Goal: Communication & Community: Answer question/provide support

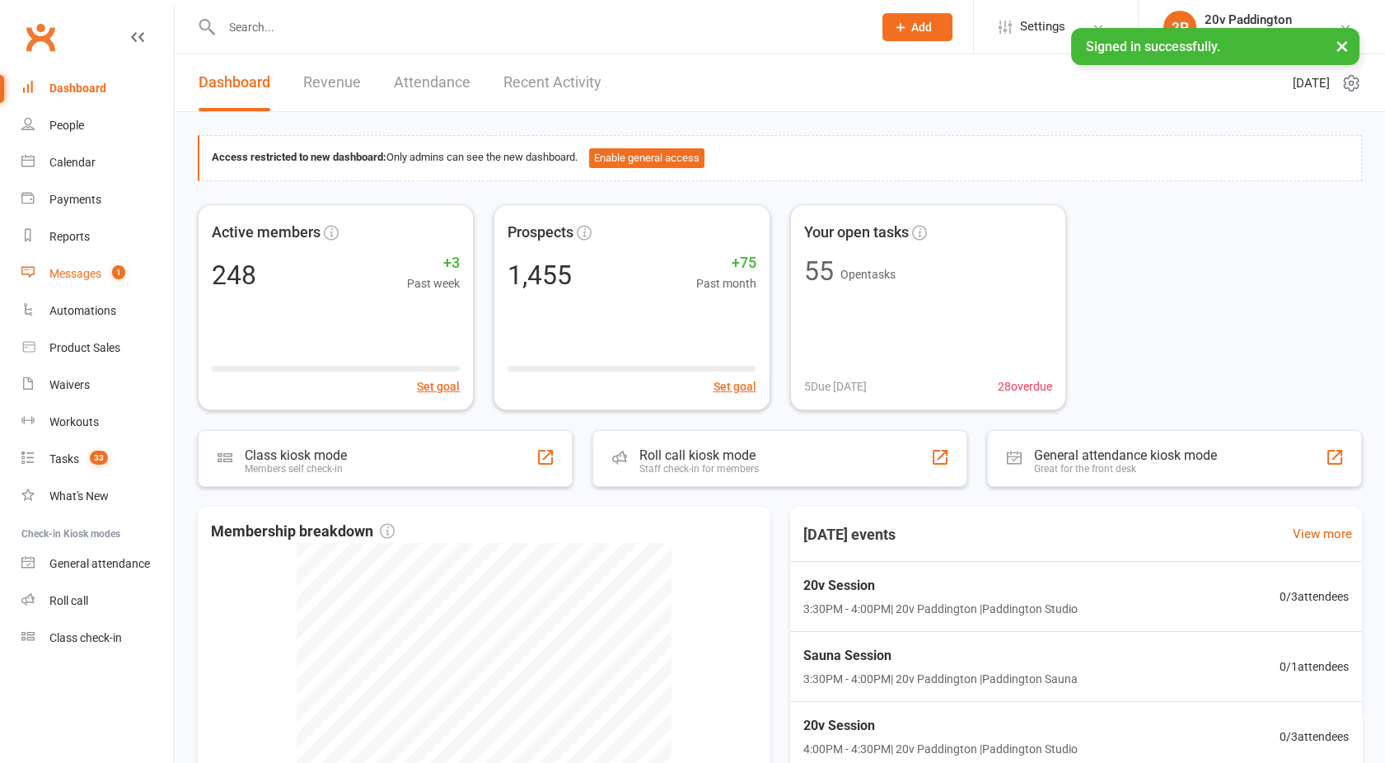
click at [86, 260] on link "Messages 1" at bounding box center [97, 273] width 152 height 37
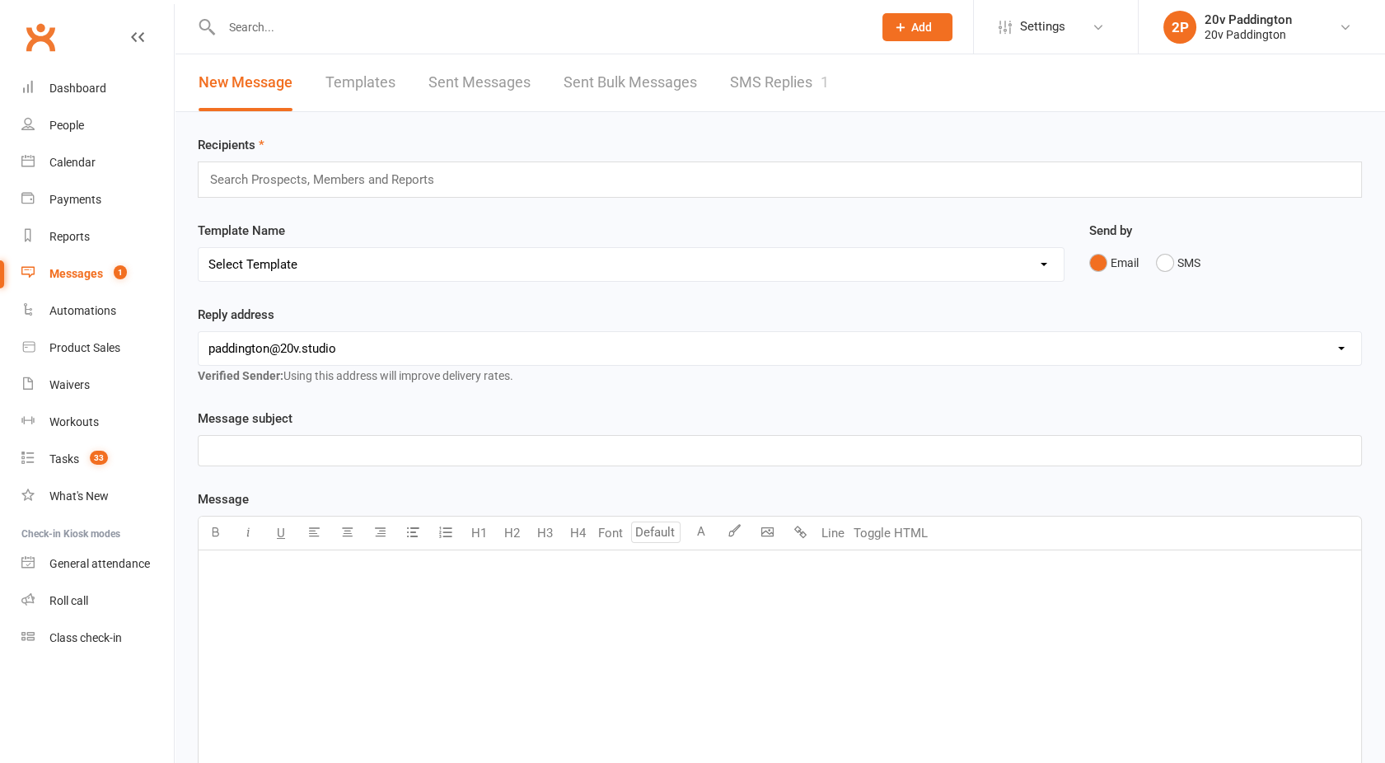
click at [777, 86] on link "SMS Replies 1" at bounding box center [779, 82] width 99 height 57
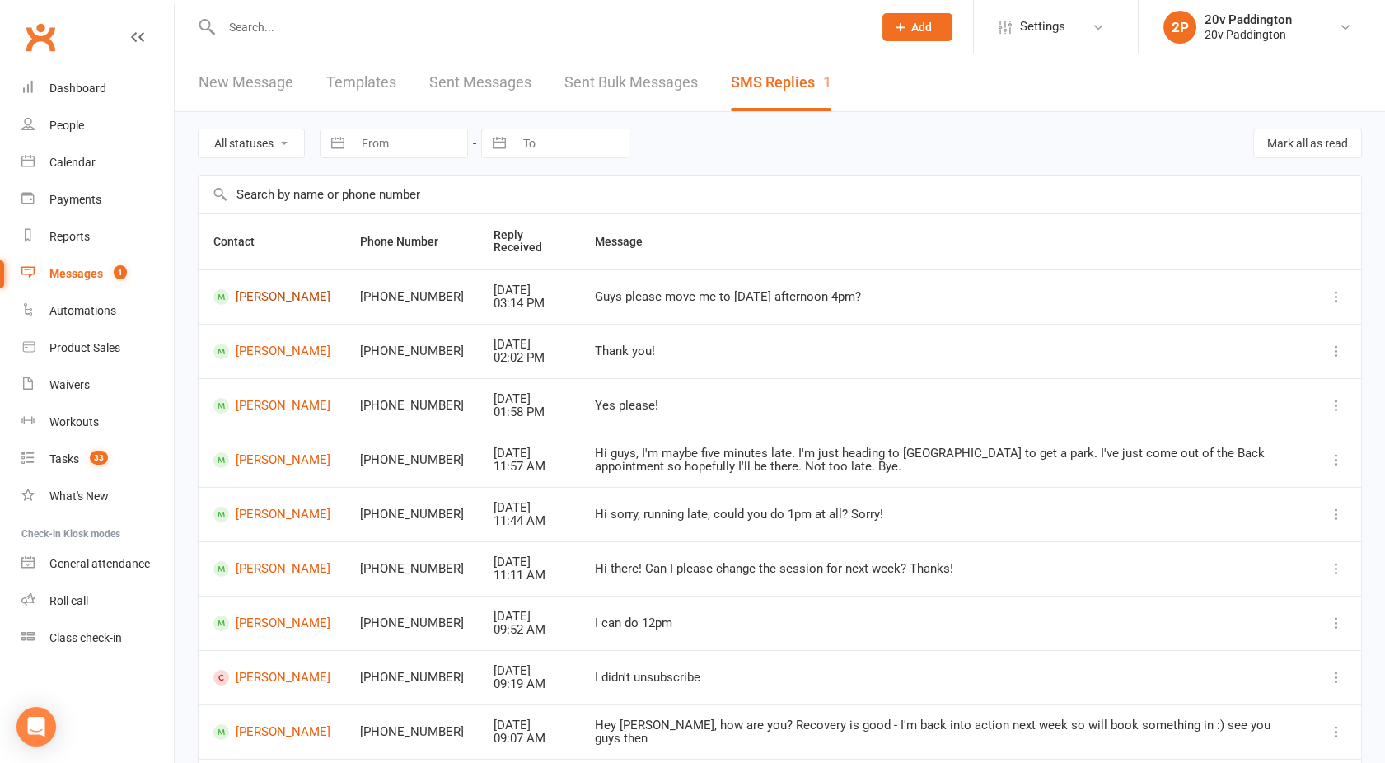
click at [269, 299] on link "[PERSON_NAME]" at bounding box center [271, 297] width 117 height 16
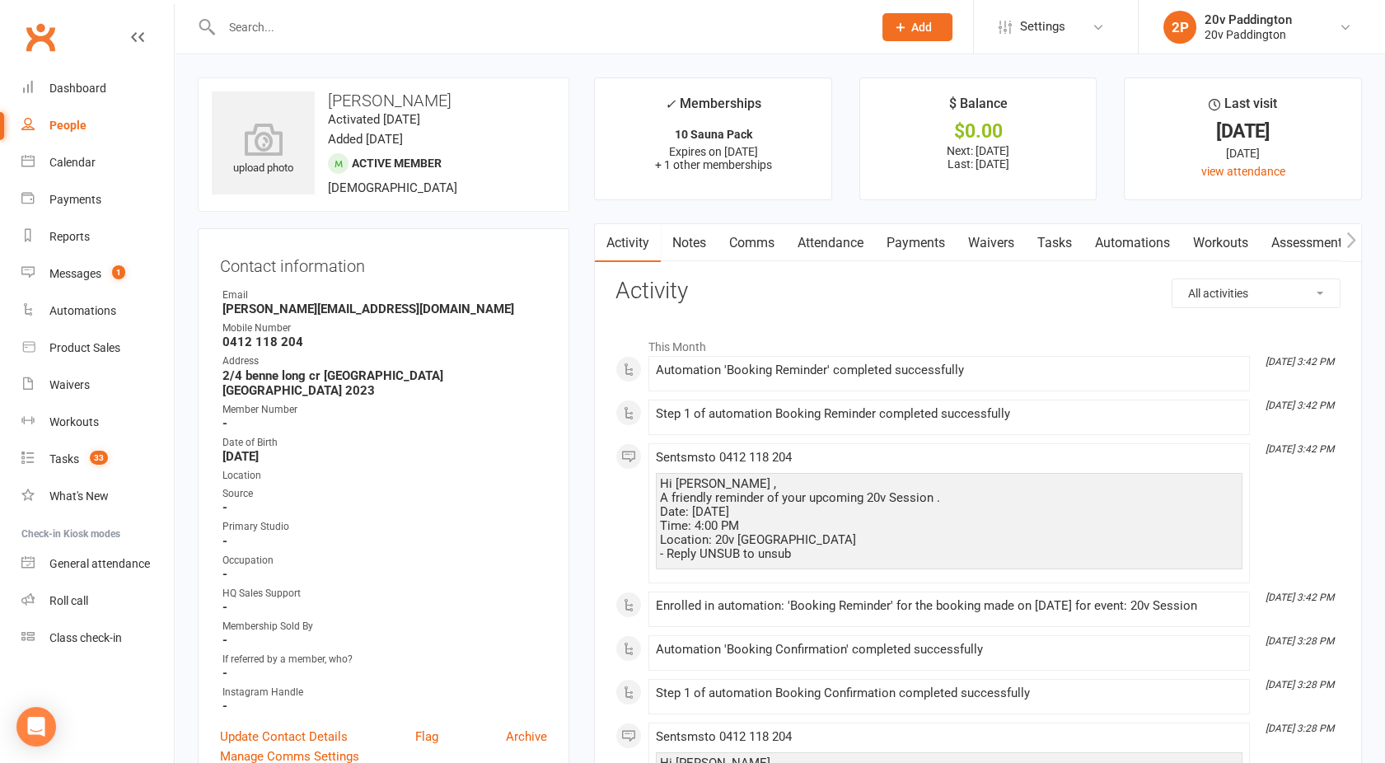
click at [836, 241] on link "Attendance" at bounding box center [830, 243] width 89 height 38
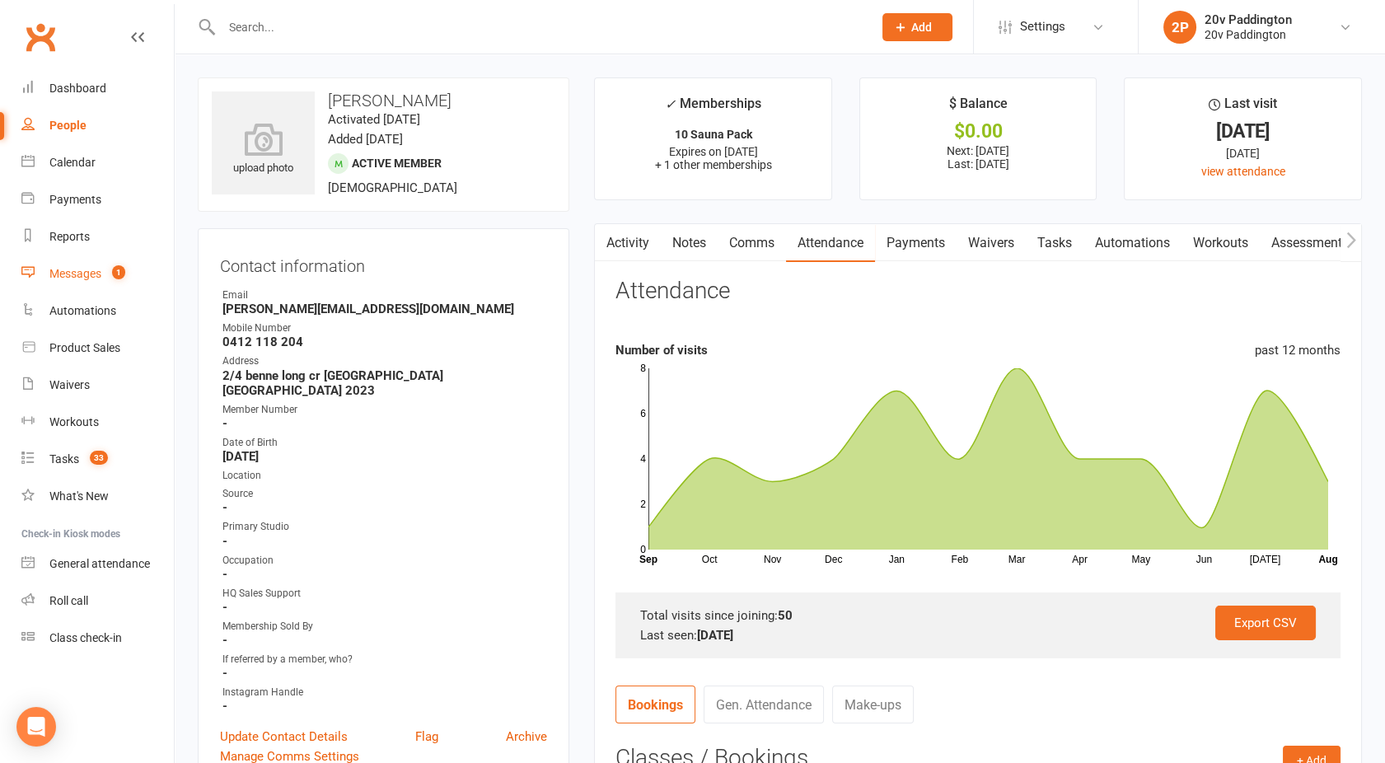
click at [84, 282] on link "Messages 1" at bounding box center [97, 273] width 152 height 37
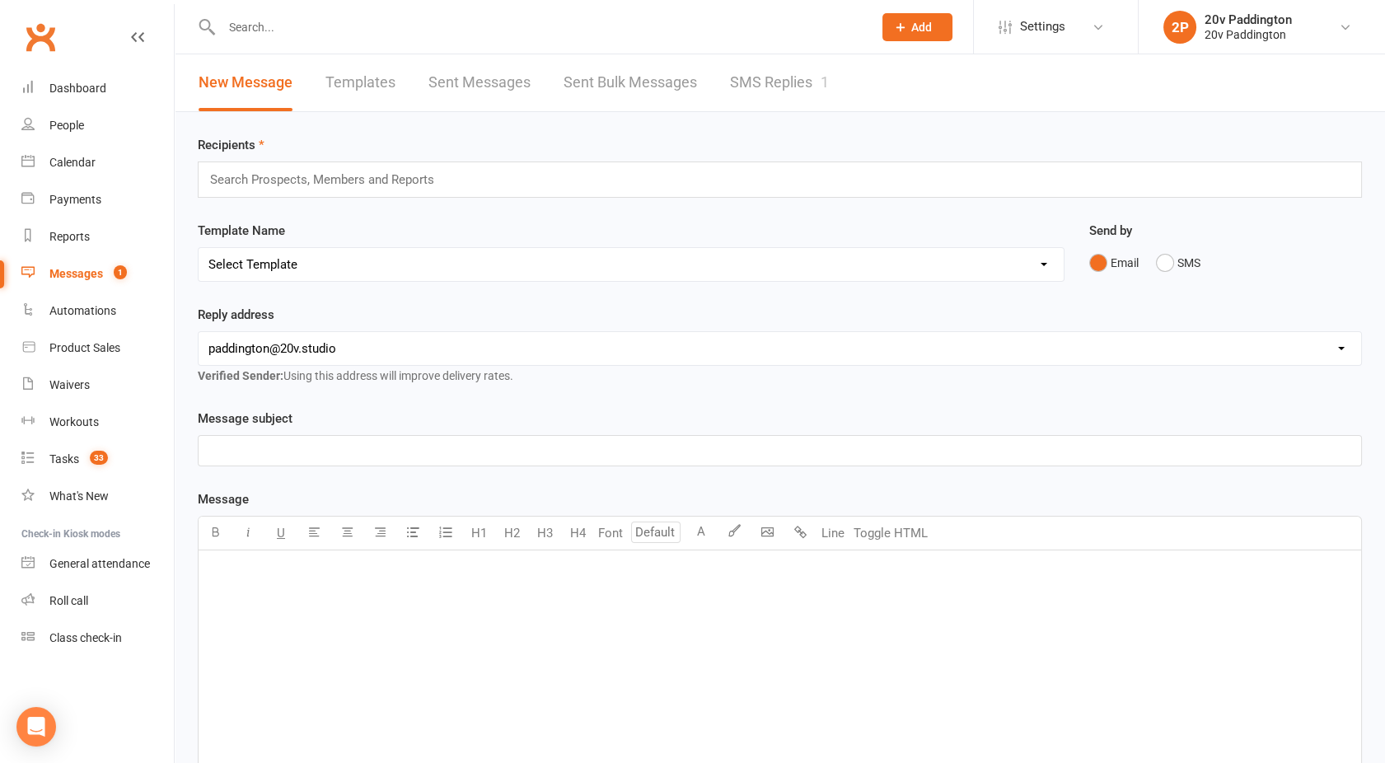
click at [794, 60] on link "SMS Replies 1" at bounding box center [779, 82] width 99 height 57
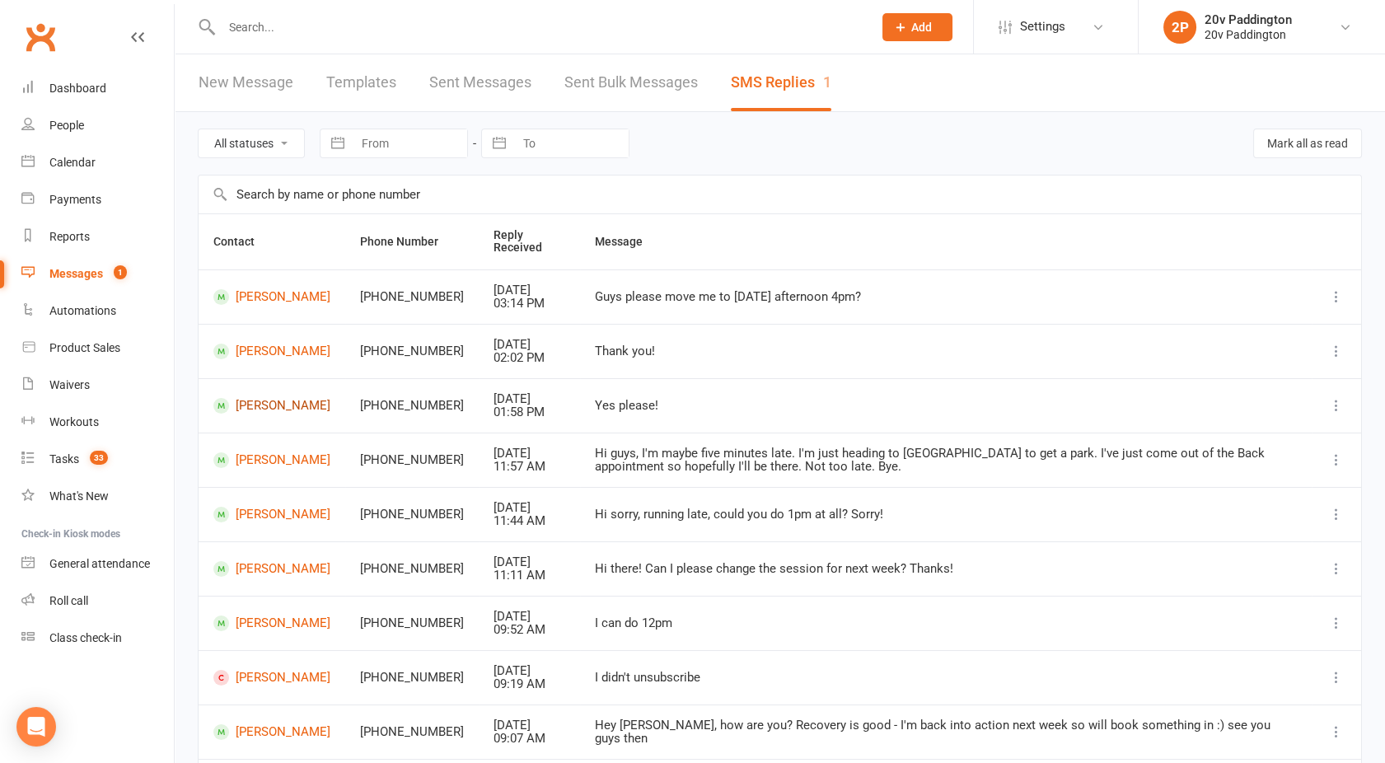
click at [255, 400] on link "[PERSON_NAME]" at bounding box center [271, 406] width 117 height 16
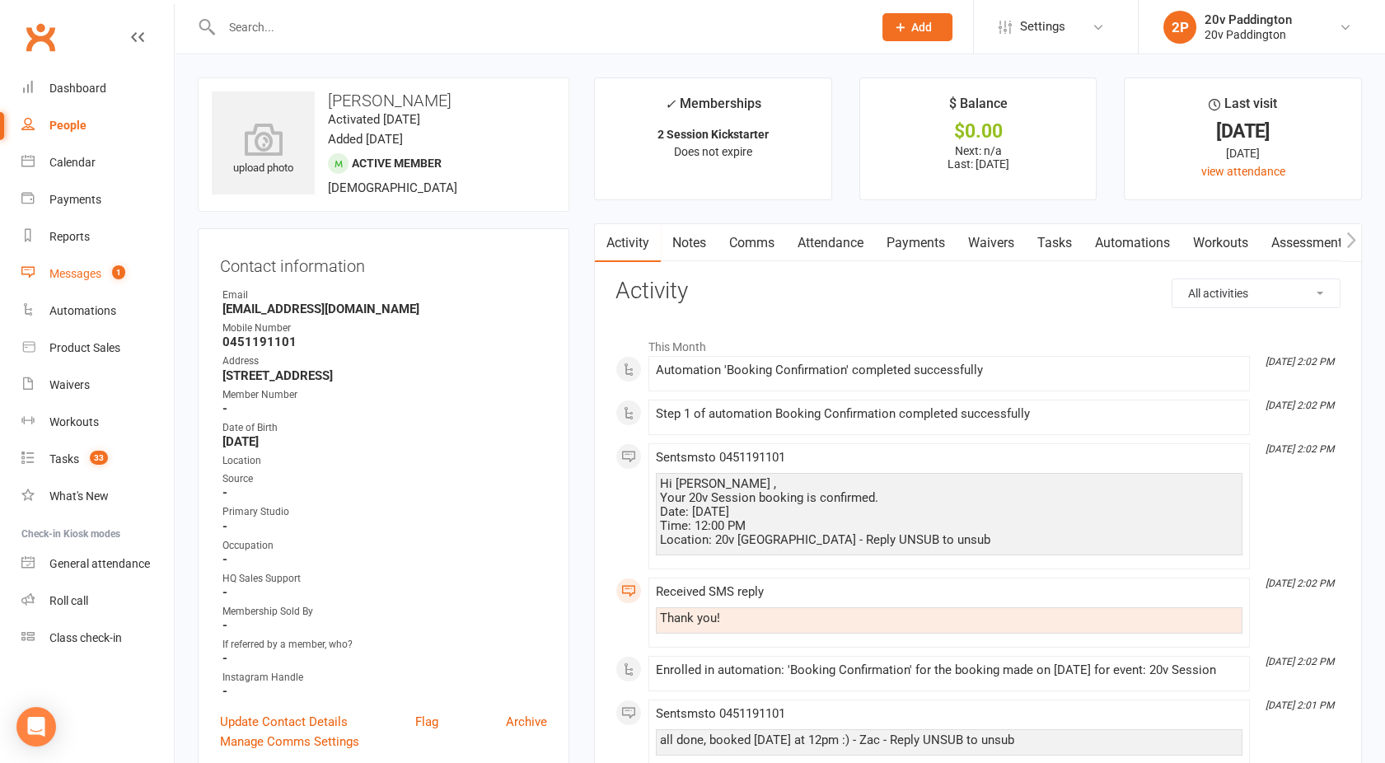
click at [106, 271] on count-badge "1" at bounding box center [114, 273] width 21 height 13
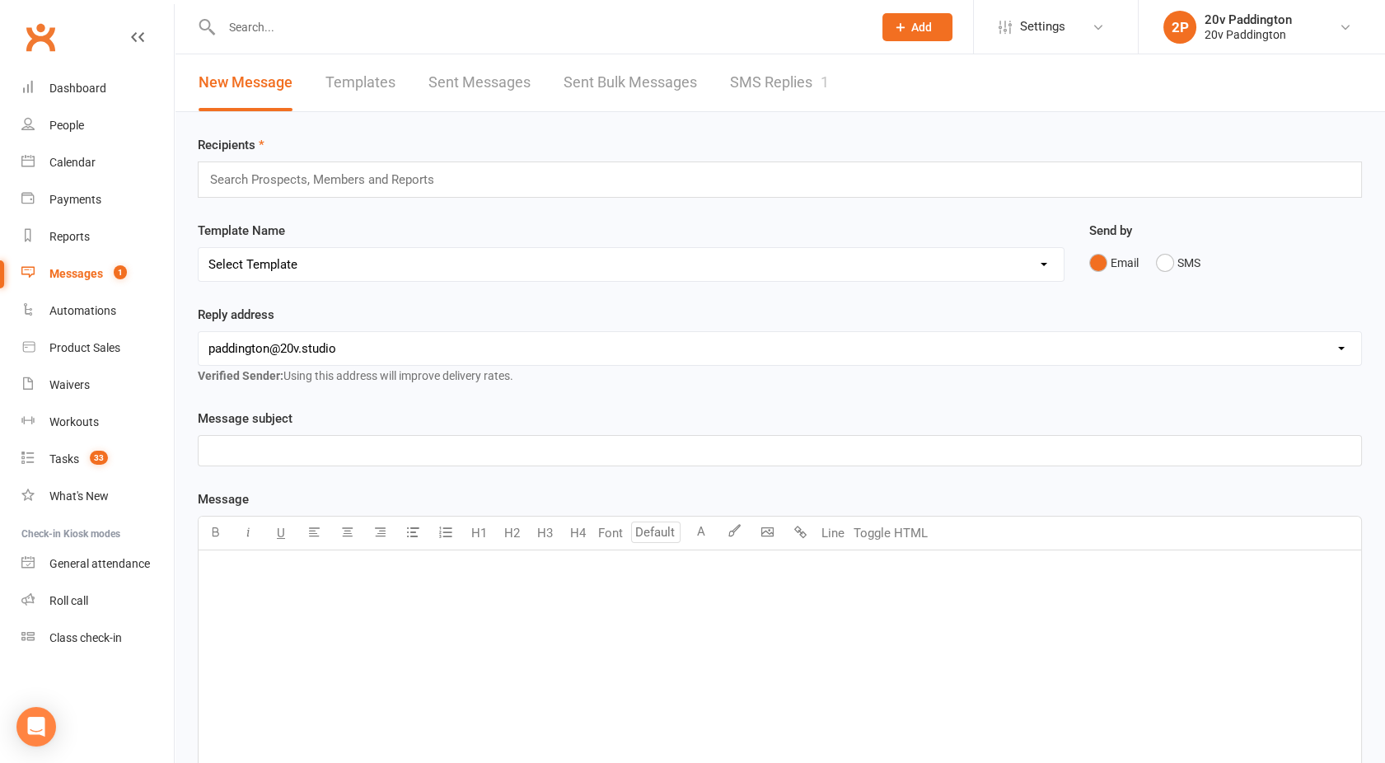
click at [776, 99] on link "SMS Replies 1" at bounding box center [779, 82] width 99 height 57
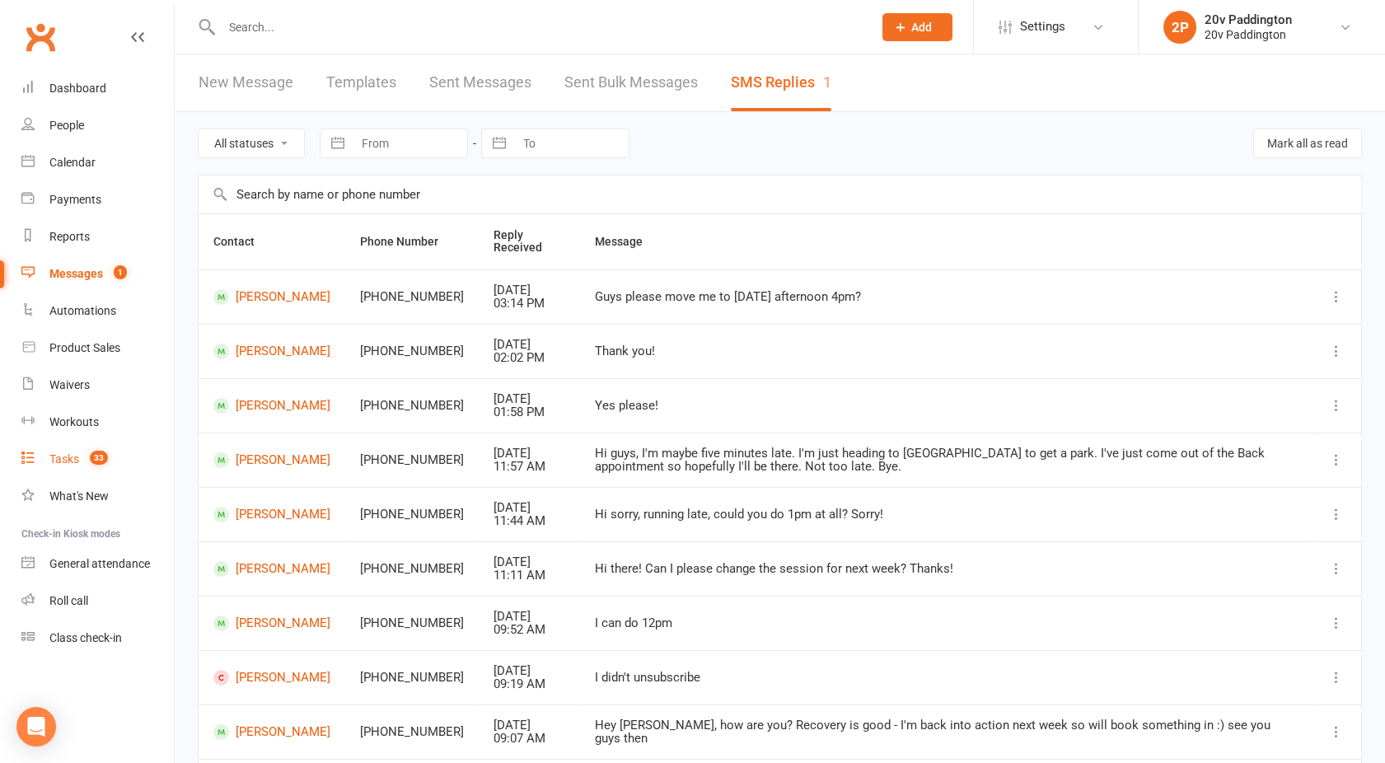
click at [73, 466] on link "Tasks 33" at bounding box center [97, 459] width 152 height 37
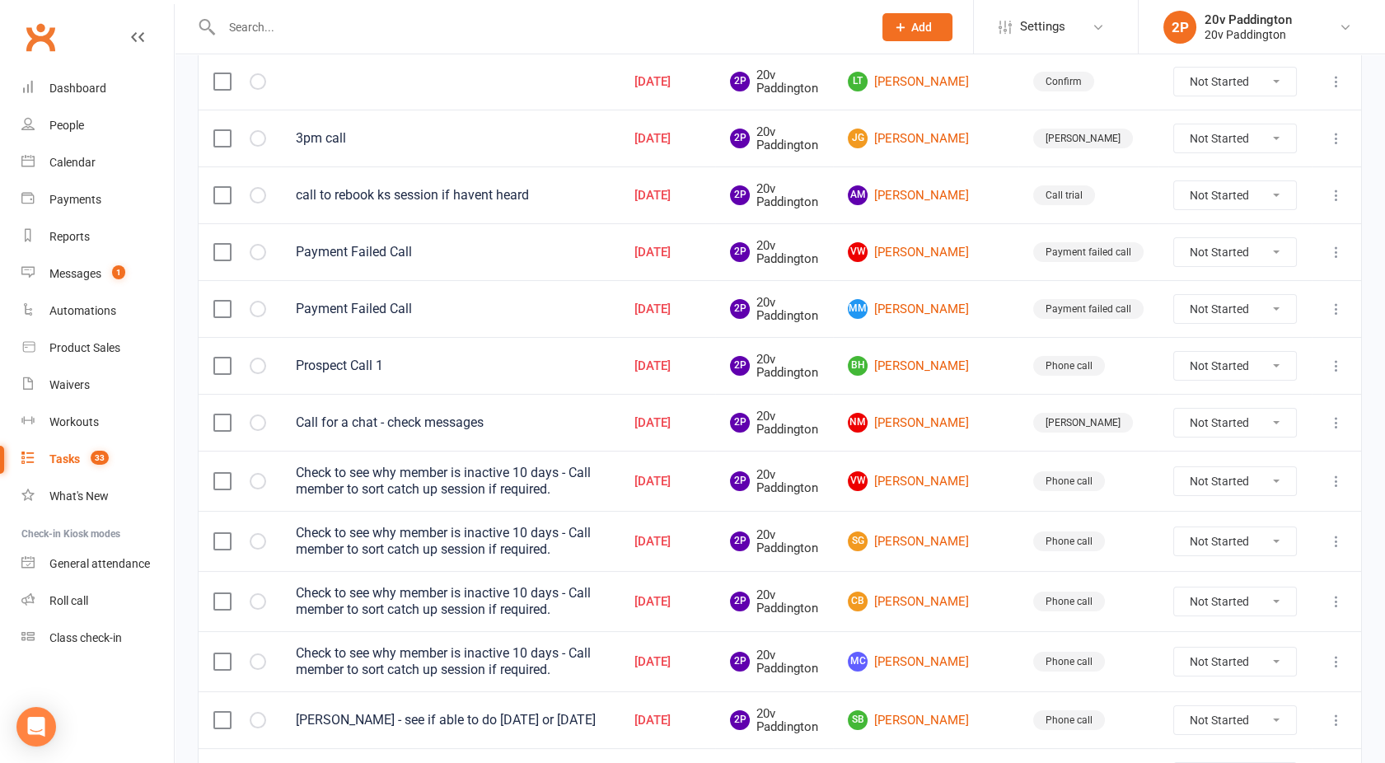
scroll to position [798, 0]
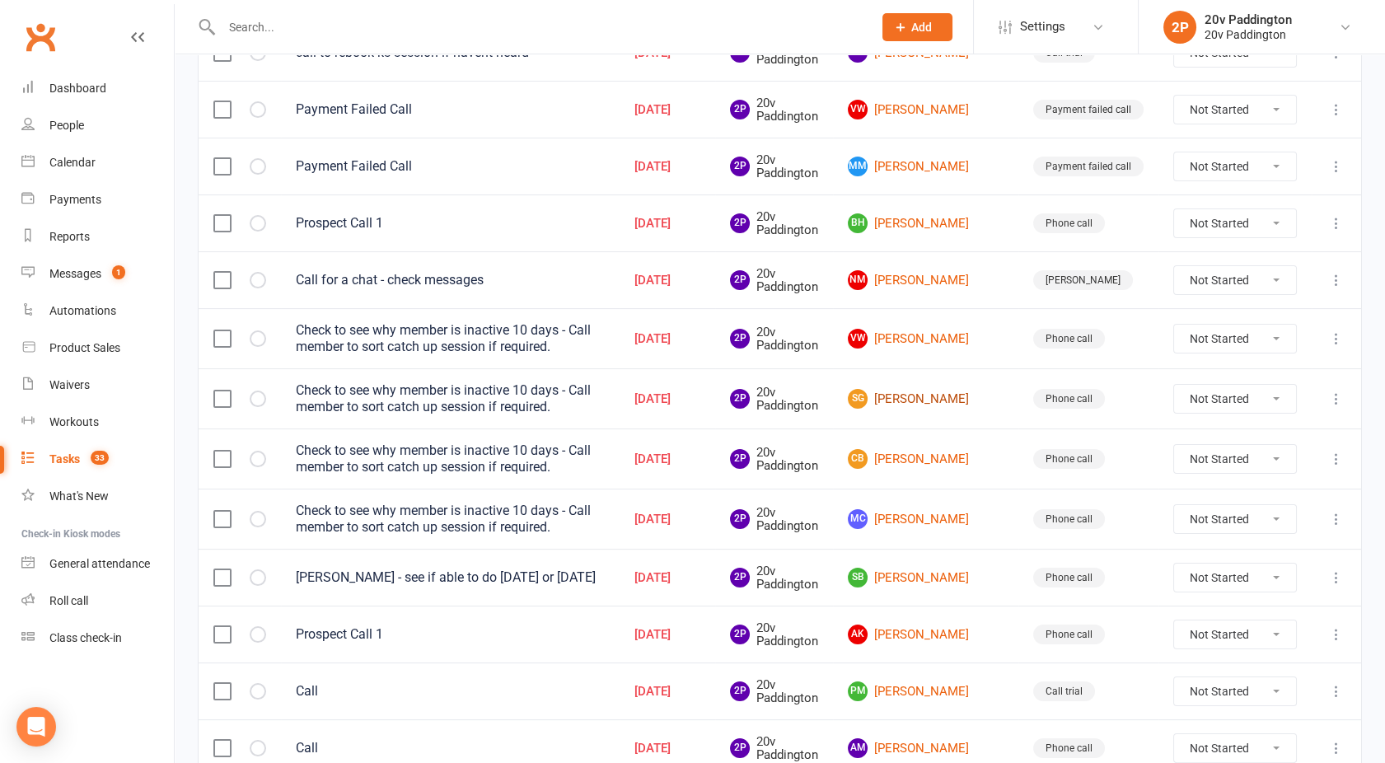
click at [959, 396] on link "SG [PERSON_NAME]" at bounding box center [926, 399] width 156 height 20
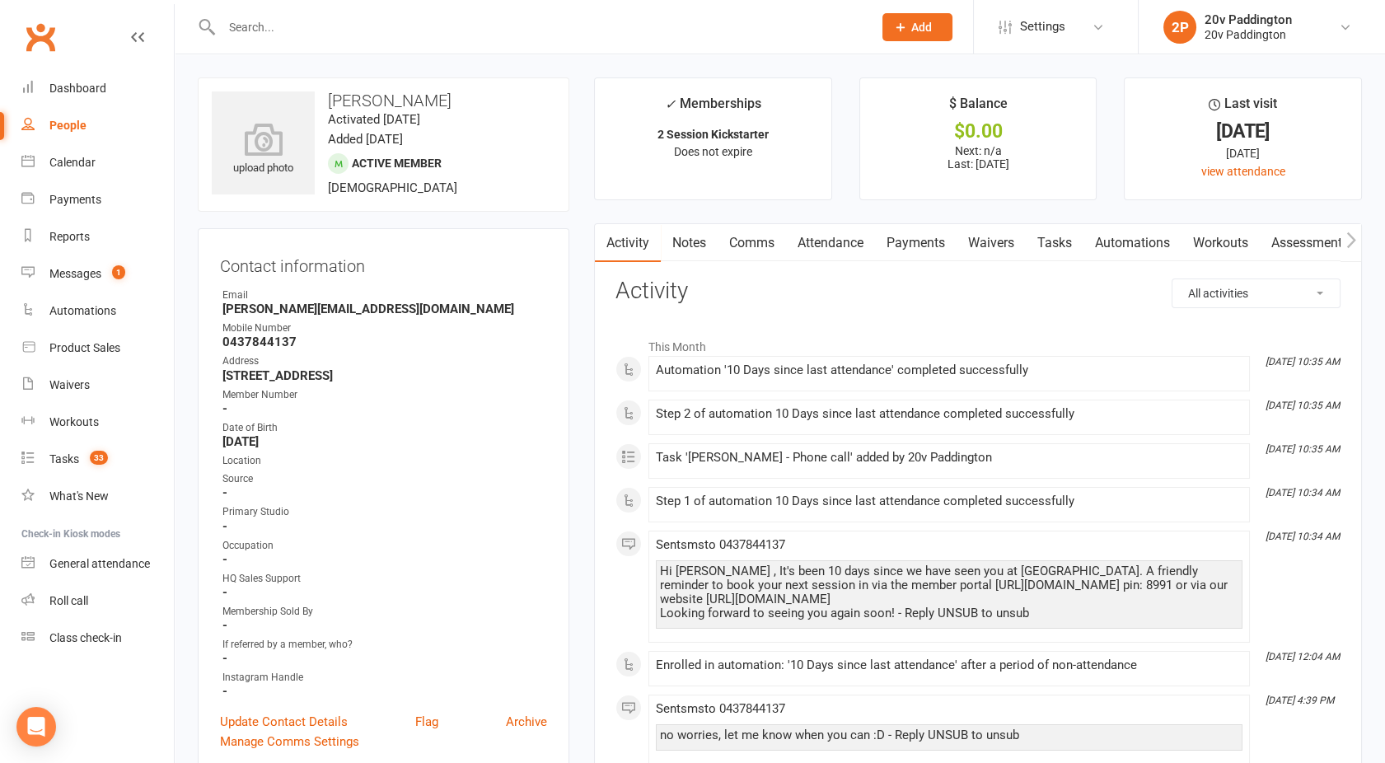
click at [757, 241] on link "Comms" at bounding box center [752, 243] width 68 height 38
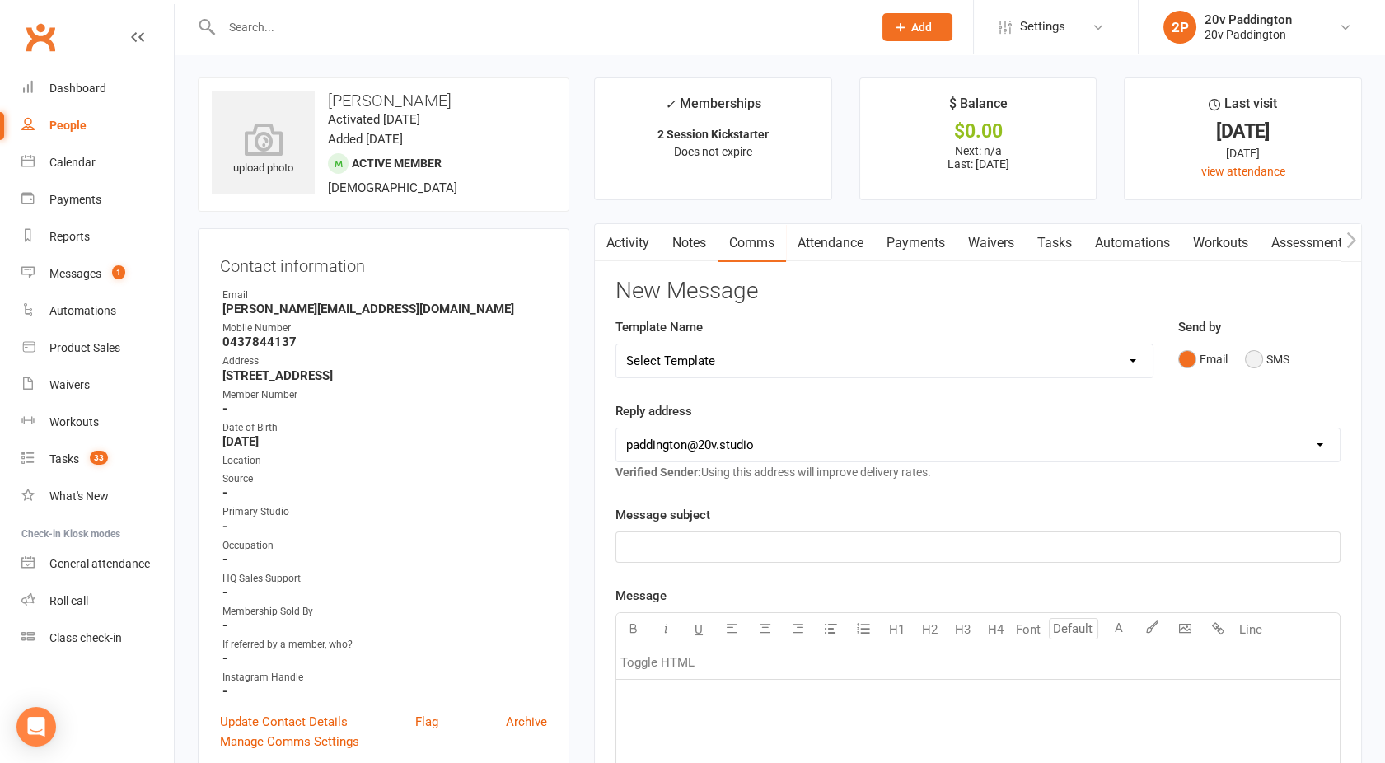
click at [1270, 359] on button "SMS" at bounding box center [1267, 359] width 44 height 31
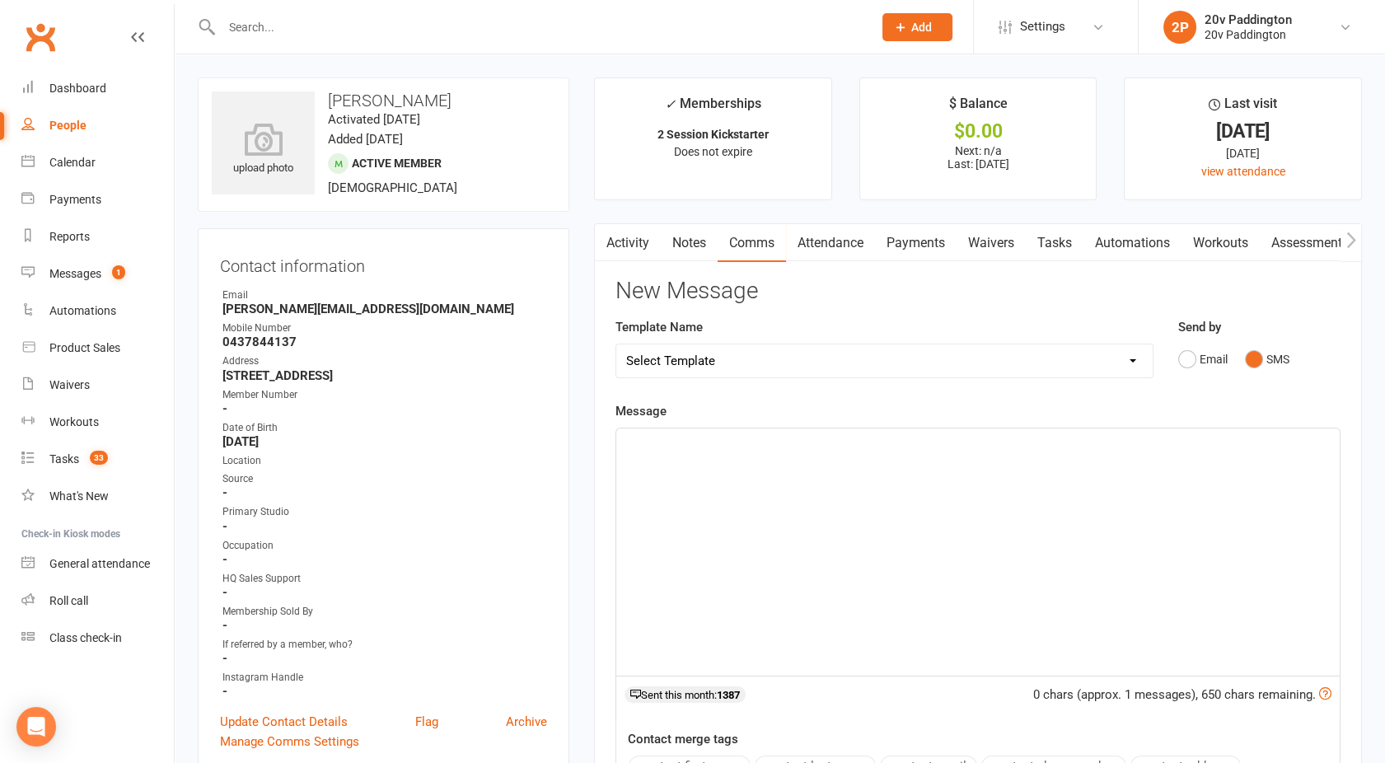
click at [947, 511] on div "﻿" at bounding box center [977, 551] width 723 height 247
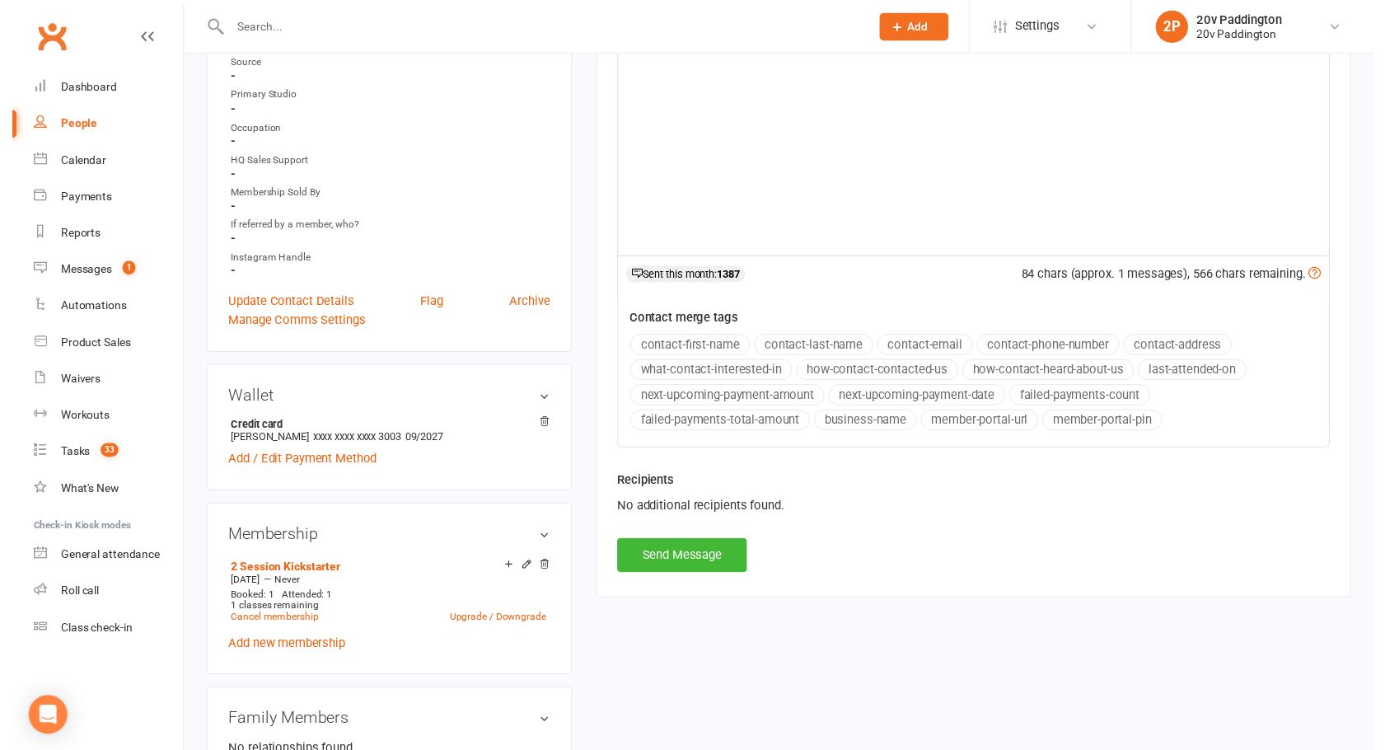
scroll to position [417, 0]
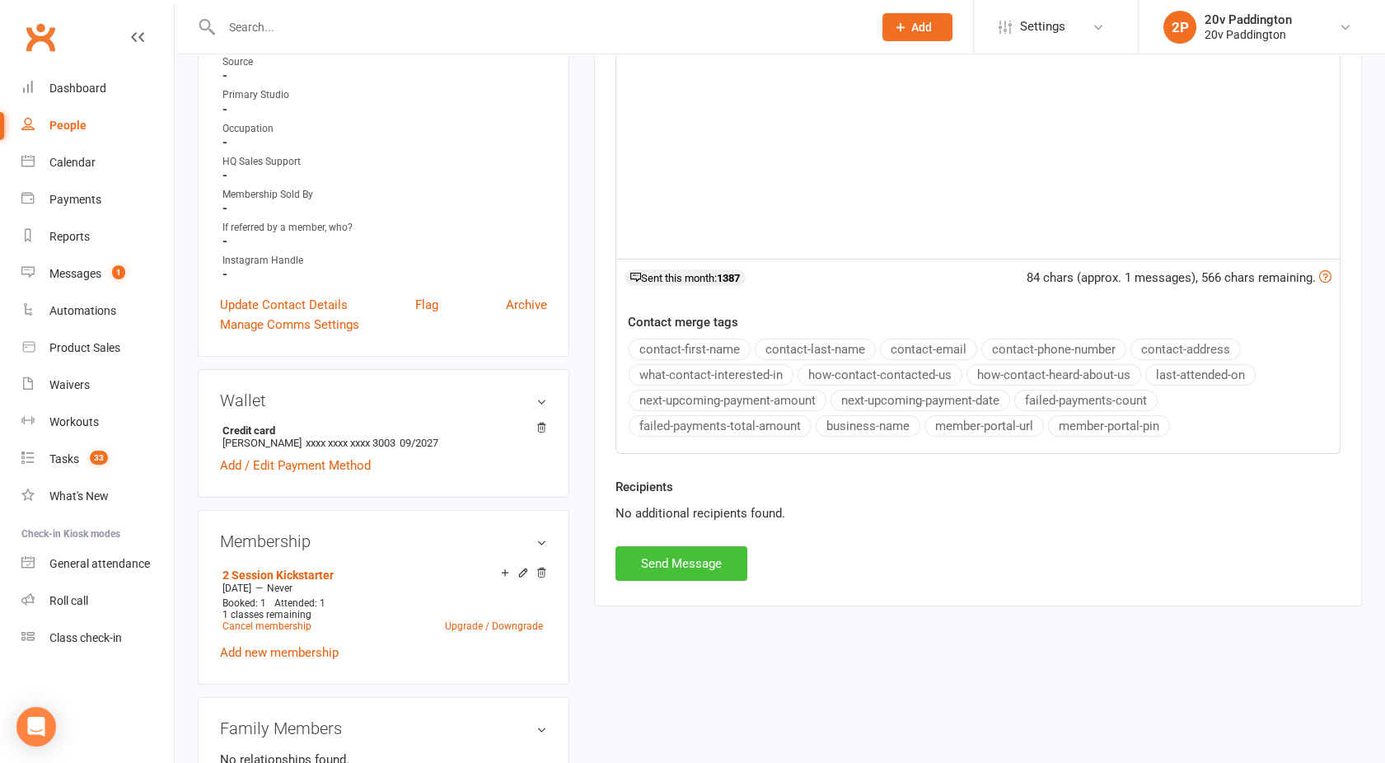
click at [657, 556] on button "Send Message" at bounding box center [682, 563] width 132 height 35
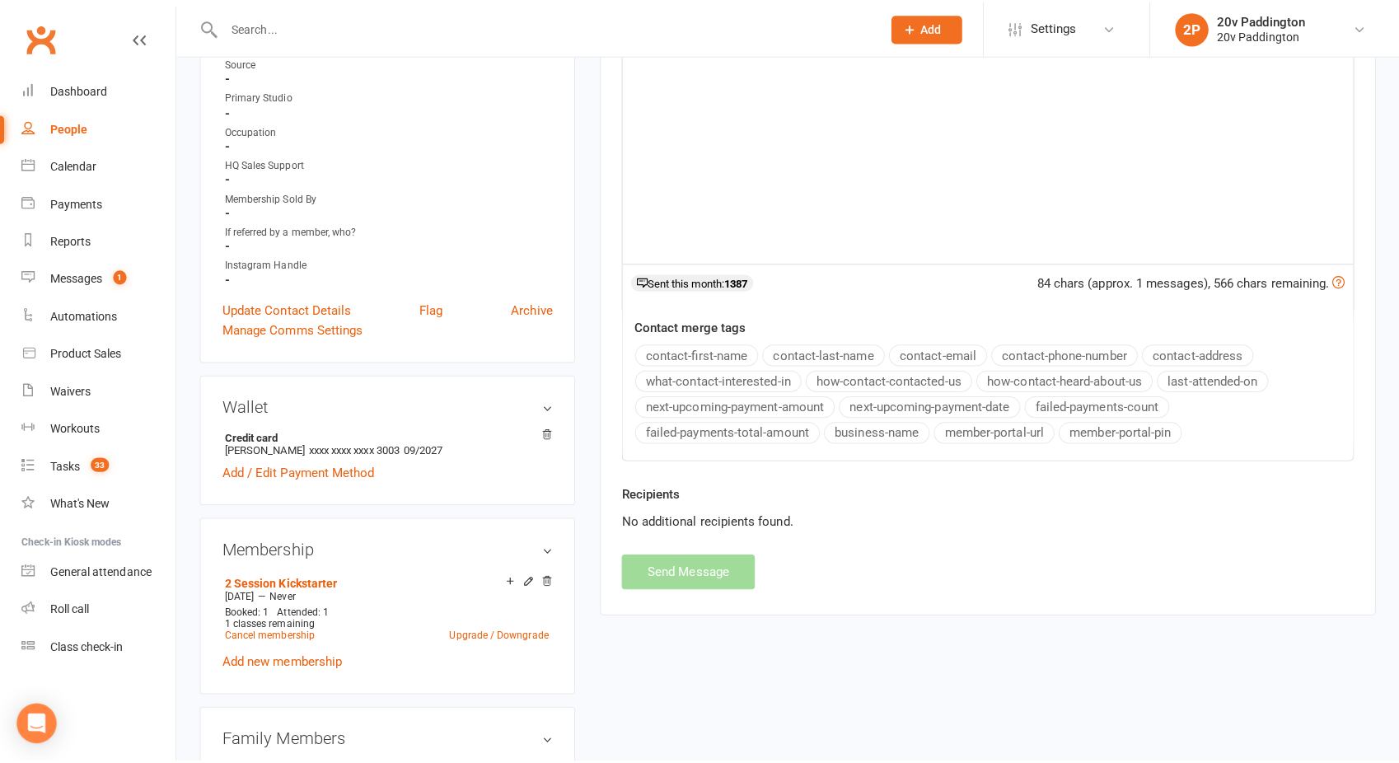
scroll to position [0, 0]
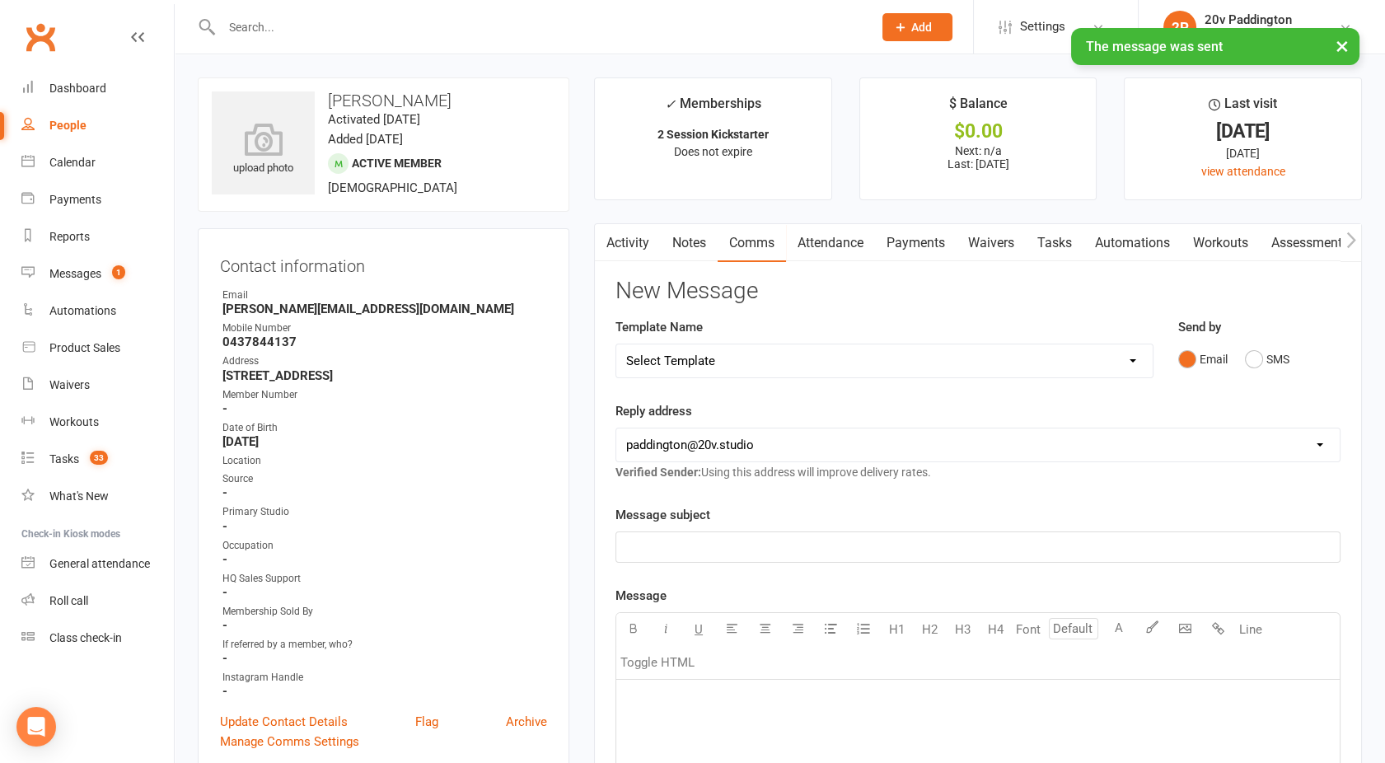
click at [620, 243] on link "Activity" at bounding box center [628, 243] width 66 height 38
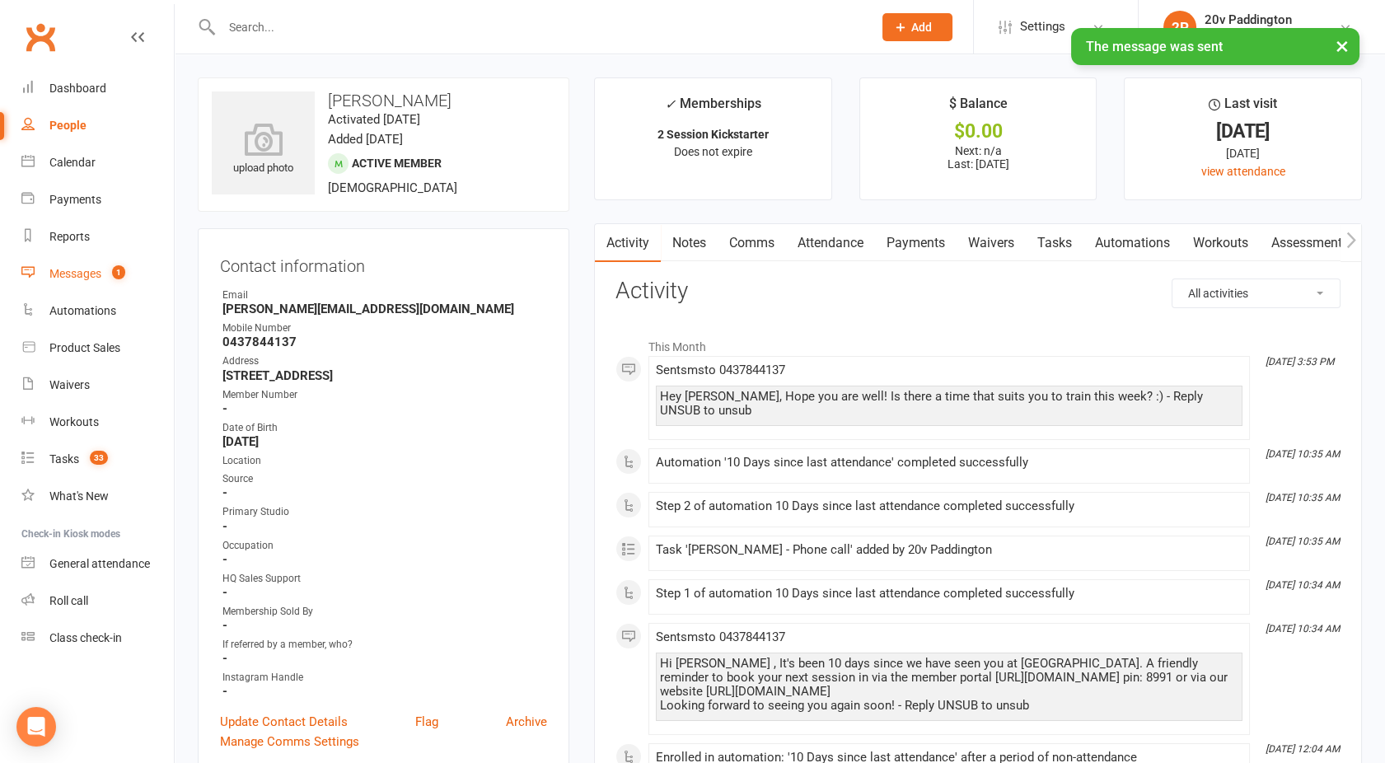
click at [94, 278] on div "Messages" at bounding box center [75, 273] width 52 height 13
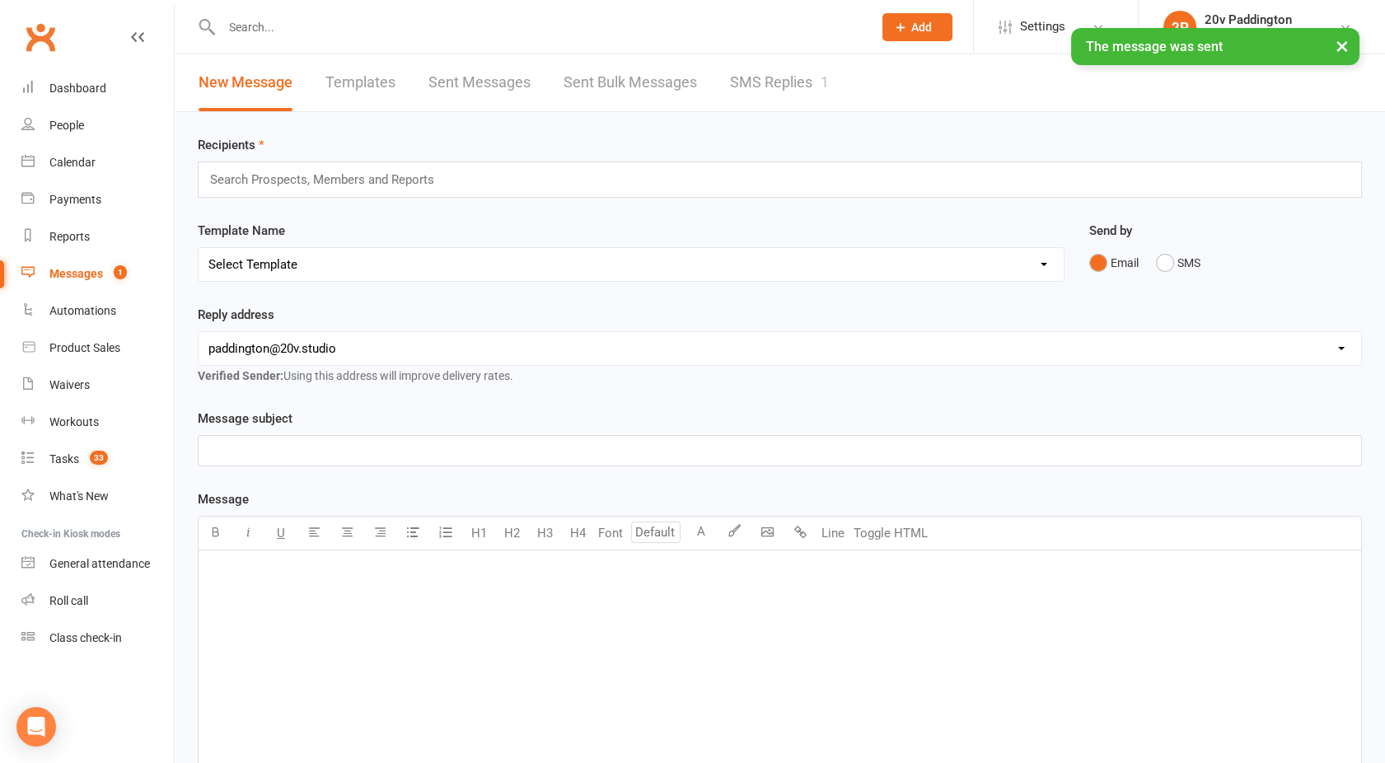
click at [774, 28] on div "× The message was sent" at bounding box center [682, 28] width 1364 height 0
click at [796, 82] on link "SMS Replies 1" at bounding box center [779, 82] width 99 height 57
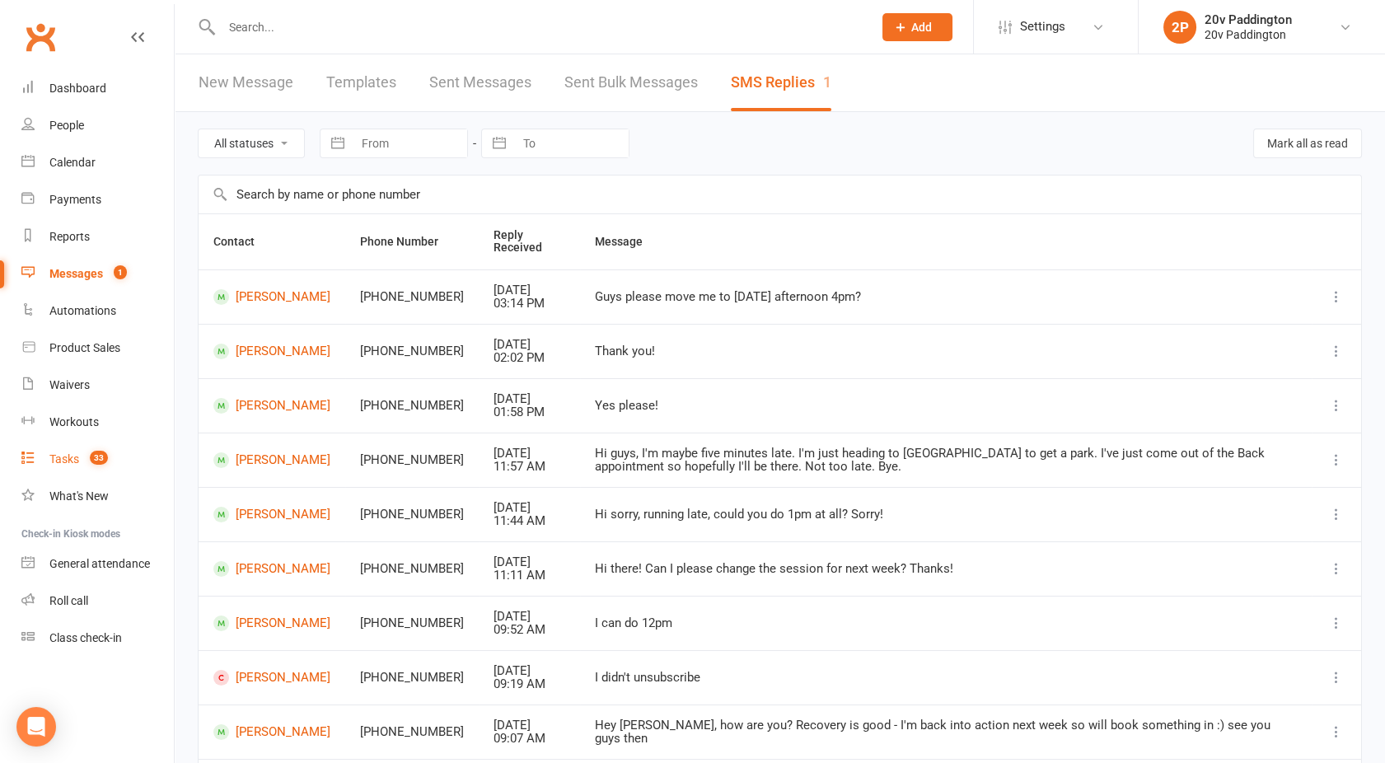
click at [54, 466] on div "Tasks" at bounding box center [64, 458] width 30 height 13
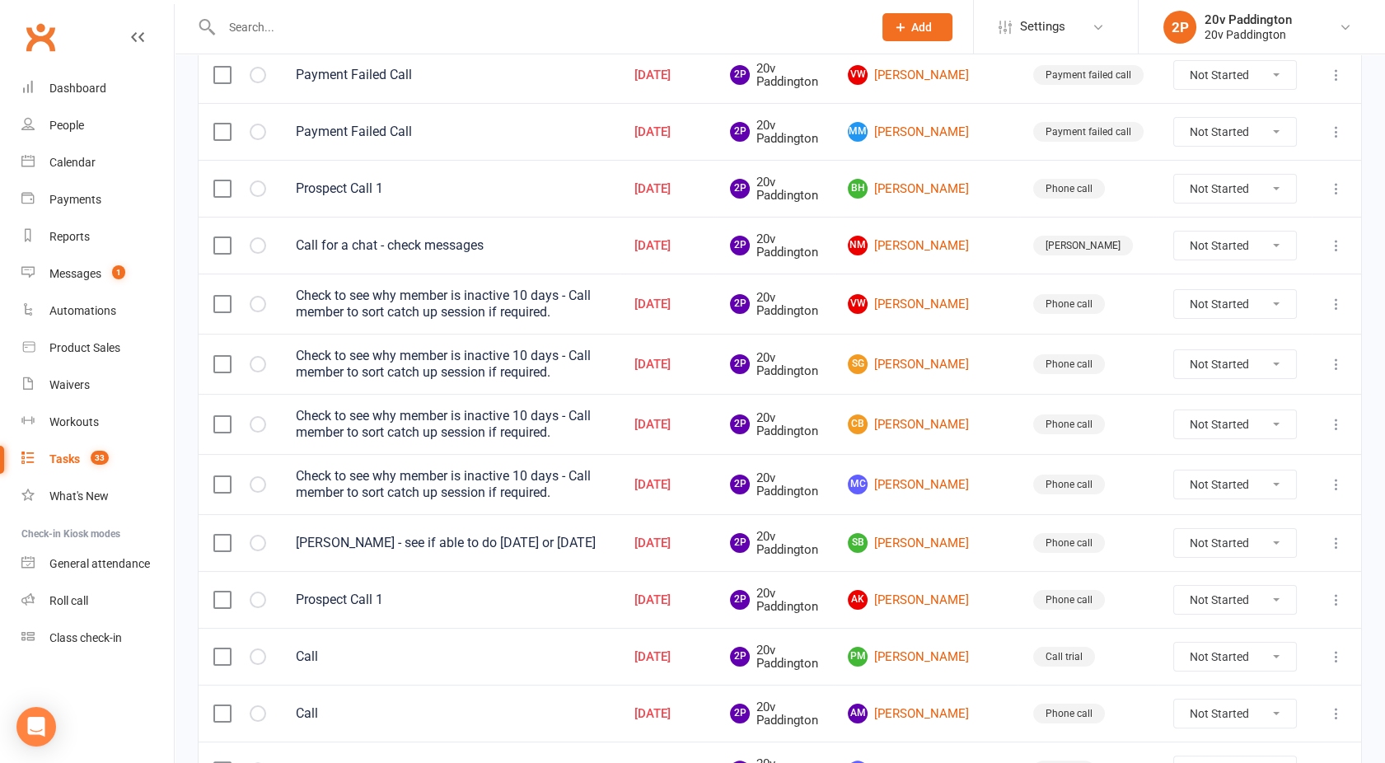
scroll to position [837, 0]
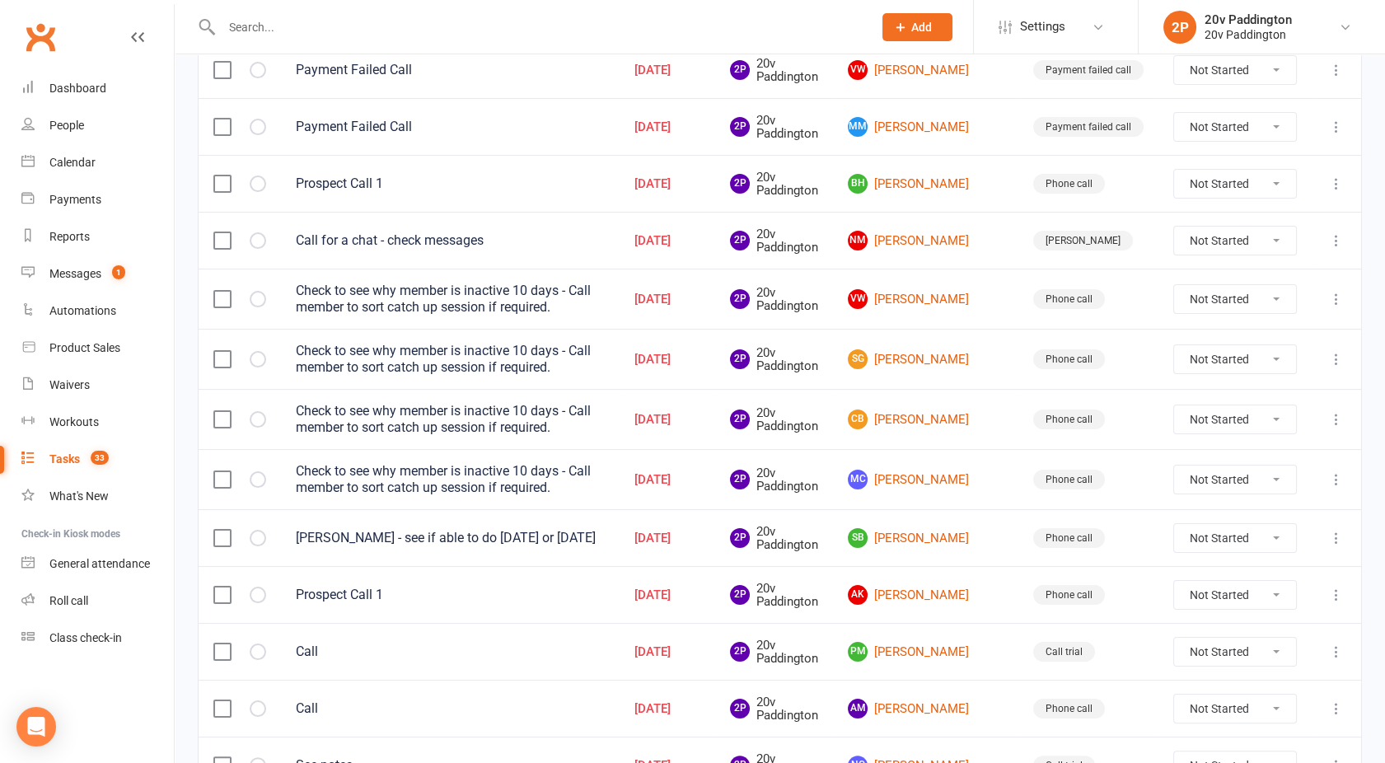
click at [226, 475] on label at bounding box center [221, 479] width 16 height 16
click at [226, 471] on input "checkbox" at bounding box center [221, 471] width 16 height 0
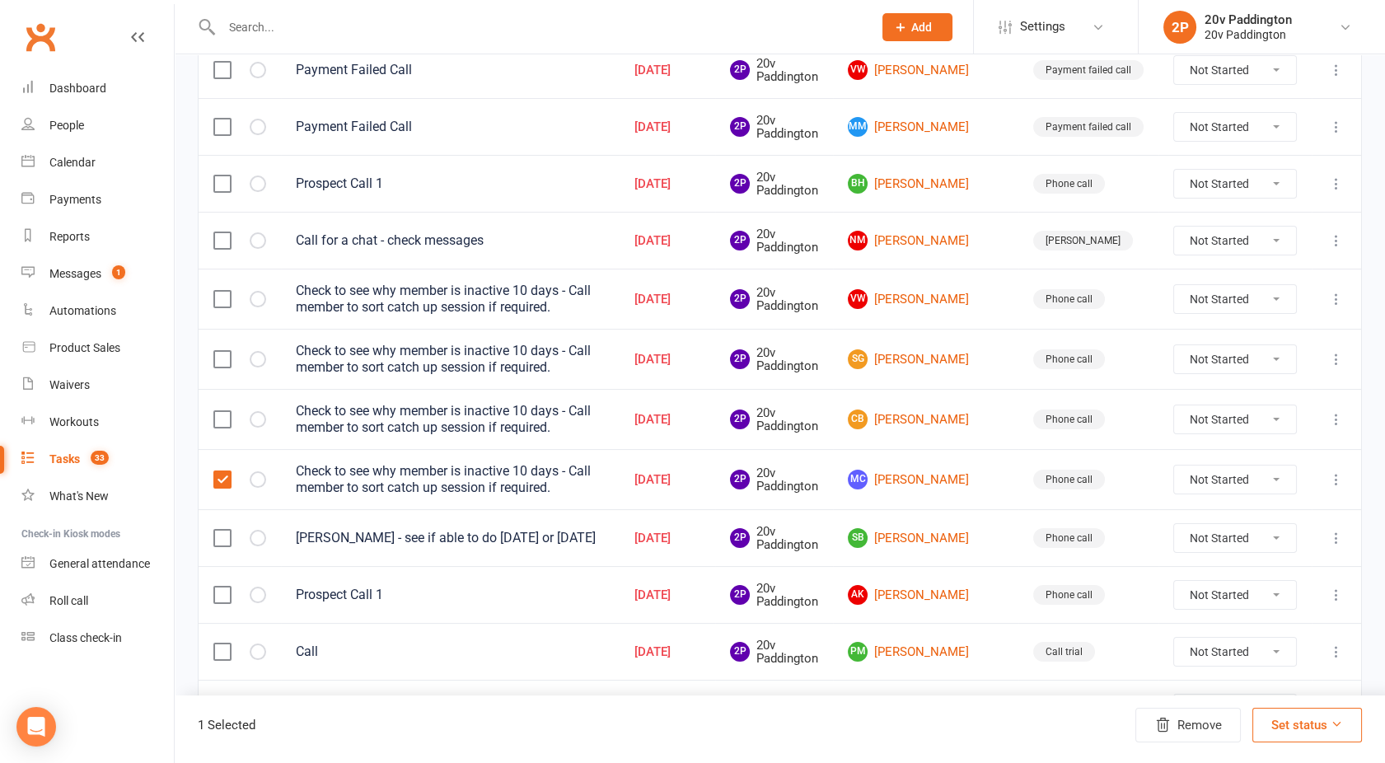
click at [221, 414] on label at bounding box center [221, 419] width 16 height 16
click at [221, 411] on input "checkbox" at bounding box center [221, 411] width 16 height 0
click at [221, 363] on td at bounding box center [240, 359] width 82 height 60
click at [222, 307] on td at bounding box center [240, 299] width 82 height 60
click at [224, 295] on label at bounding box center [221, 299] width 16 height 16
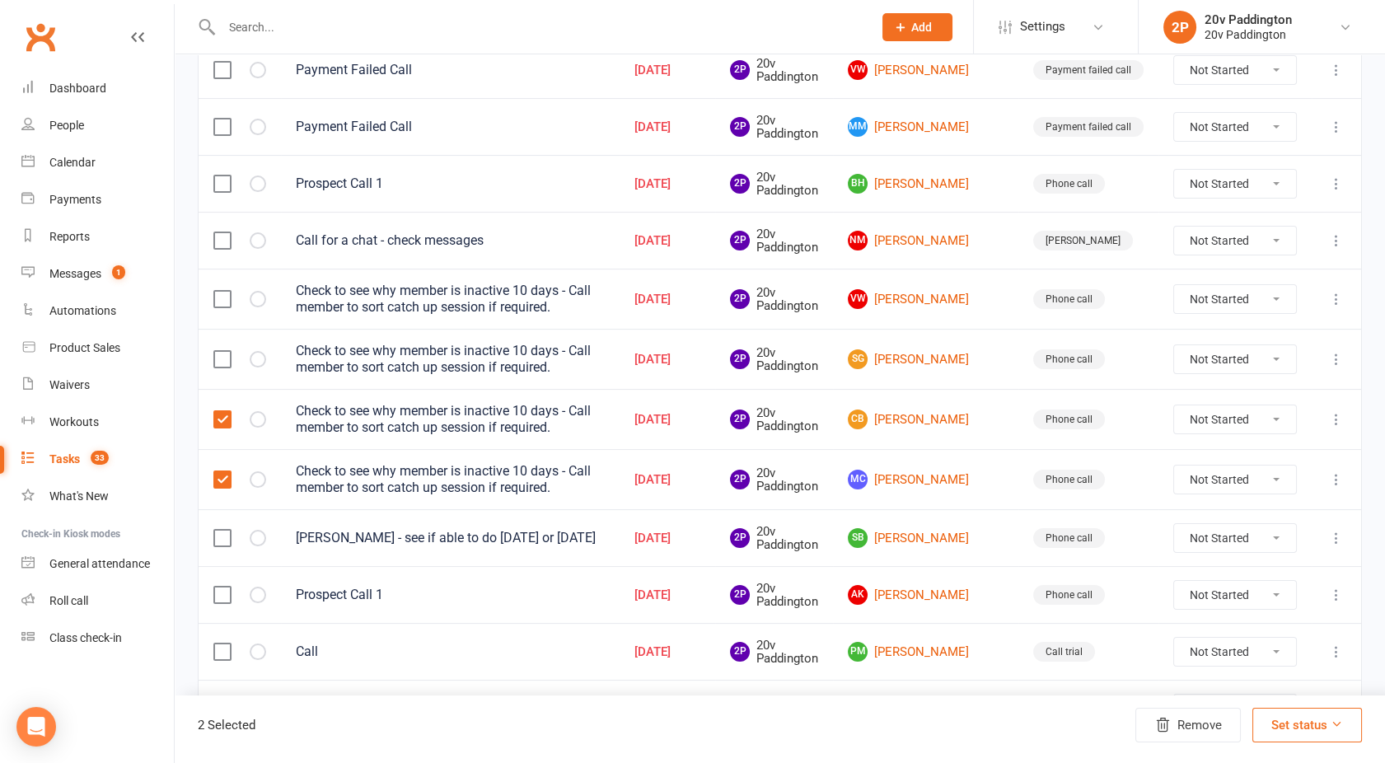
click at [224, 291] on input "checkbox" at bounding box center [221, 291] width 16 height 0
click at [224, 360] on label at bounding box center [221, 359] width 16 height 16
click at [224, 351] on input "checkbox" at bounding box center [221, 351] width 16 height 0
click at [1184, 723] on button "Remove" at bounding box center [1187, 725] width 105 height 35
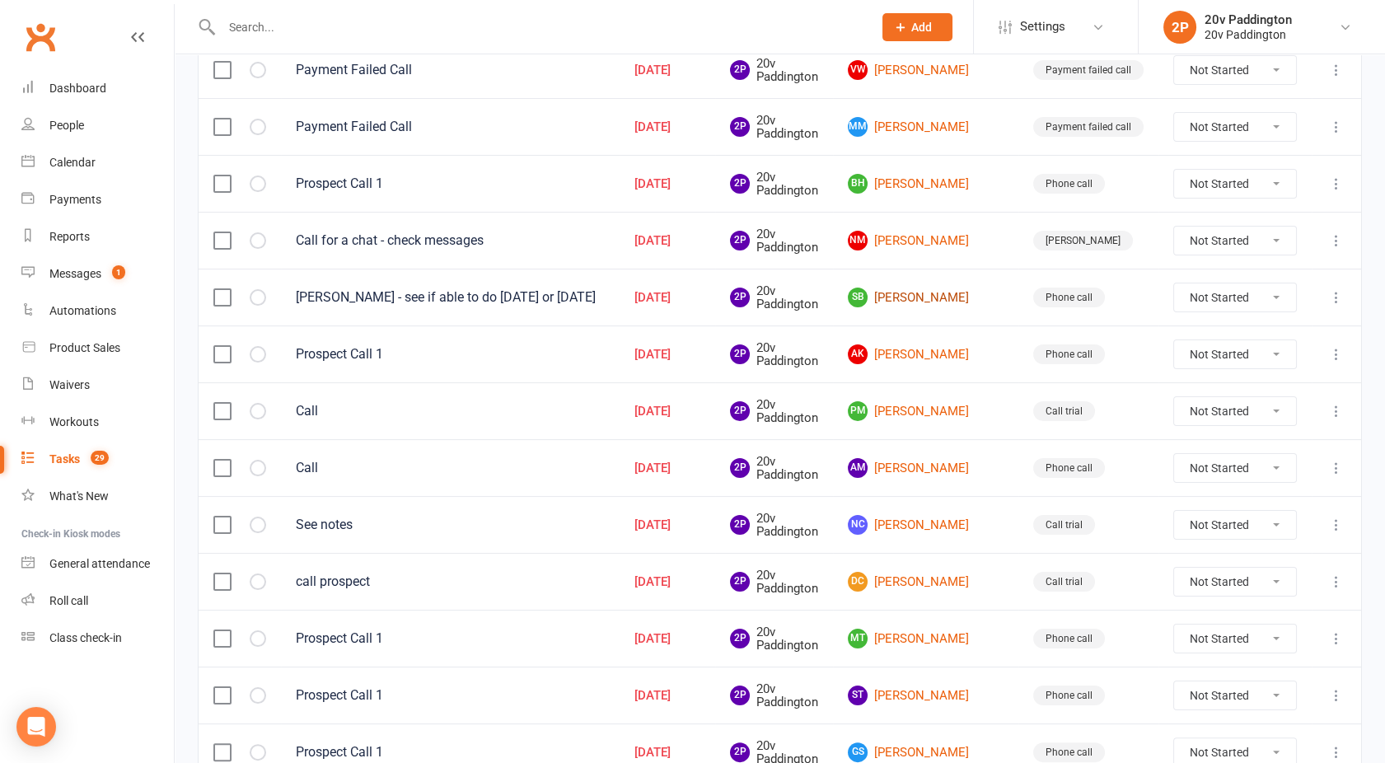
click at [968, 291] on link "SB [PERSON_NAME]" at bounding box center [926, 298] width 156 height 20
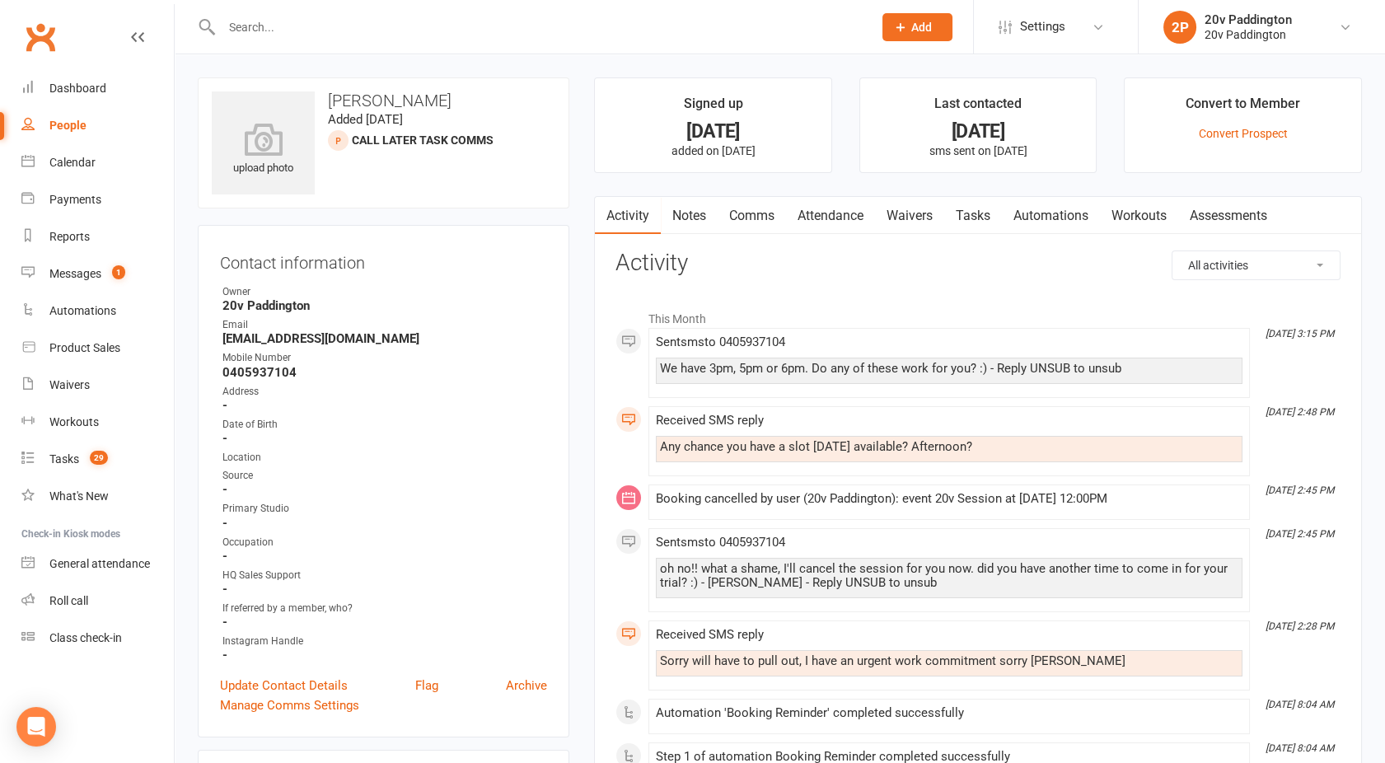
click at [761, 210] on link "Comms" at bounding box center [752, 216] width 68 height 38
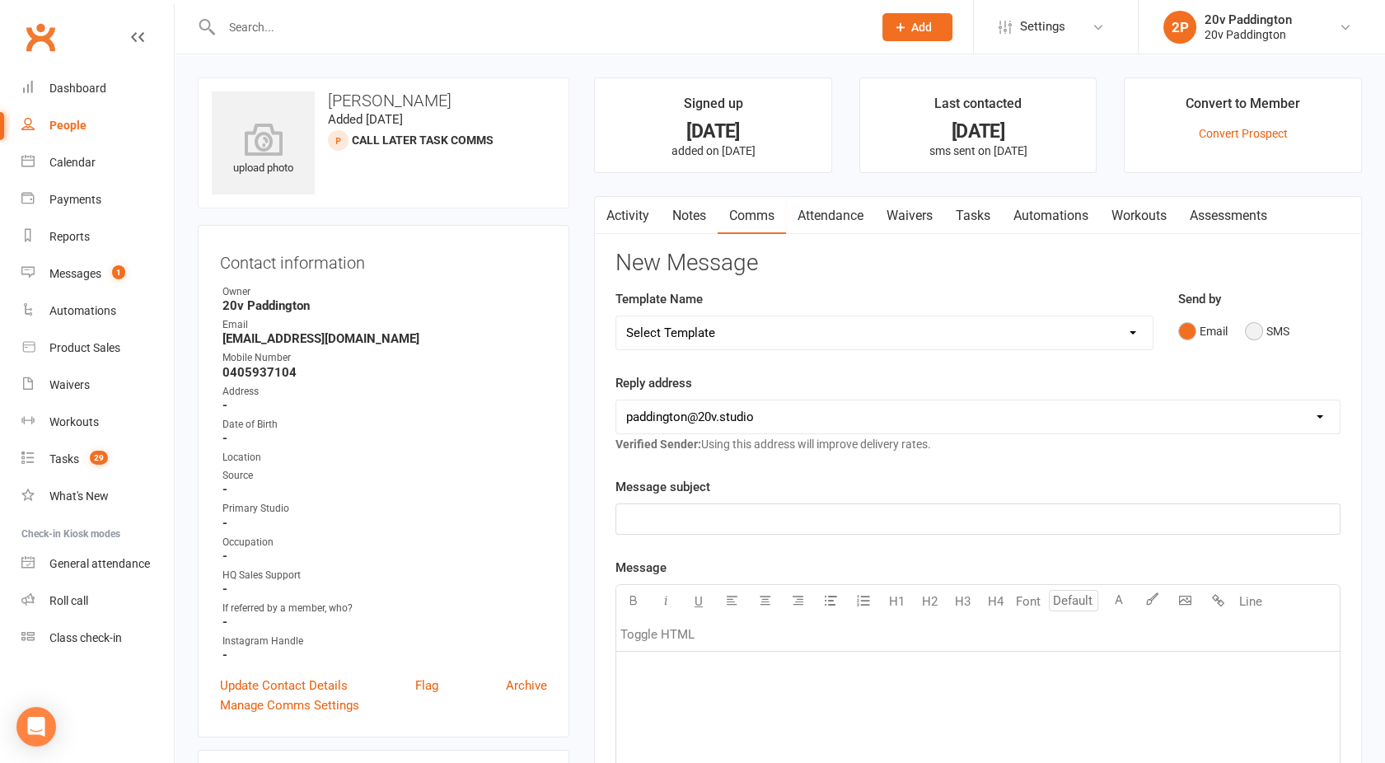
click at [1257, 338] on button "SMS" at bounding box center [1267, 331] width 44 height 31
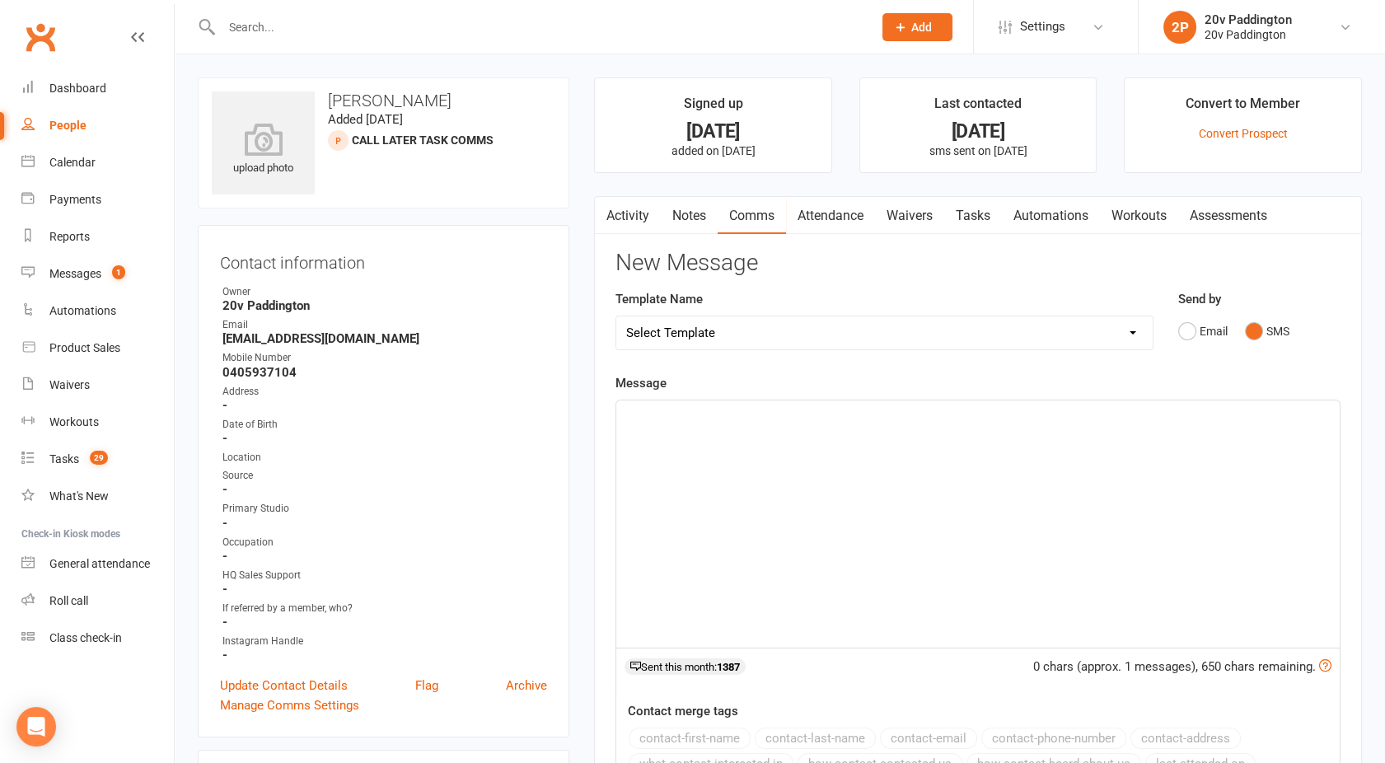
click at [855, 536] on div "﻿" at bounding box center [977, 523] width 723 height 247
click at [313, 26] on input "text" at bounding box center [539, 27] width 644 height 23
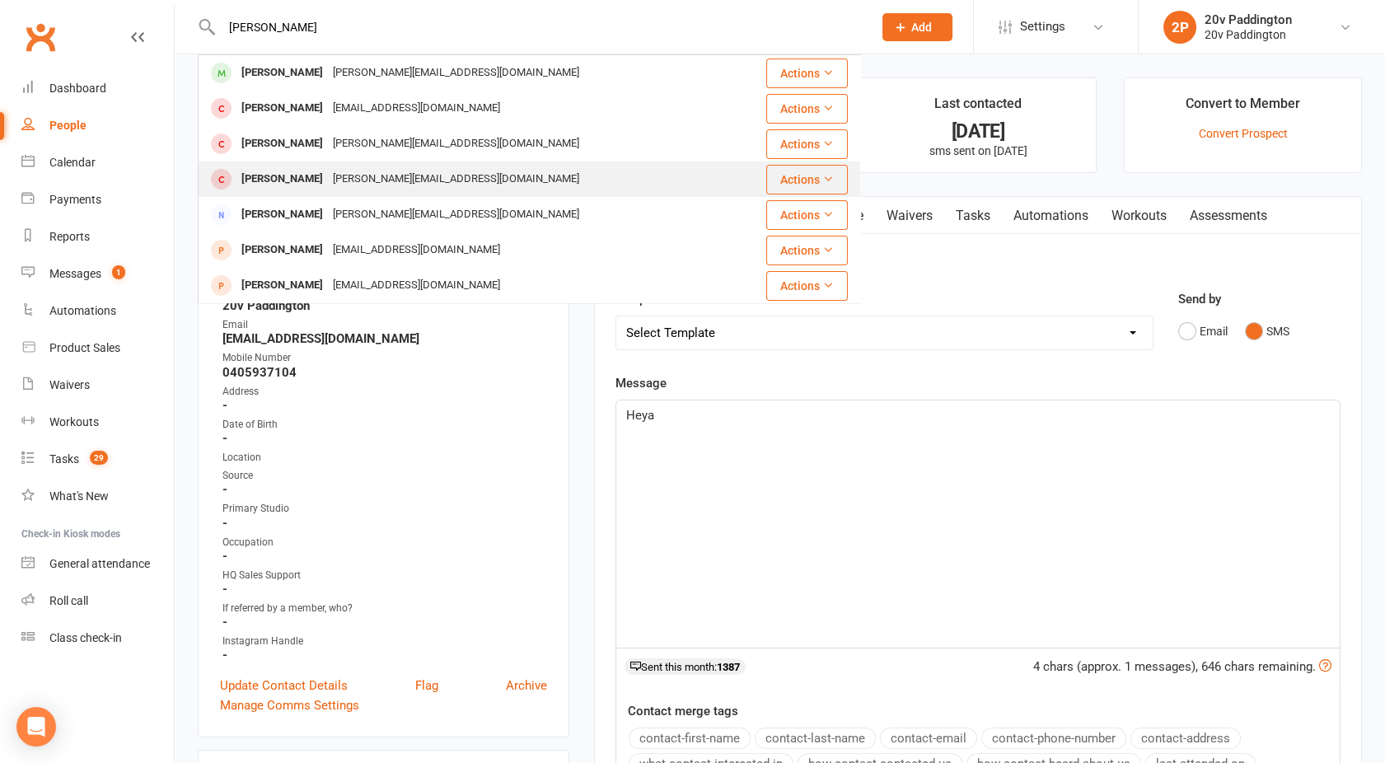
scroll to position [461, 0]
type input "[PERSON_NAME]"
click at [303, 180] on div "[PERSON_NAME]" at bounding box center [281, 179] width 91 height 24
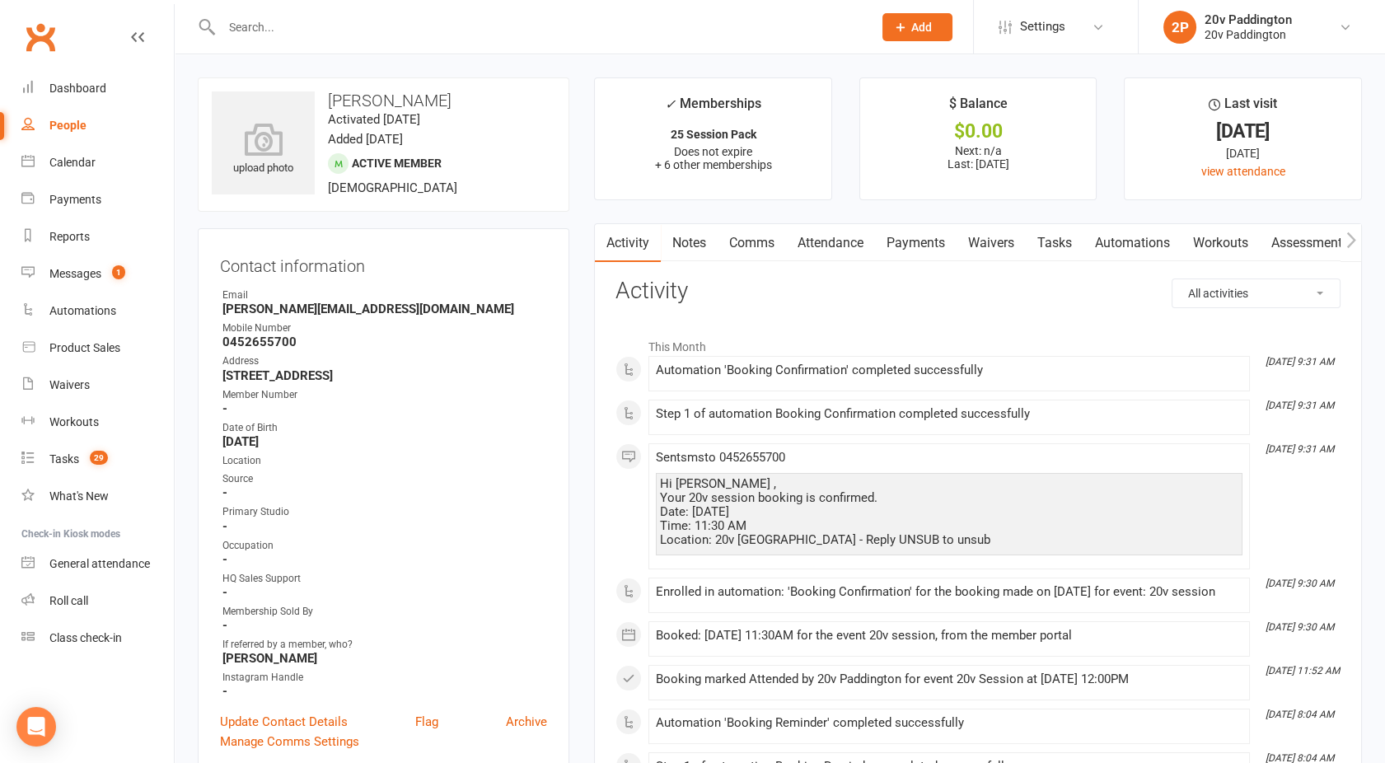
click at [855, 246] on link "Attendance" at bounding box center [830, 243] width 89 height 38
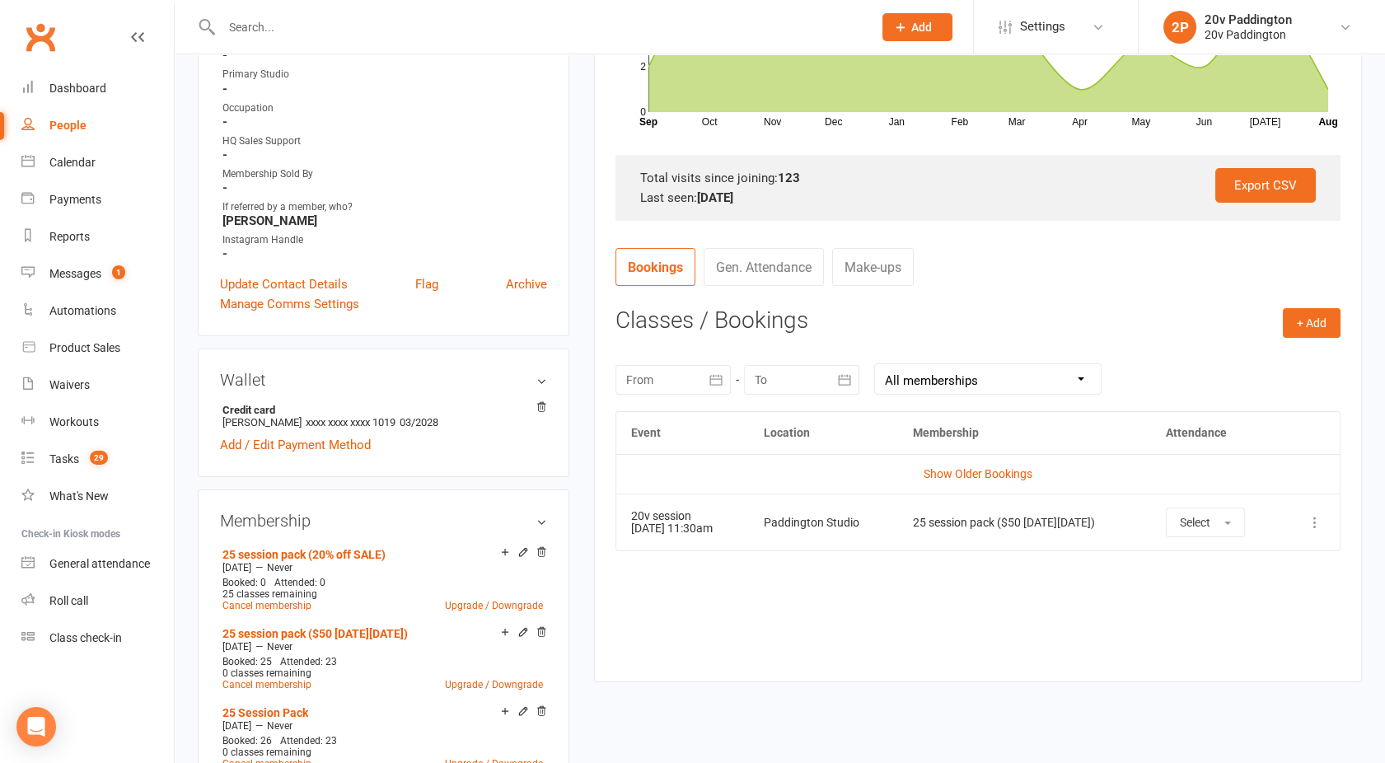
scroll to position [446, 0]
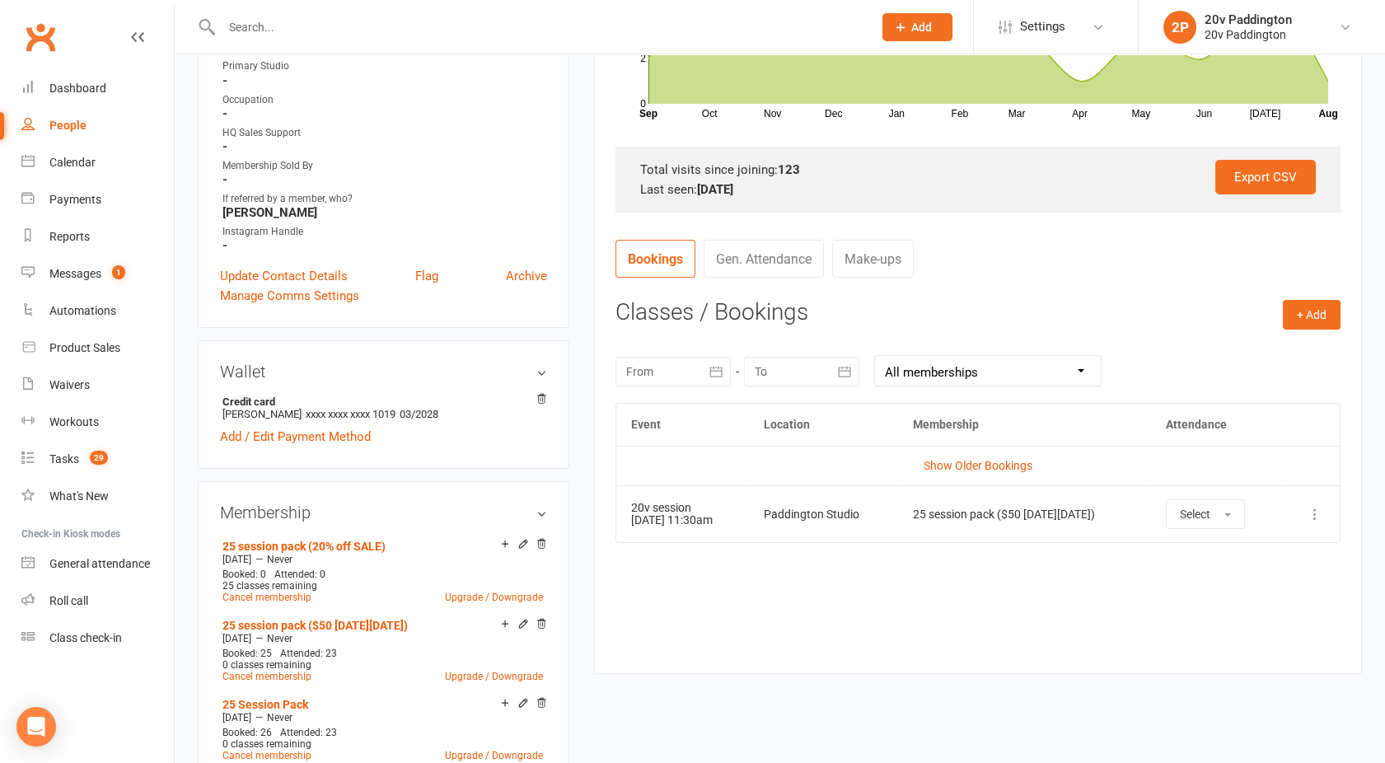
click at [1319, 515] on icon at bounding box center [1315, 514] width 16 height 16
click at [1226, 568] on link "View event" at bounding box center [1242, 579] width 163 height 33
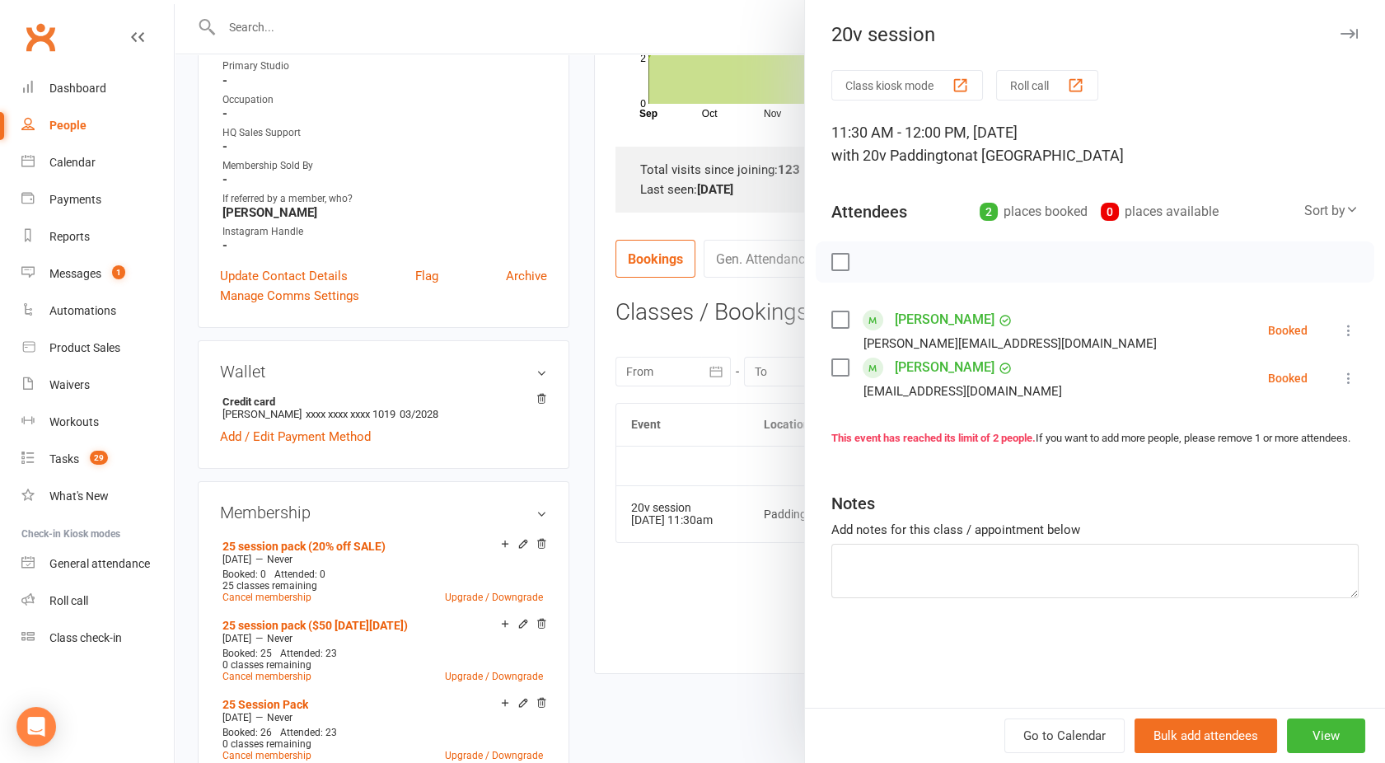
click at [592, 471] on div at bounding box center [780, 381] width 1210 height 763
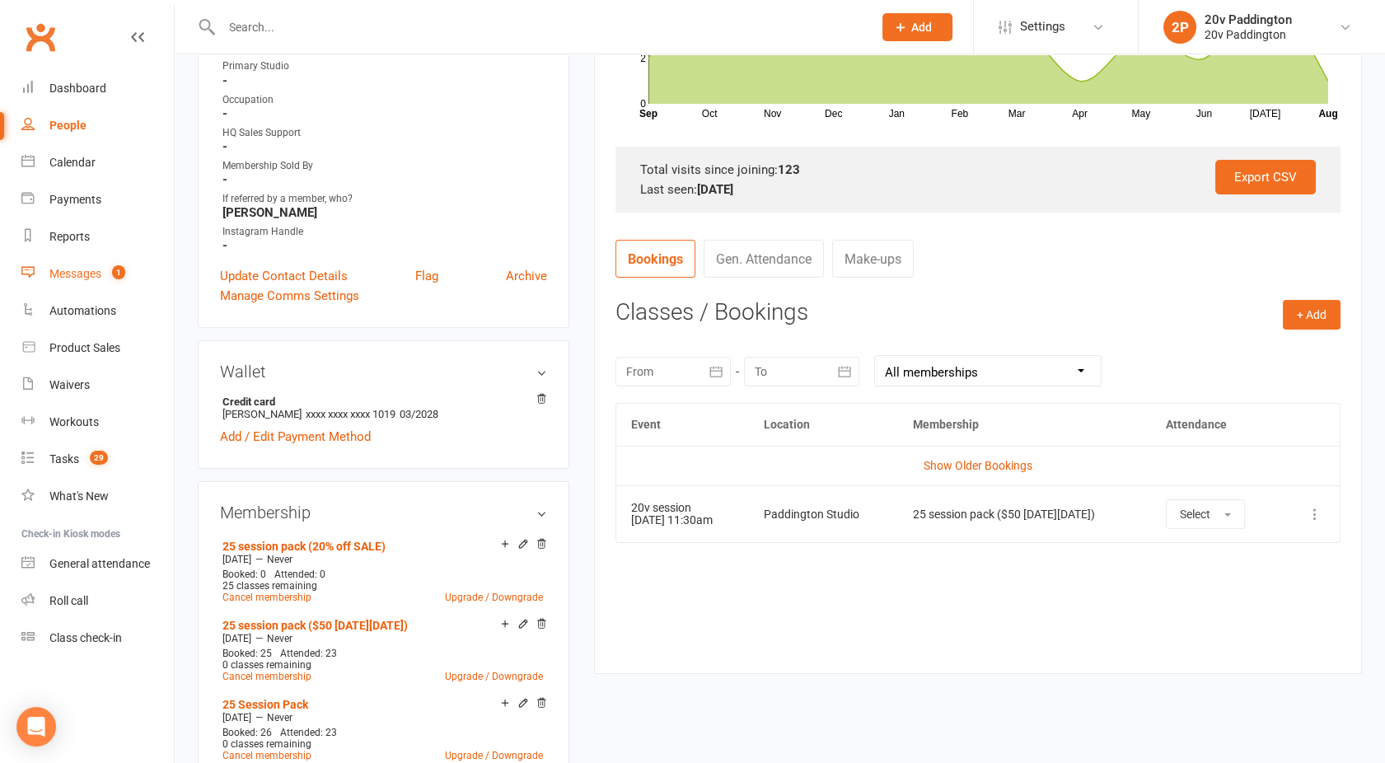
click at [87, 280] on link "Messages 1" at bounding box center [97, 273] width 152 height 37
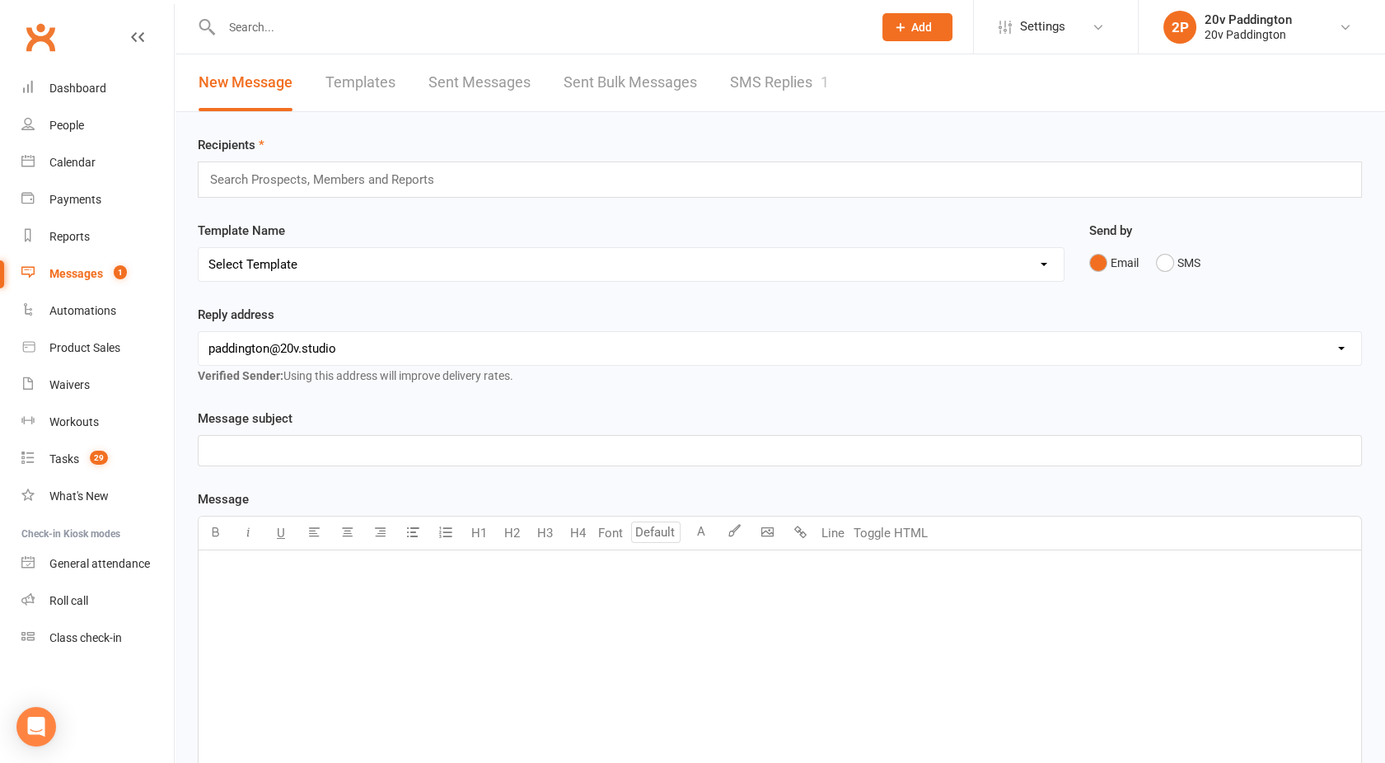
click at [775, 83] on link "SMS Replies 1" at bounding box center [779, 82] width 99 height 57
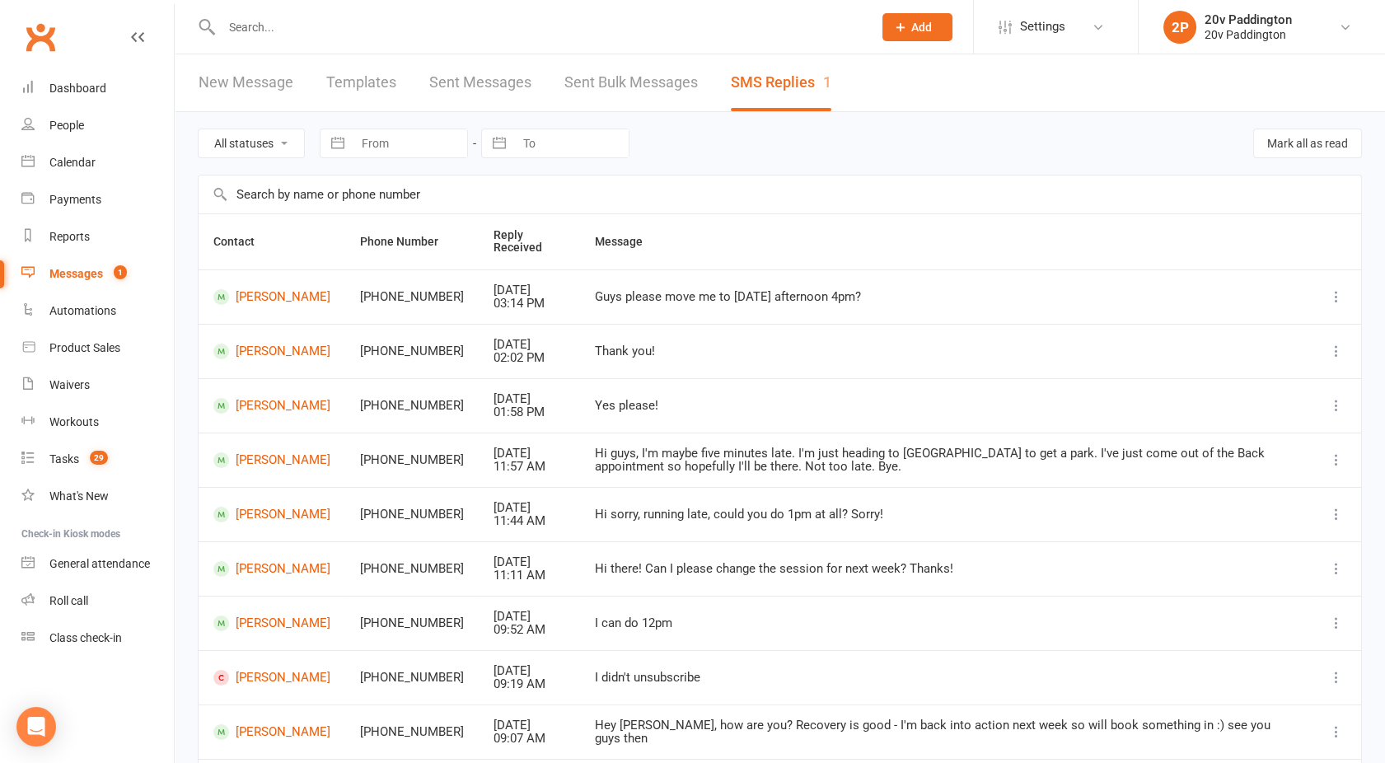
click at [275, 26] on input "text" at bounding box center [539, 27] width 644 height 23
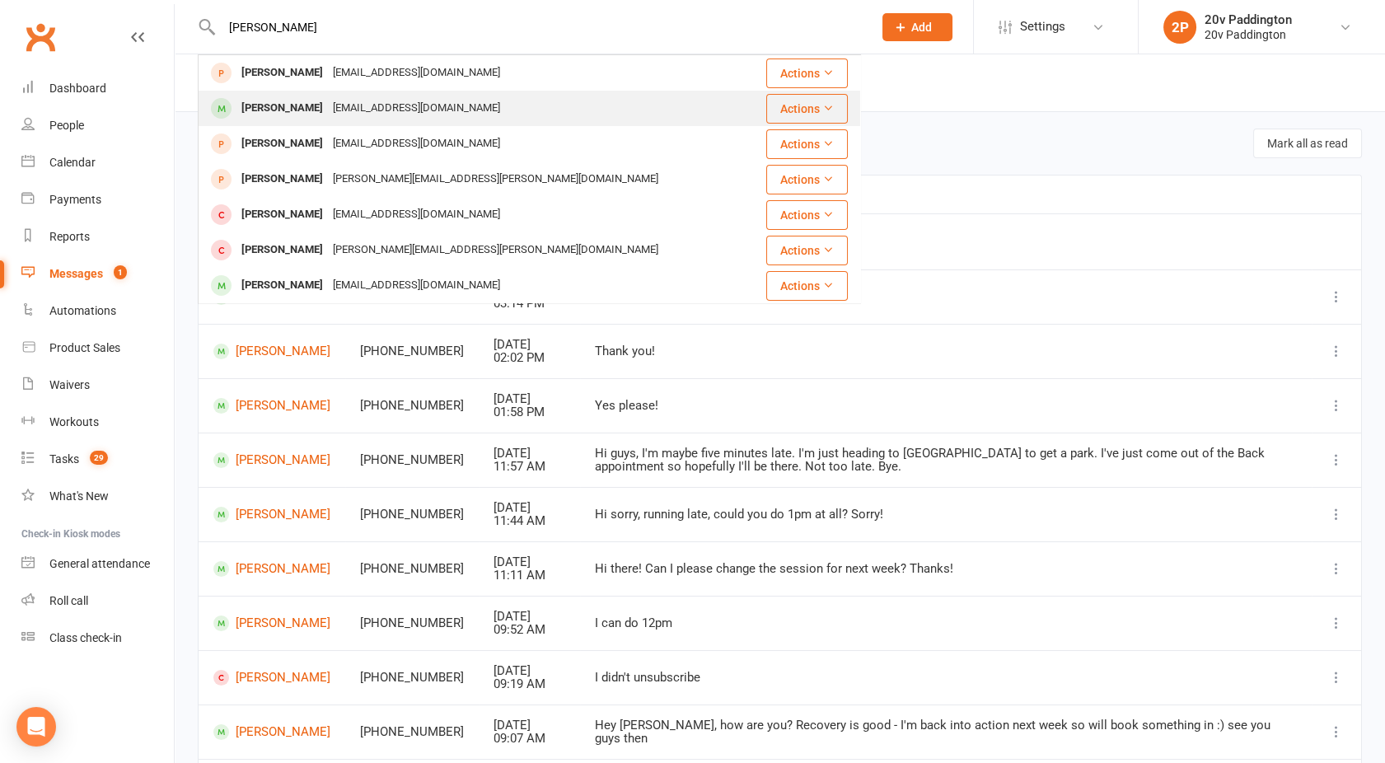
type input "[PERSON_NAME]"
click at [328, 106] on div "[EMAIL_ADDRESS][DOMAIN_NAME]" at bounding box center [416, 108] width 177 height 24
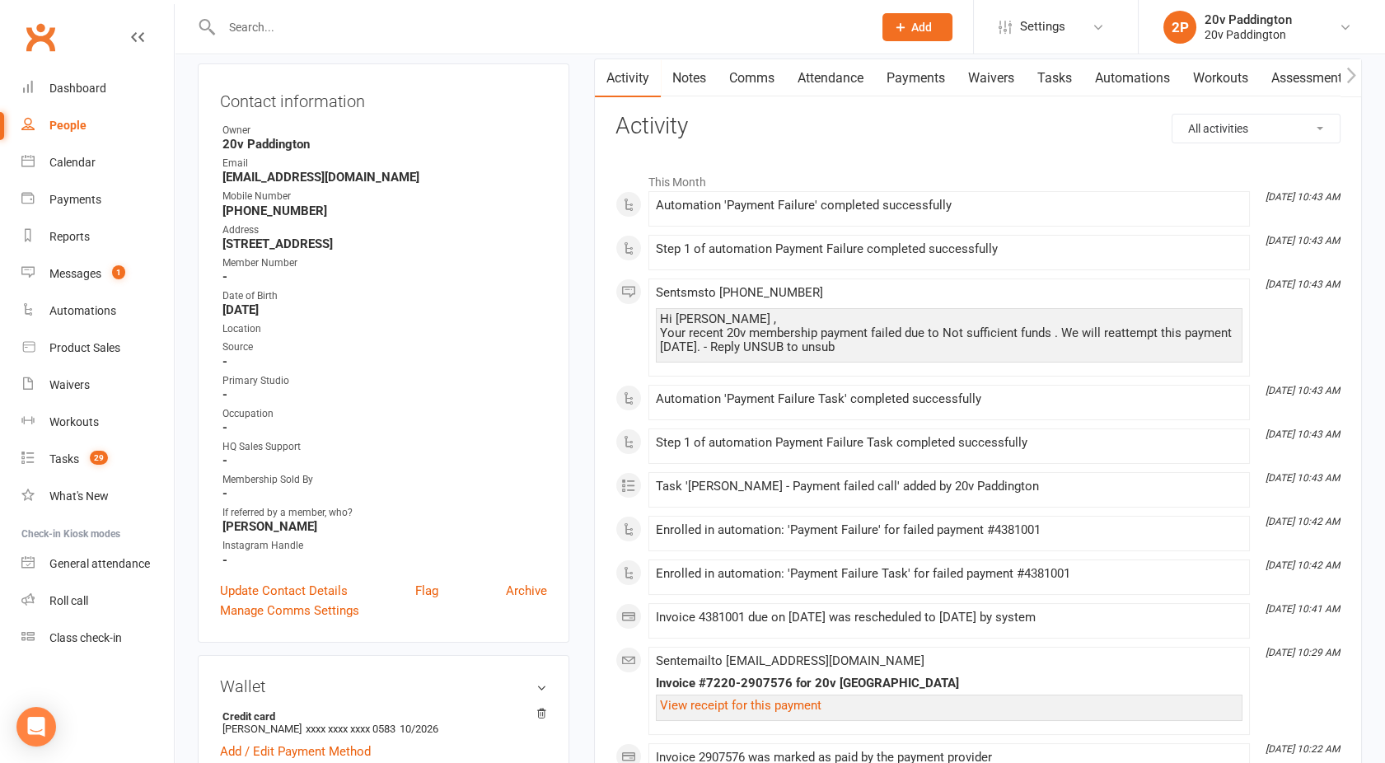
scroll to position [89, 0]
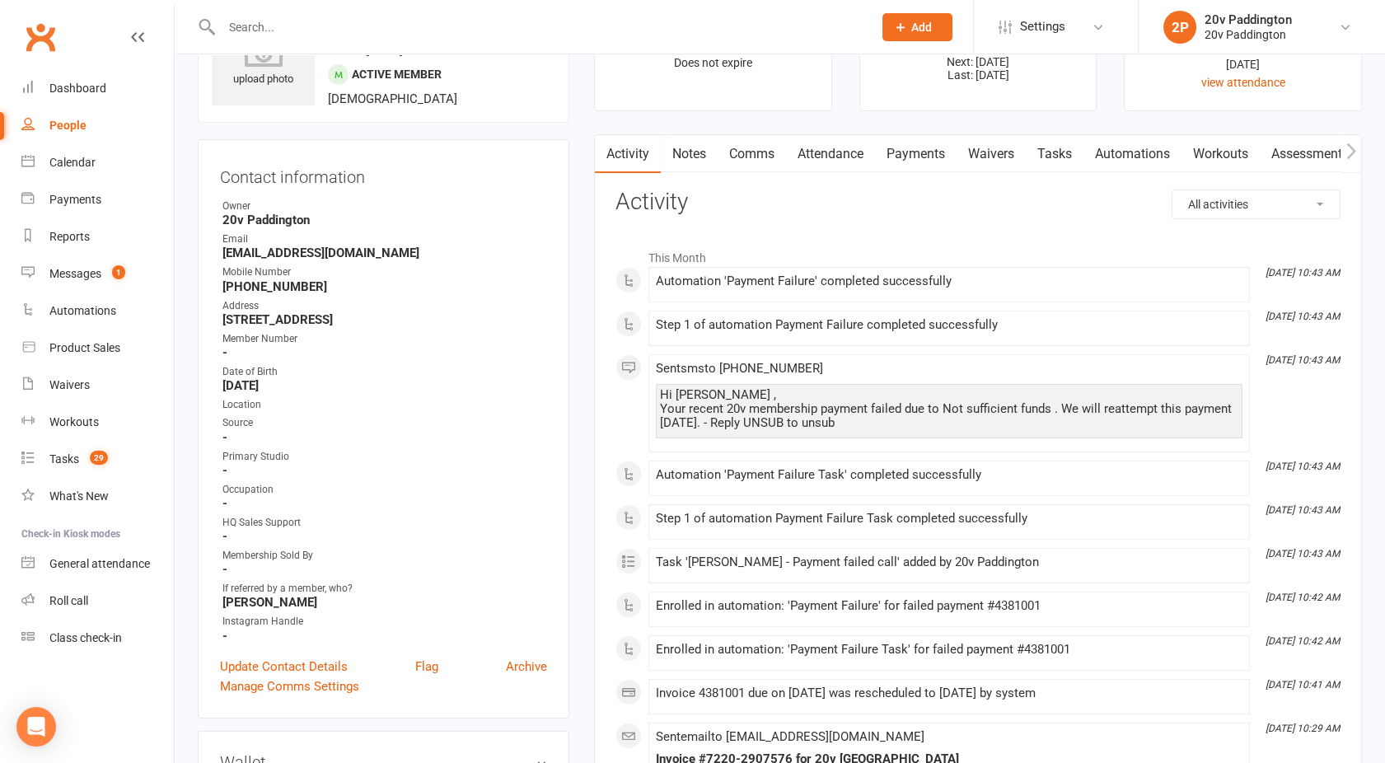
click at [918, 135] on link "Payments" at bounding box center [916, 154] width 82 height 38
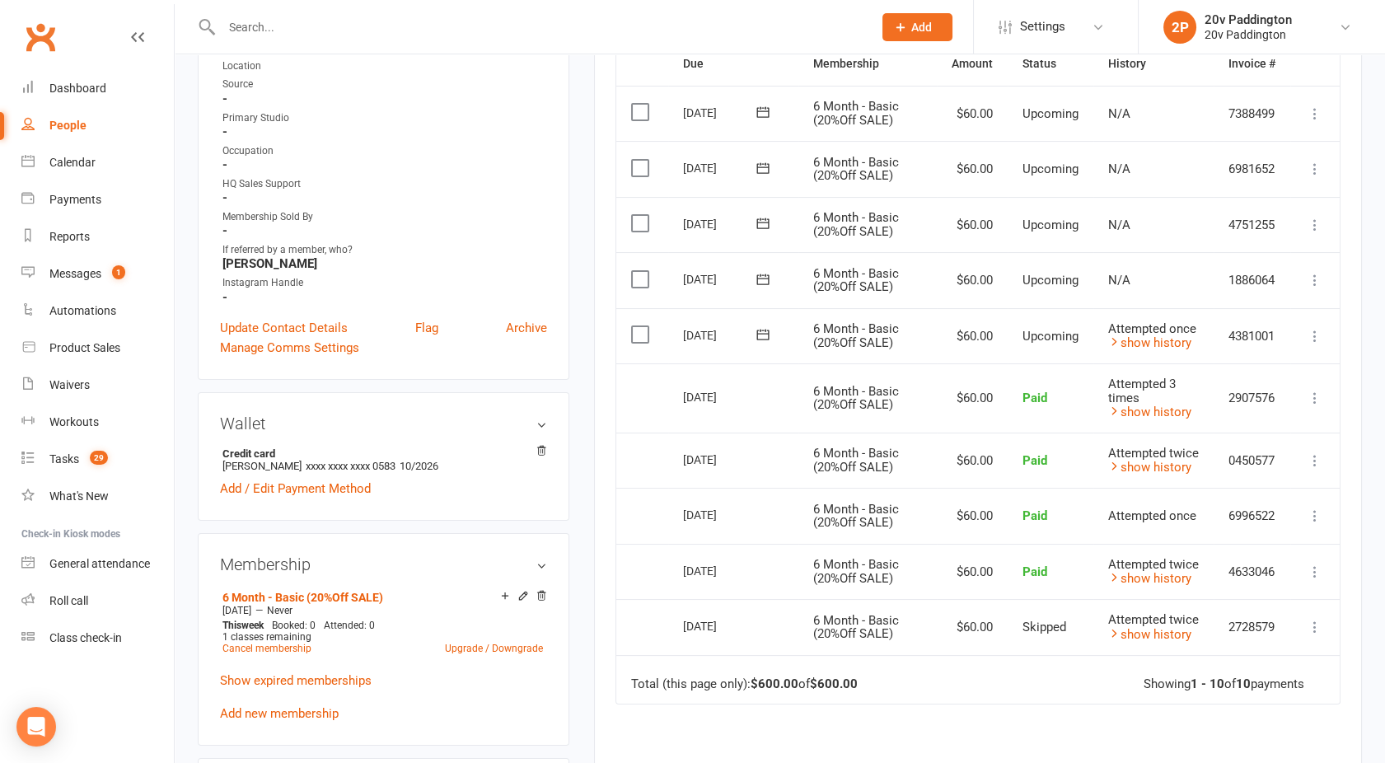
scroll to position [437, 0]
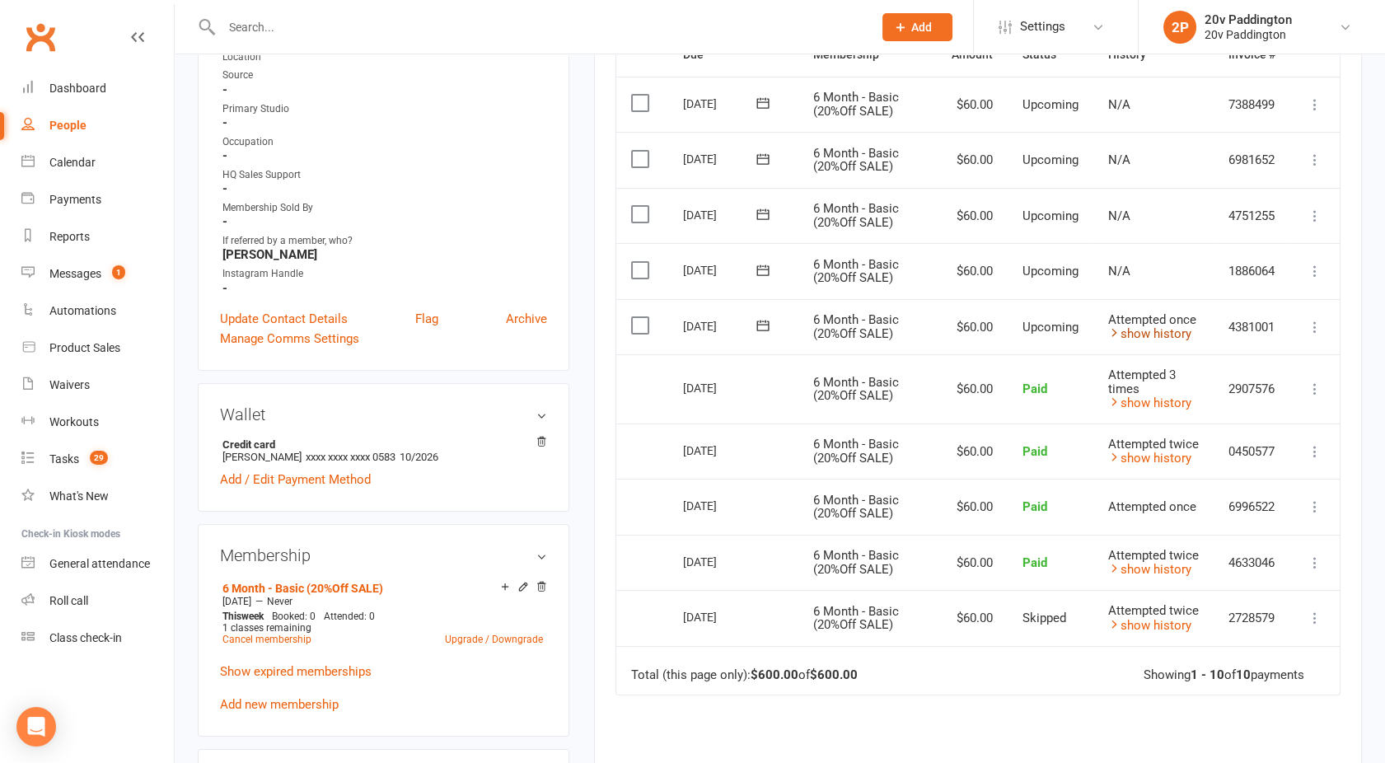
click at [1147, 330] on link "show history" at bounding box center [1149, 333] width 83 height 15
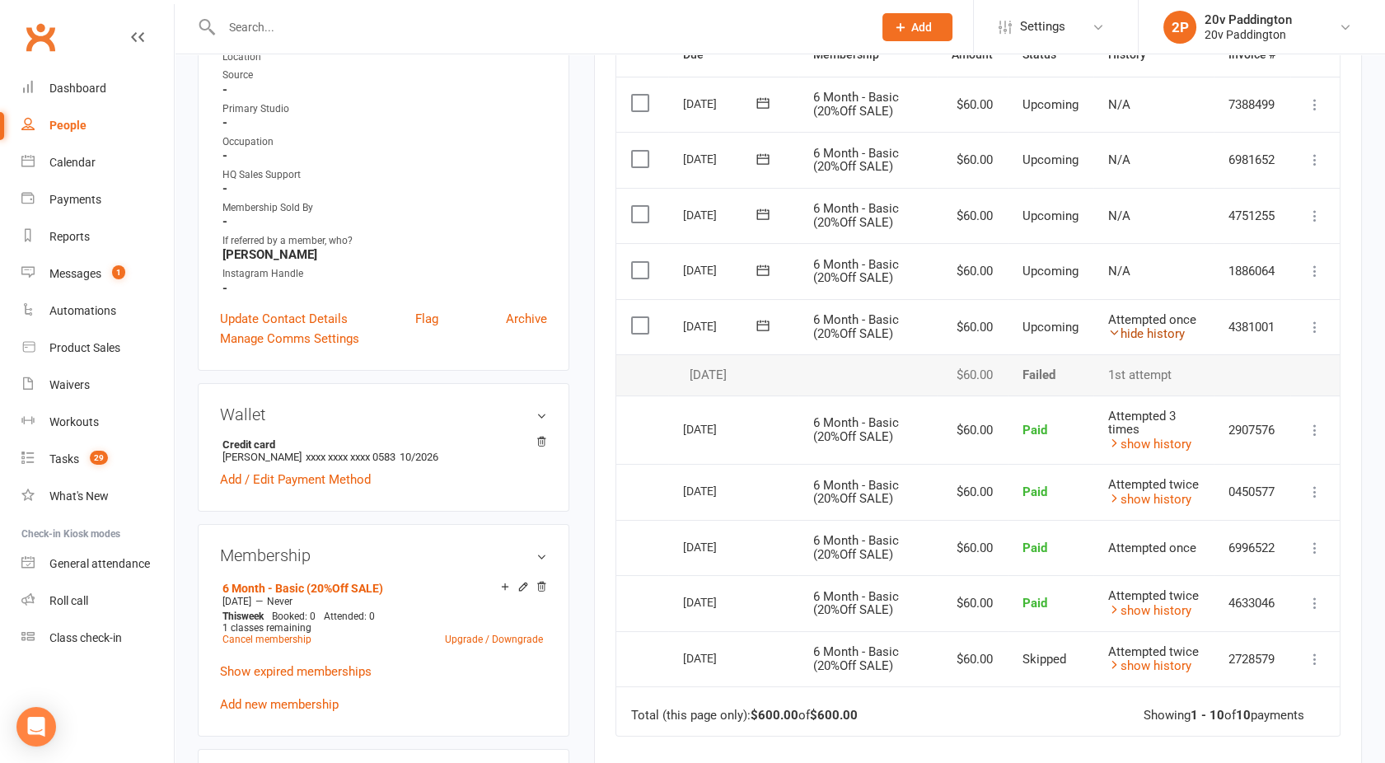
click at [1147, 330] on link "hide history" at bounding box center [1146, 333] width 77 height 15
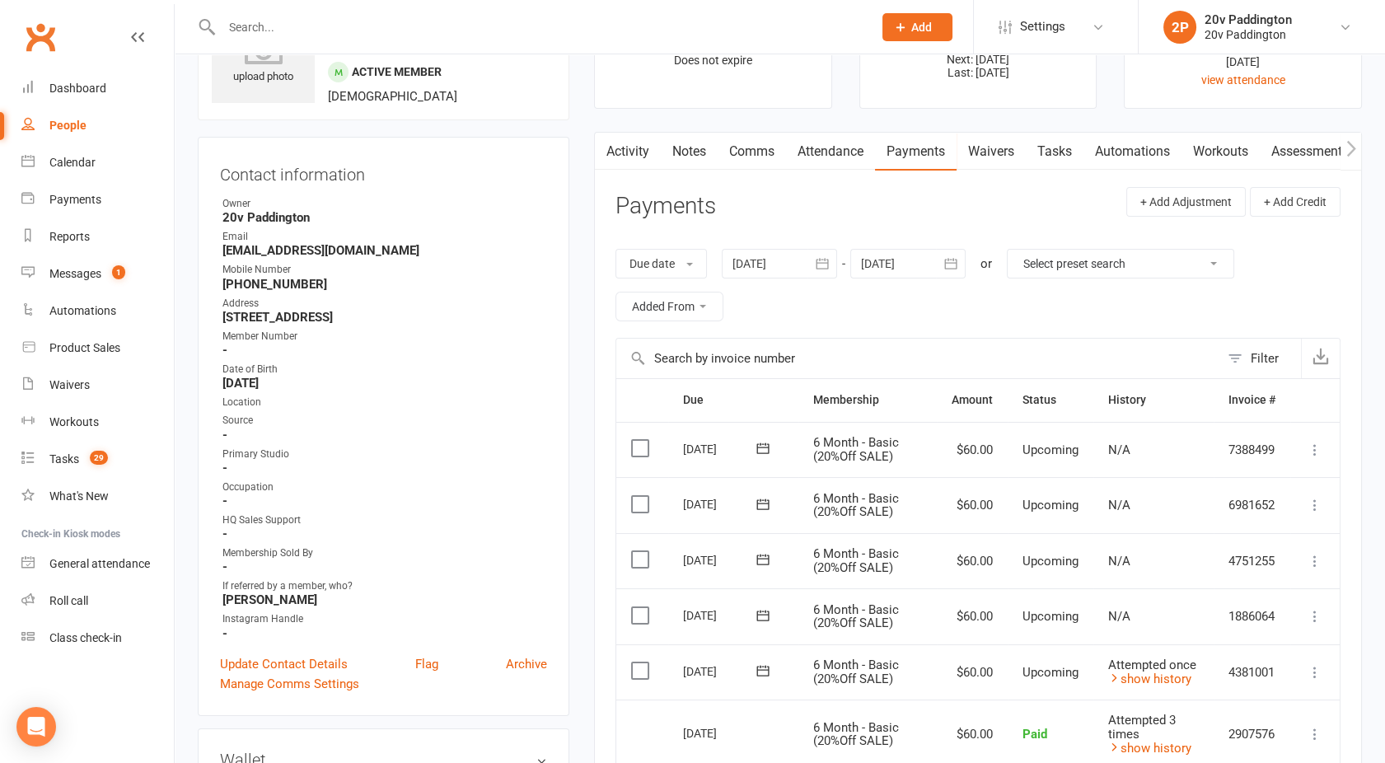
scroll to position [0, 0]
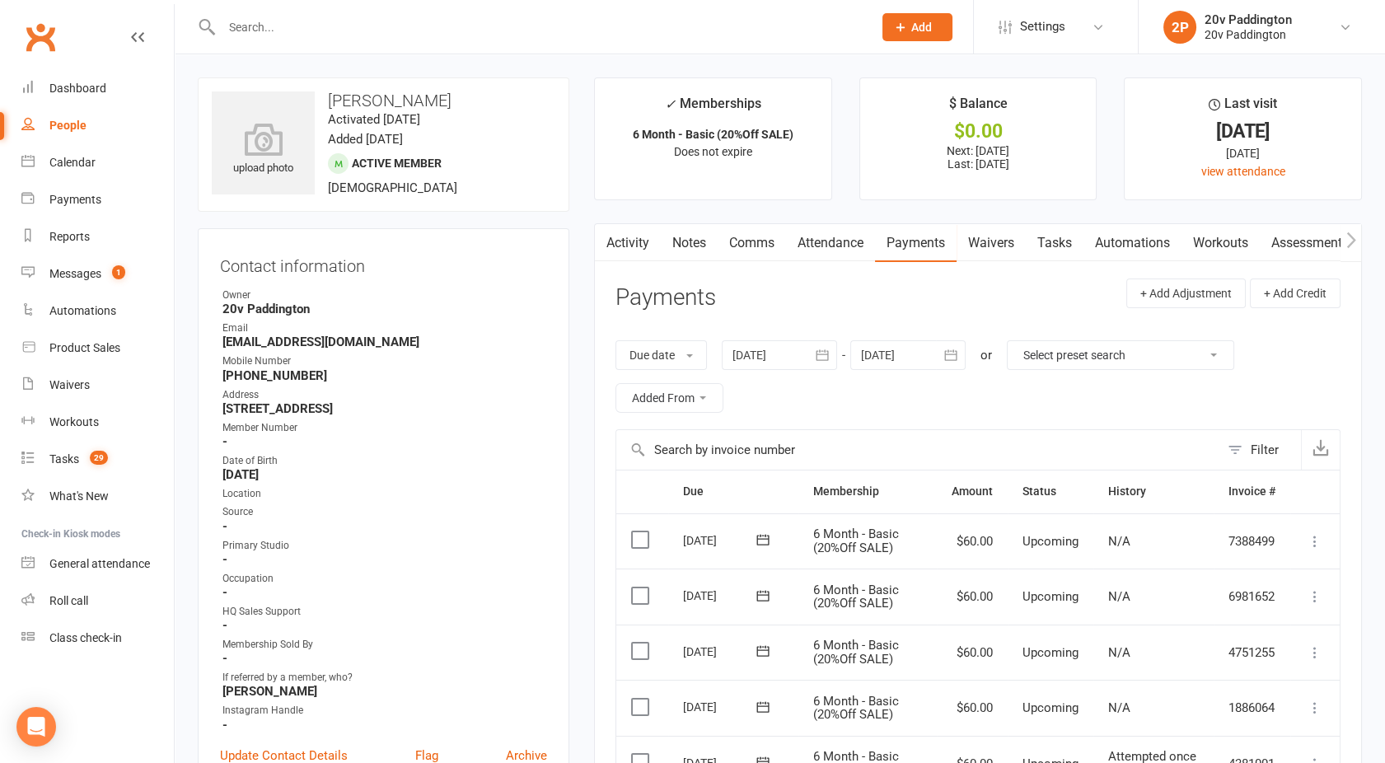
click at [754, 240] on link "Comms" at bounding box center [752, 243] width 68 height 38
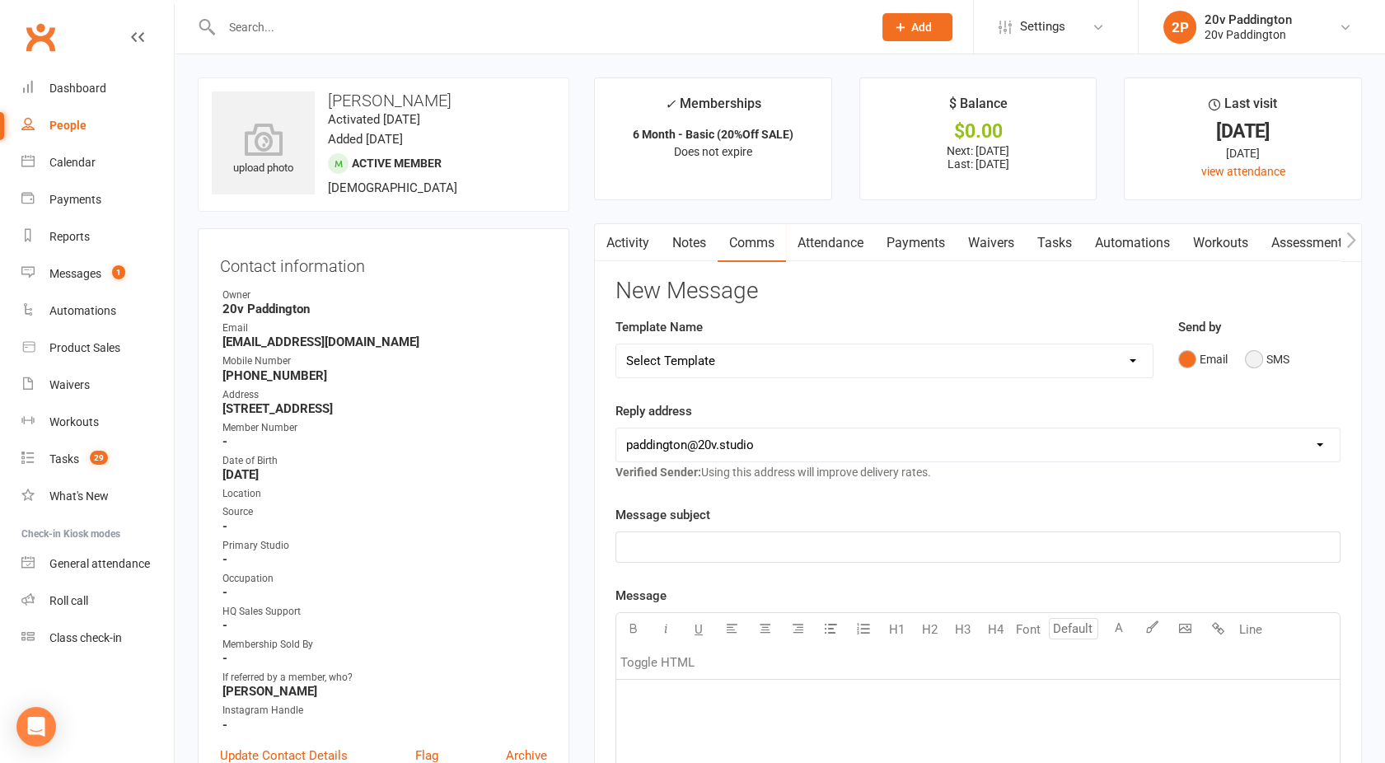
click at [1266, 367] on button "SMS" at bounding box center [1267, 359] width 44 height 31
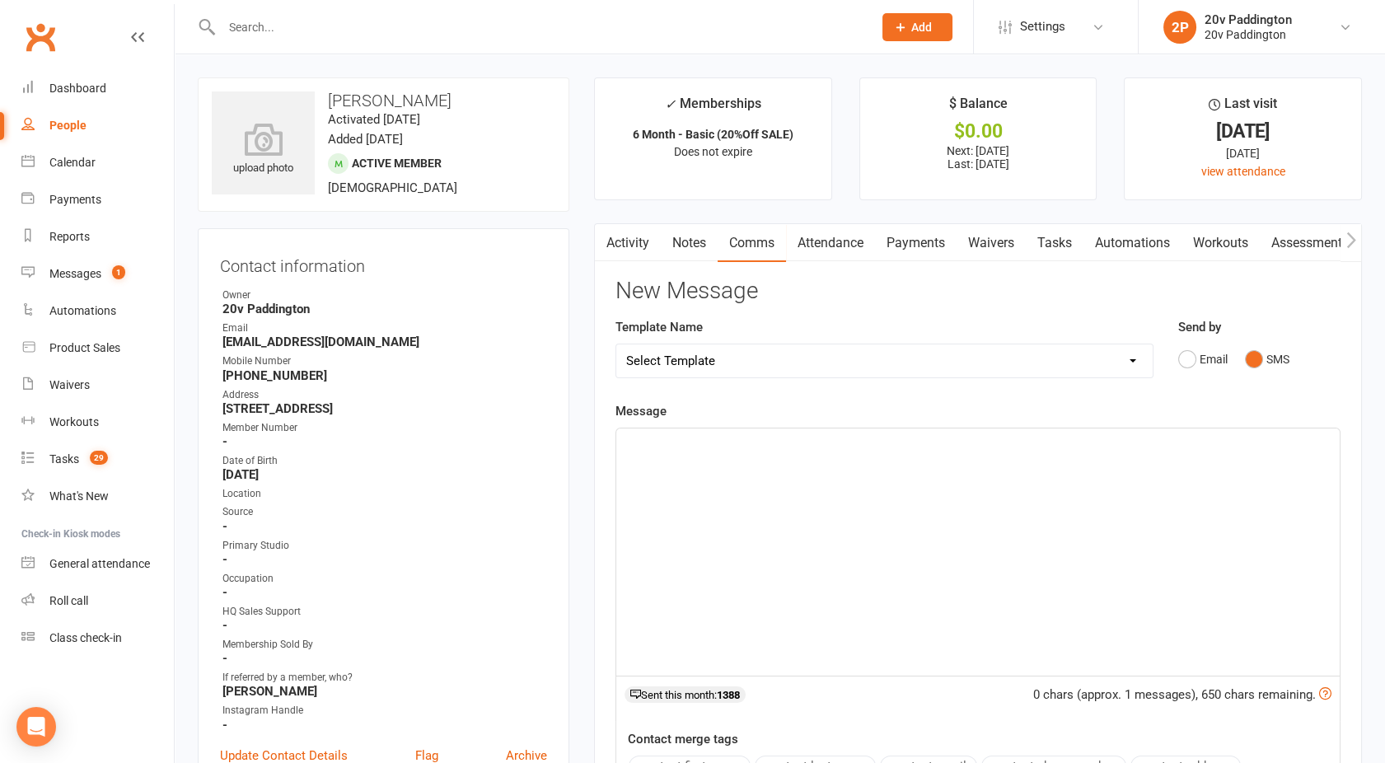
click at [1006, 533] on div "﻿" at bounding box center [977, 551] width 723 height 247
click at [94, 162] on div "Calendar" at bounding box center [72, 162] width 46 height 13
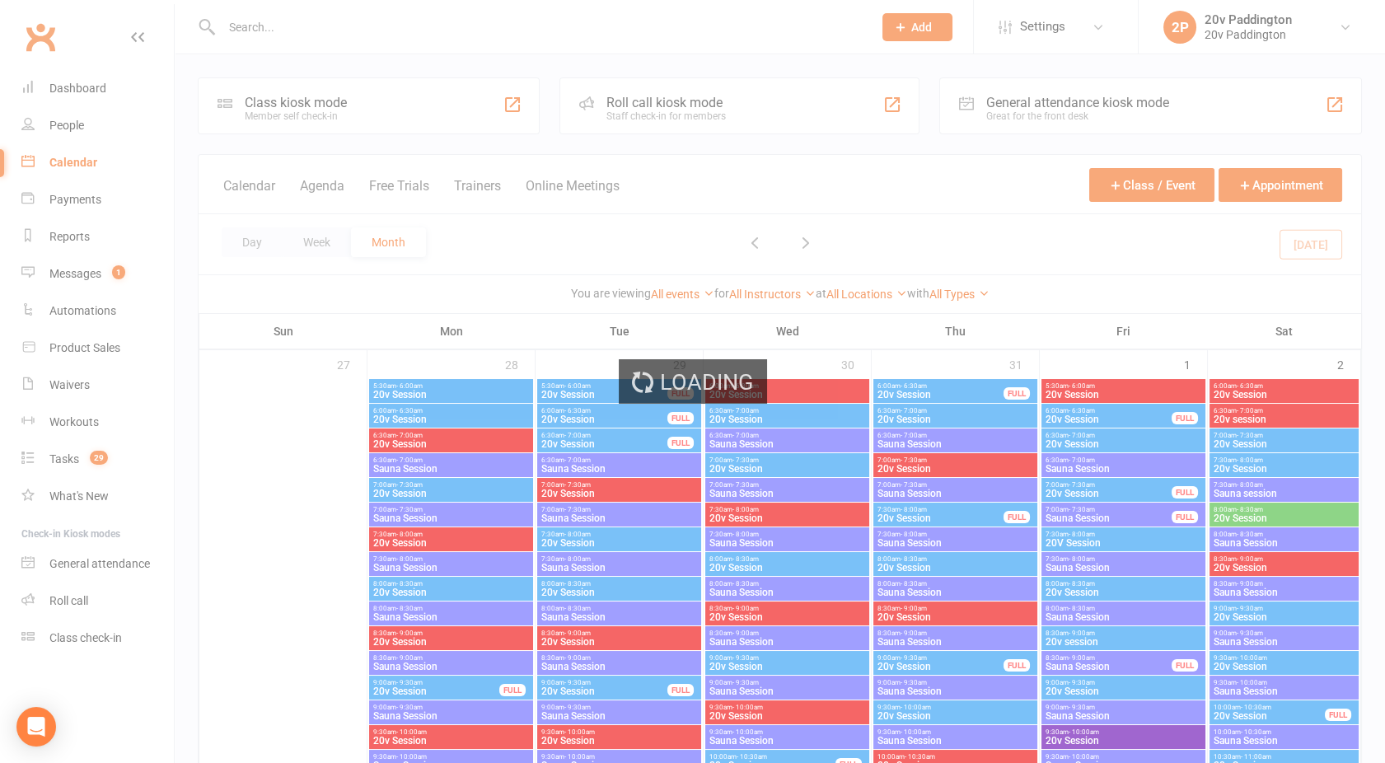
click at [774, 244] on div "Loading" at bounding box center [692, 381] width 1385 height 763
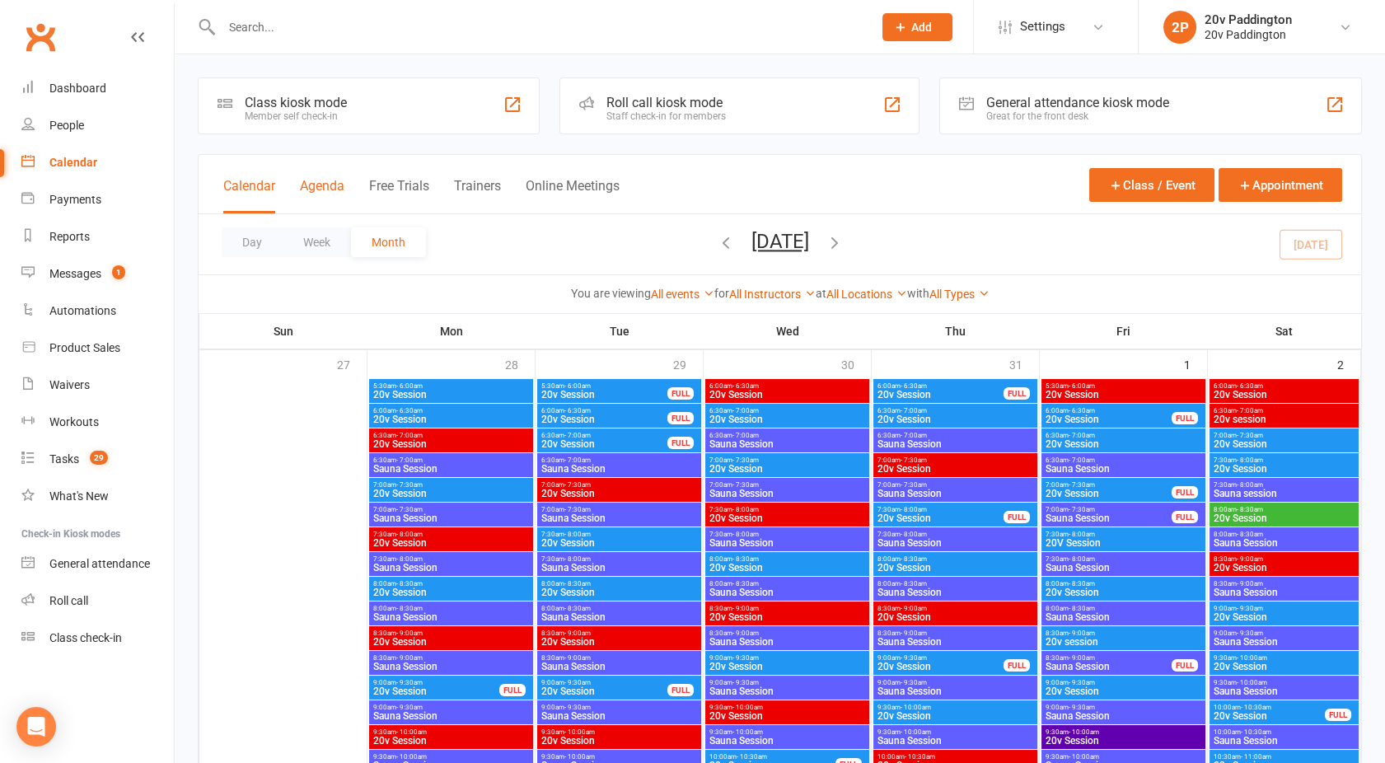
click at [332, 192] on button "Agenda" at bounding box center [322, 195] width 44 height 35
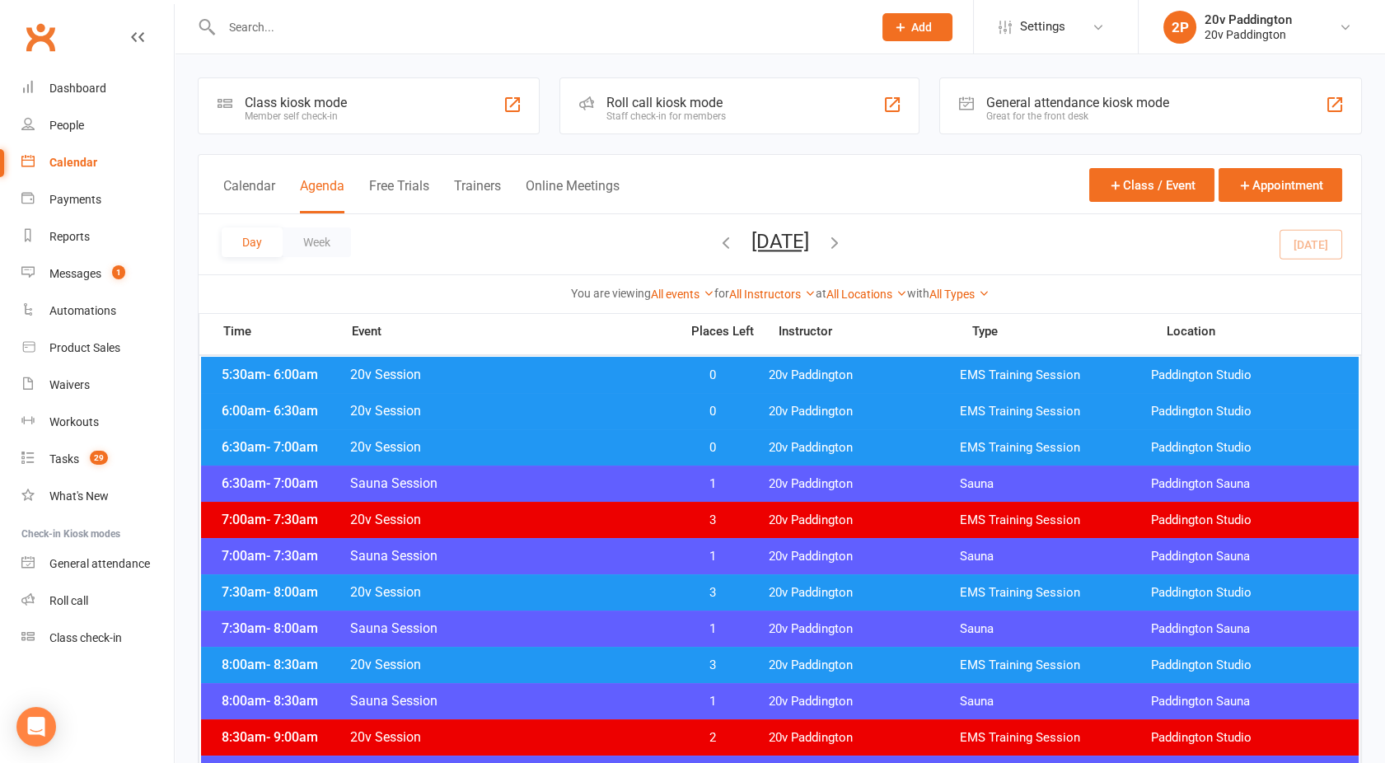
click at [765, 241] on button "[DATE]" at bounding box center [780, 241] width 58 height 23
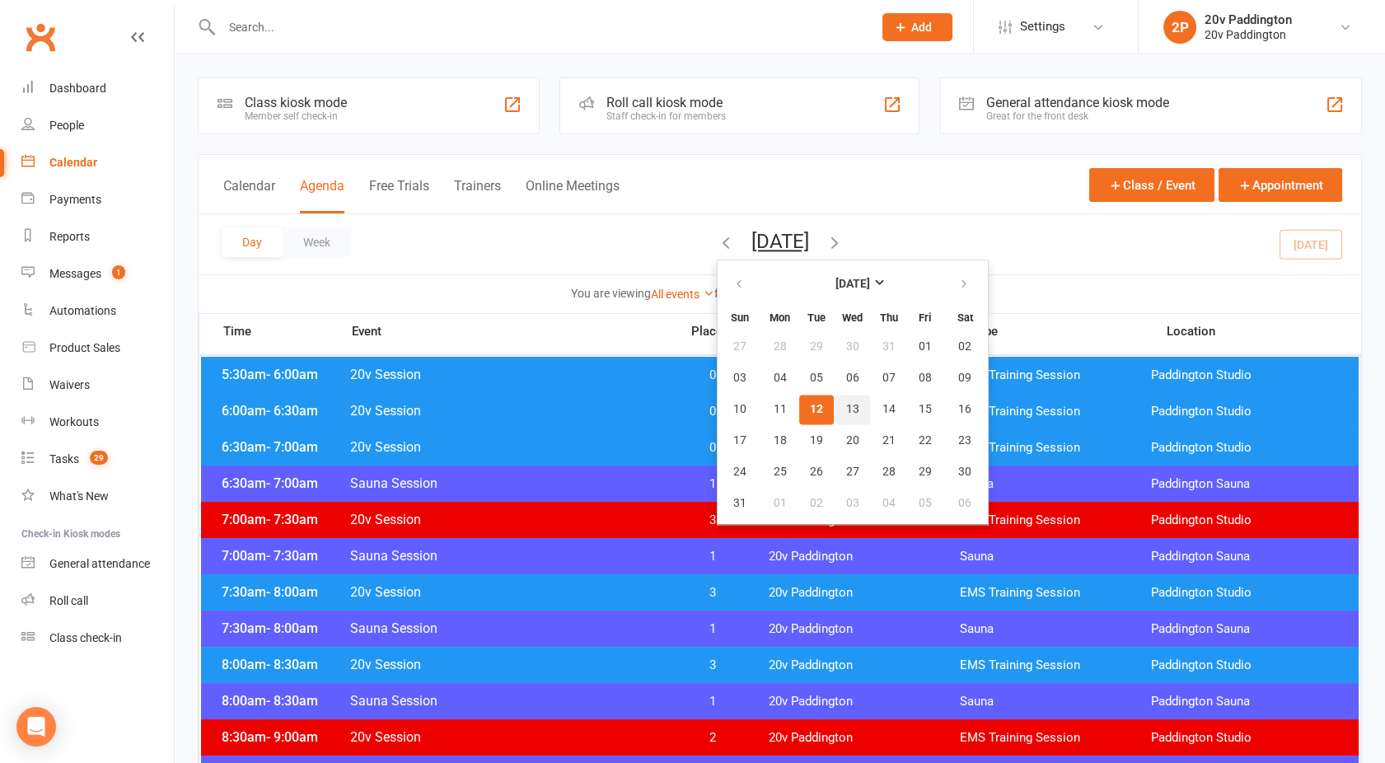
click at [846, 404] on span "13" at bounding box center [852, 409] width 13 height 13
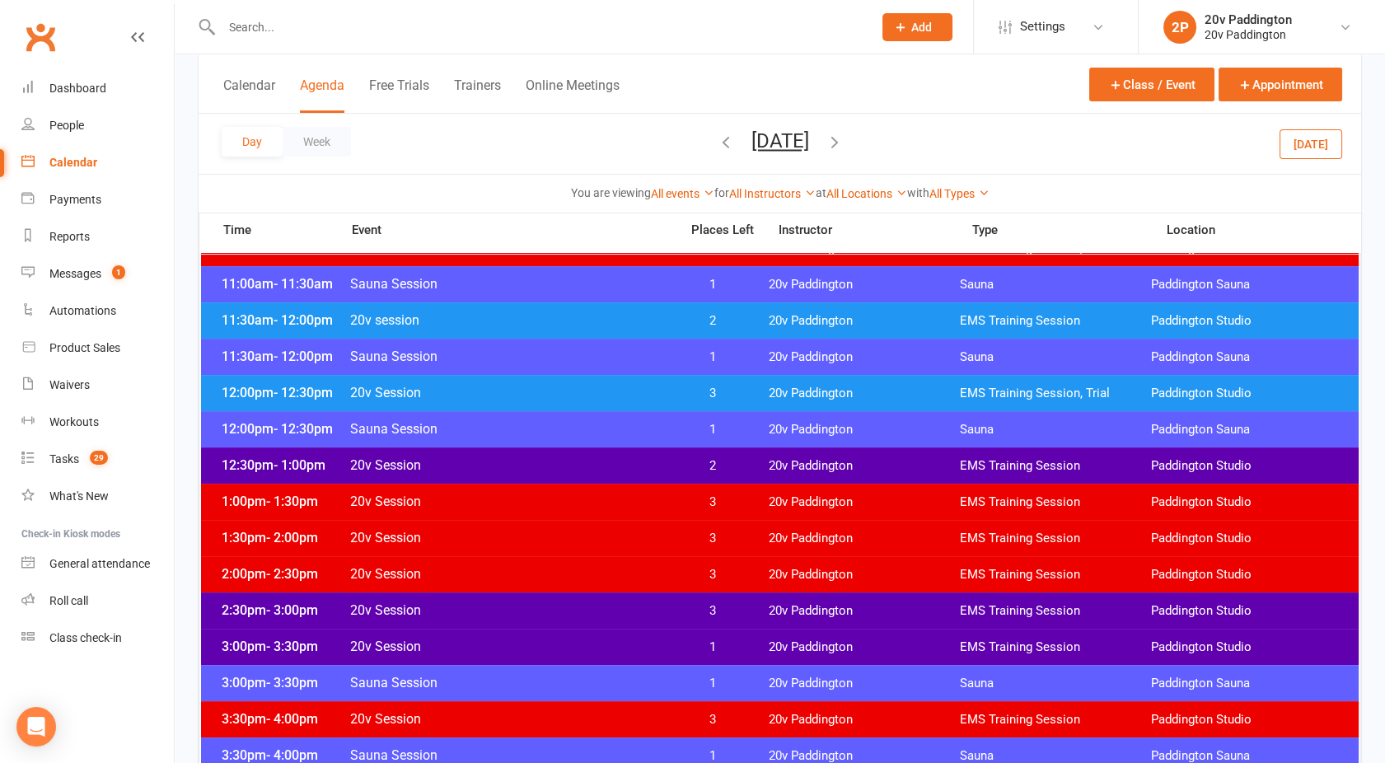
scroll to position [714, 0]
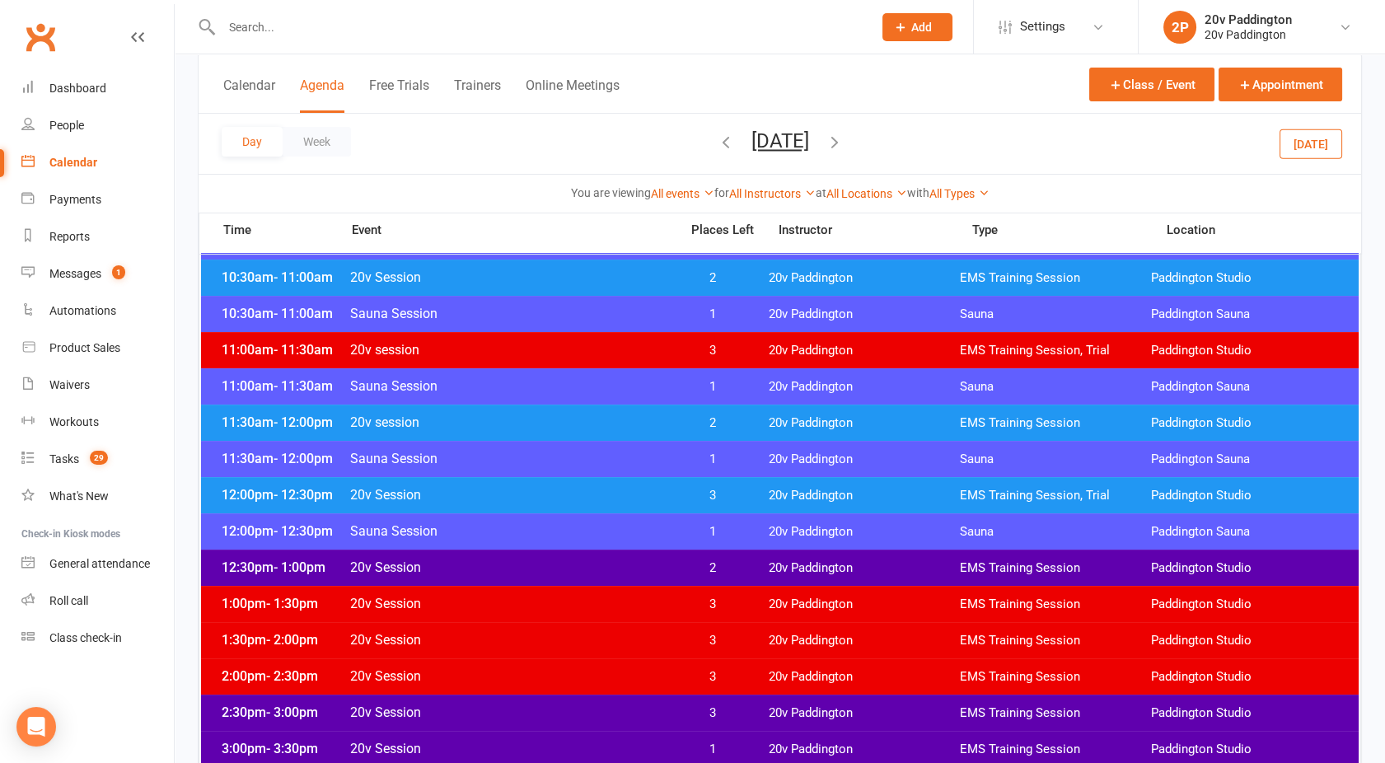
click at [499, 405] on div "11:30am - 12:00pm 20v session 2 20v Paddington EMS Training Session [GEOGRAPHIC…" at bounding box center [780, 423] width 1158 height 36
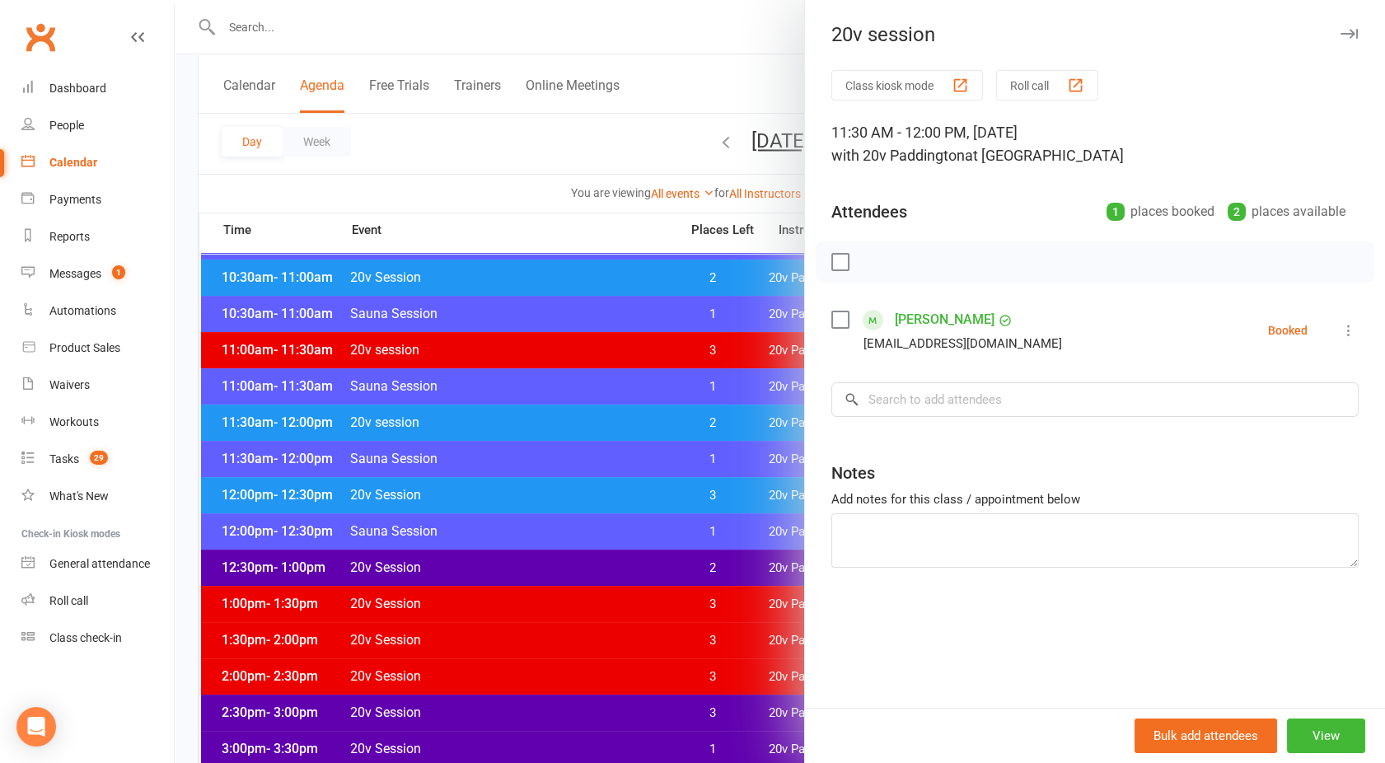
click at [511, 413] on div at bounding box center [780, 381] width 1210 height 763
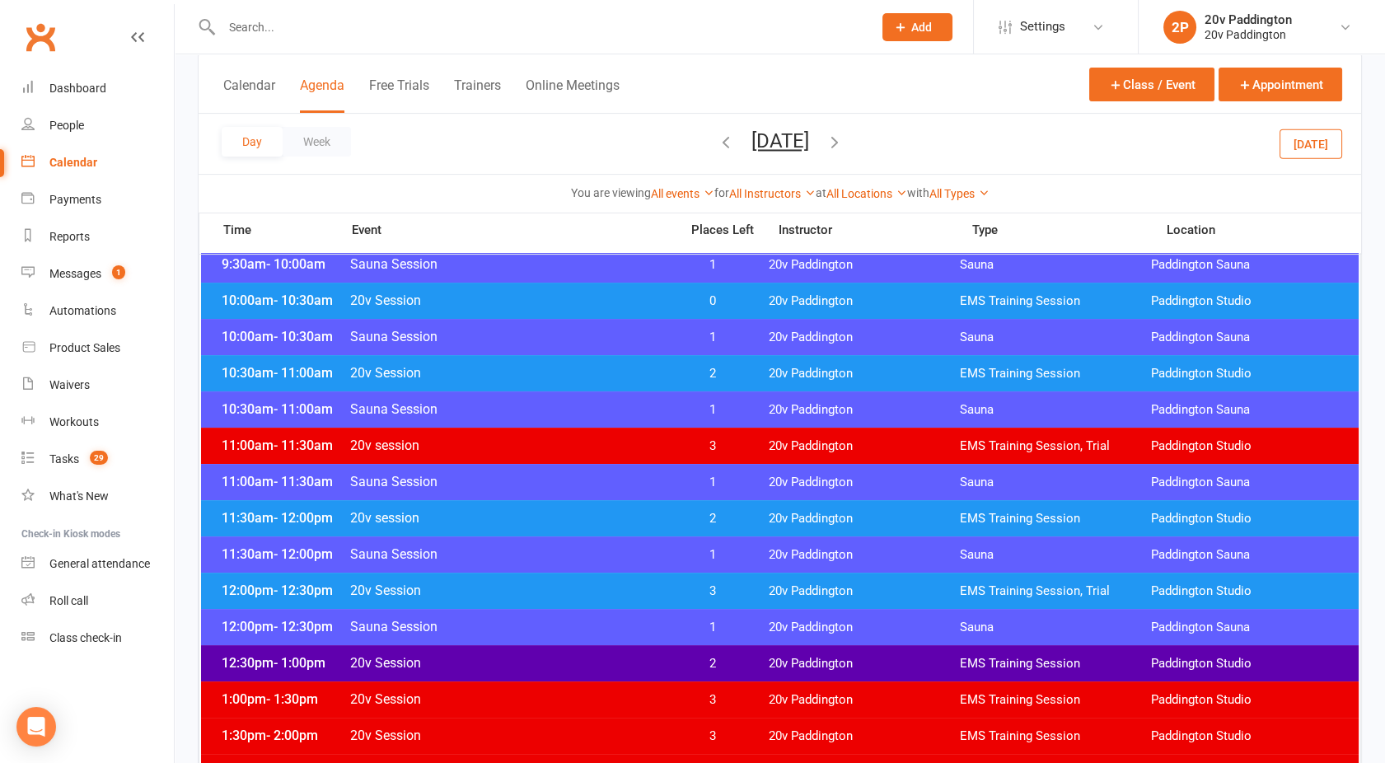
scroll to position [572, 0]
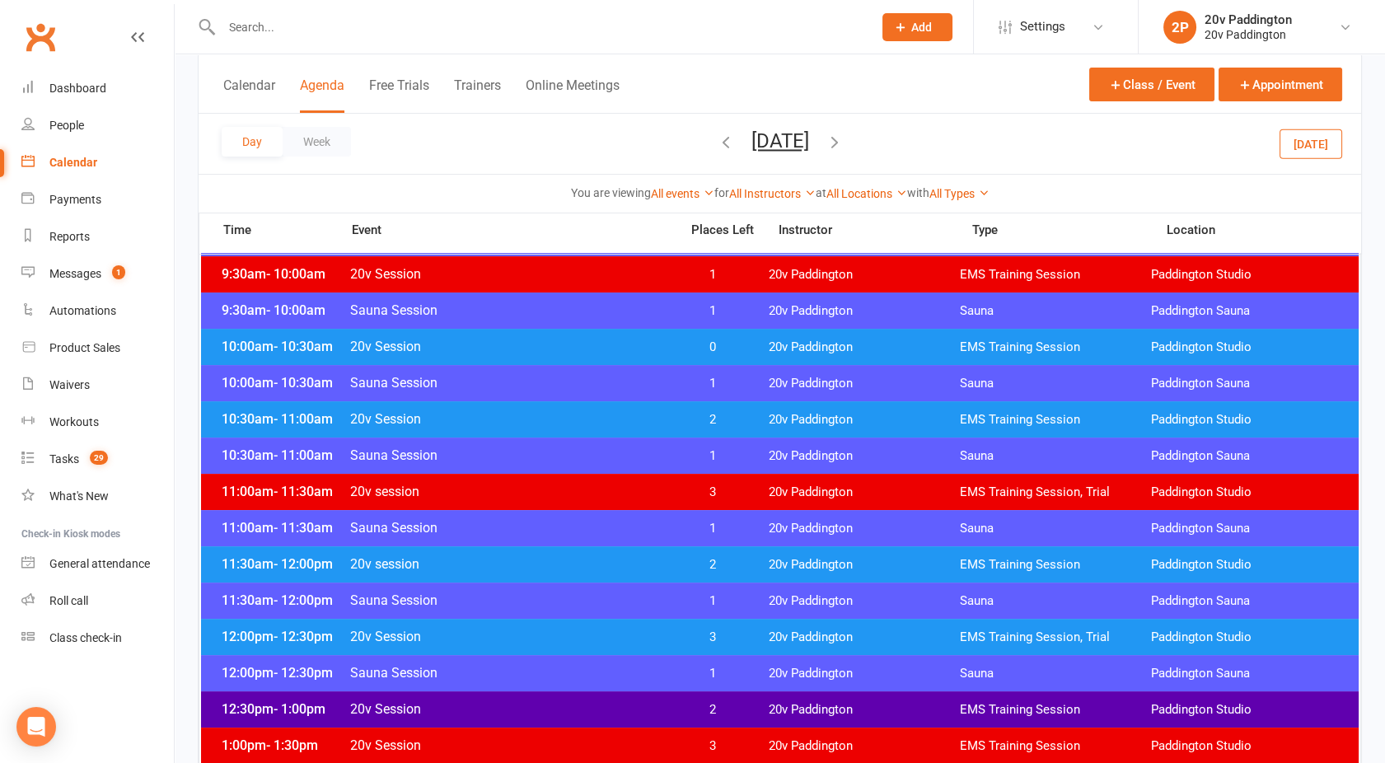
click at [540, 352] on span "20v Session" at bounding box center [509, 347] width 321 height 16
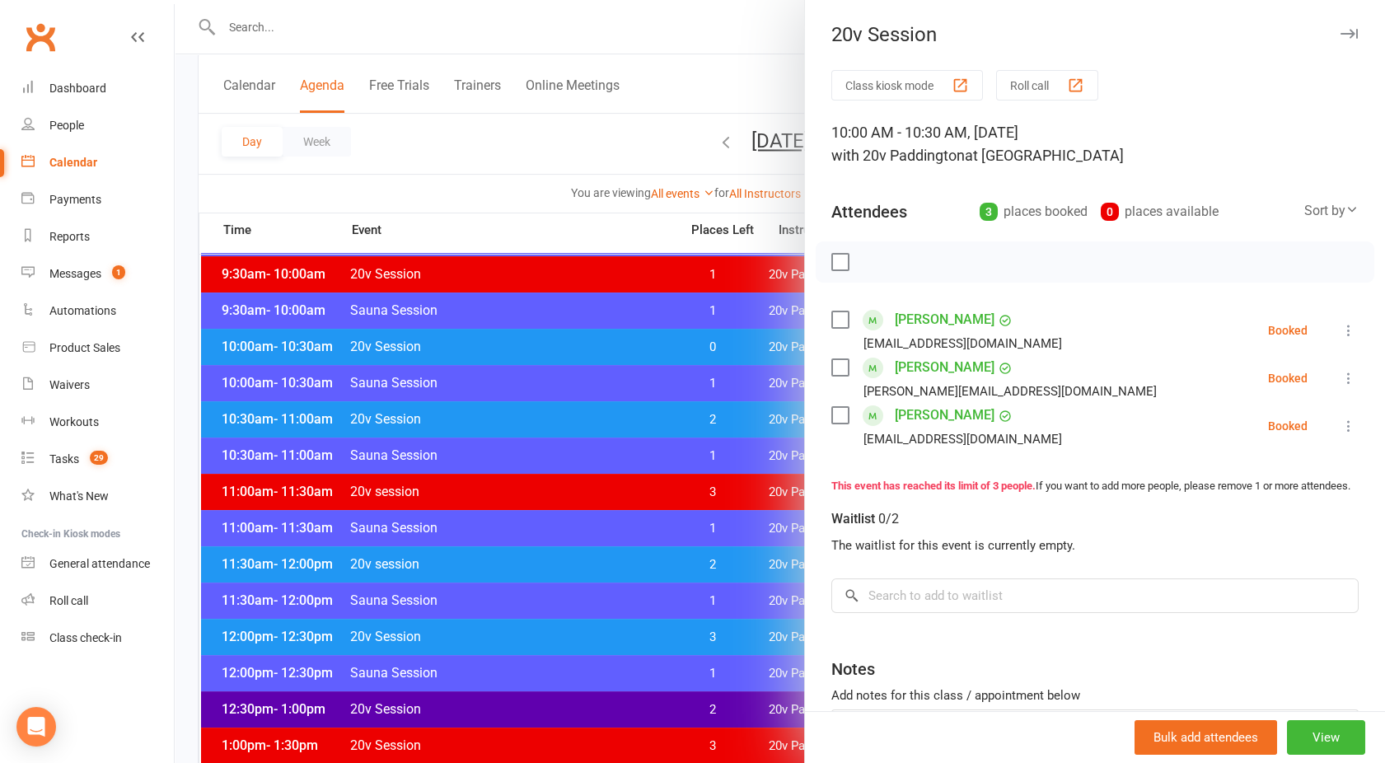
click at [540, 352] on div at bounding box center [780, 381] width 1210 height 763
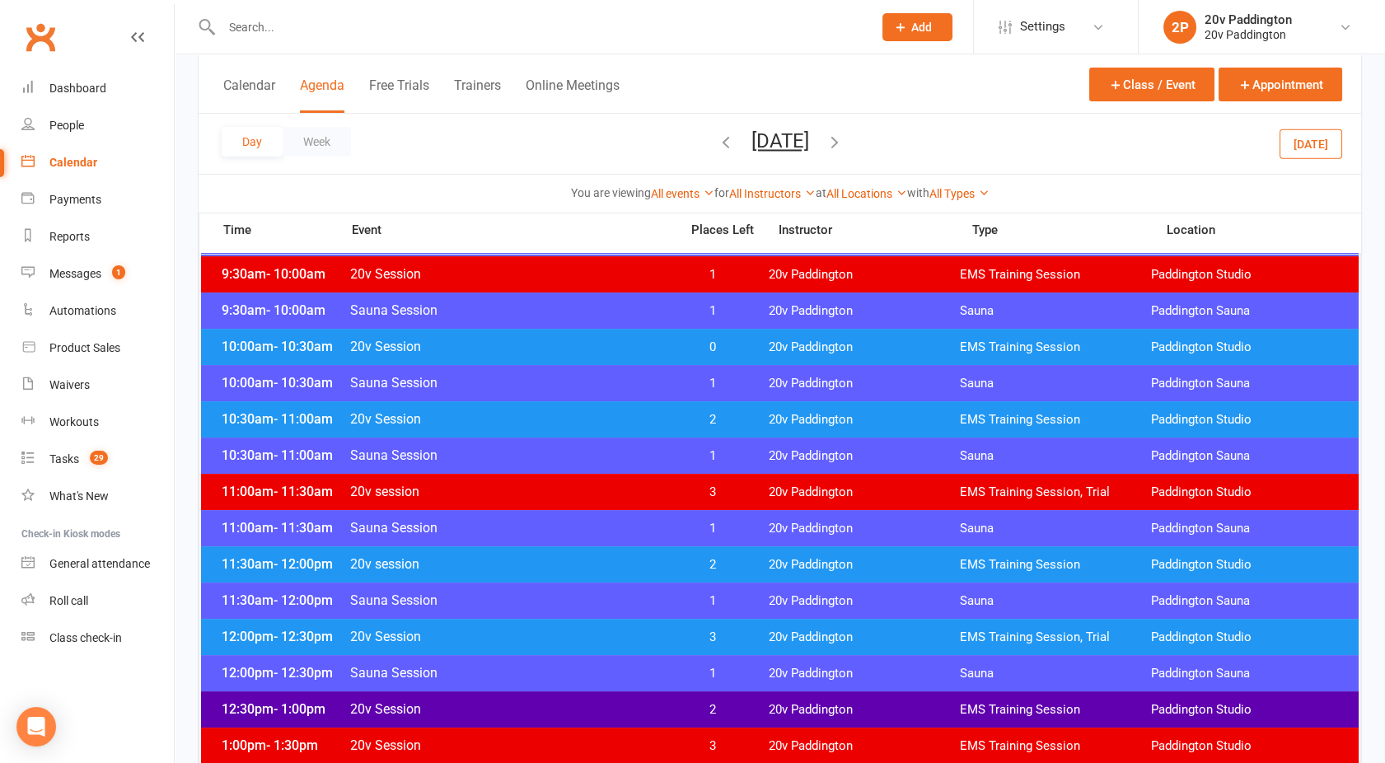
click at [575, 430] on div "10:30am - 11:00am 20v Session 2 20v Paddington EMS Training Session [GEOGRAPHIC…" at bounding box center [780, 419] width 1158 height 36
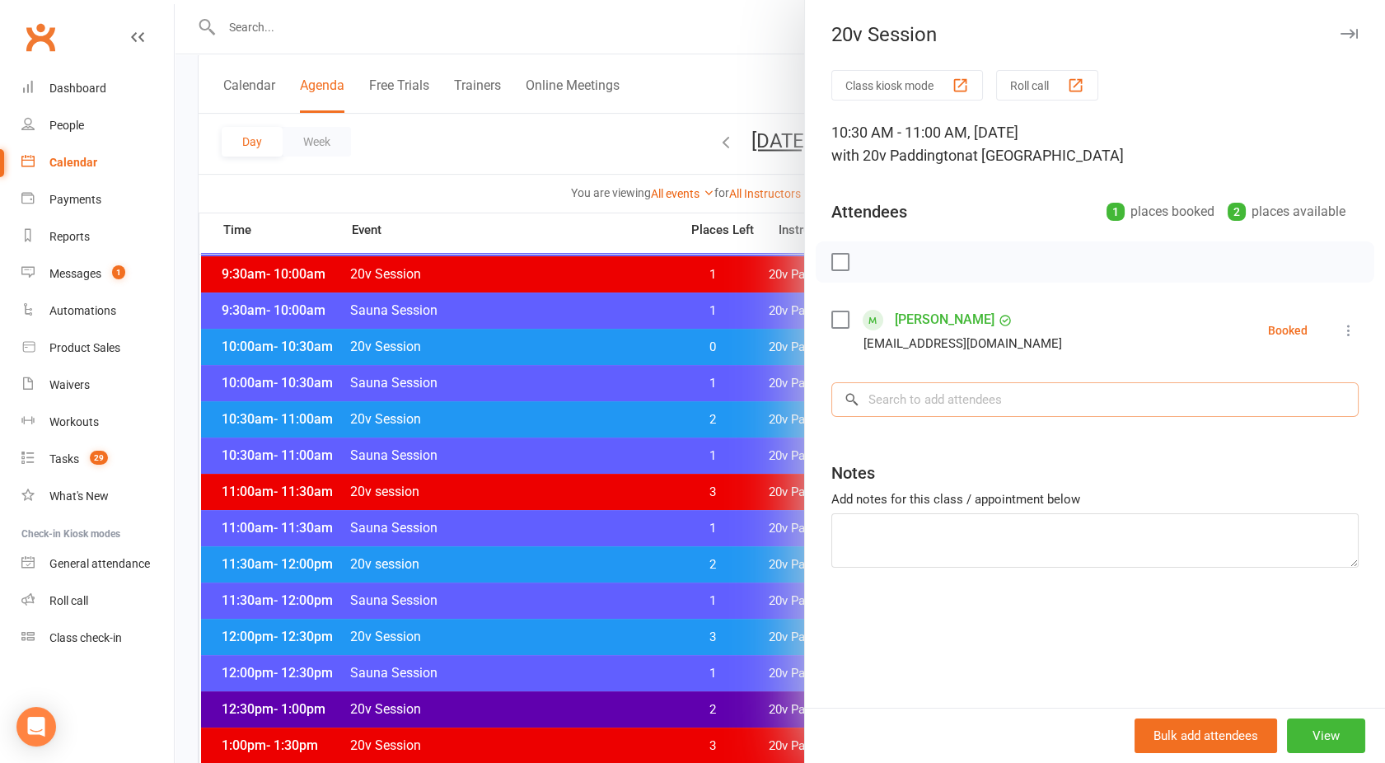
click at [936, 401] on input "search" at bounding box center [1094, 399] width 527 height 35
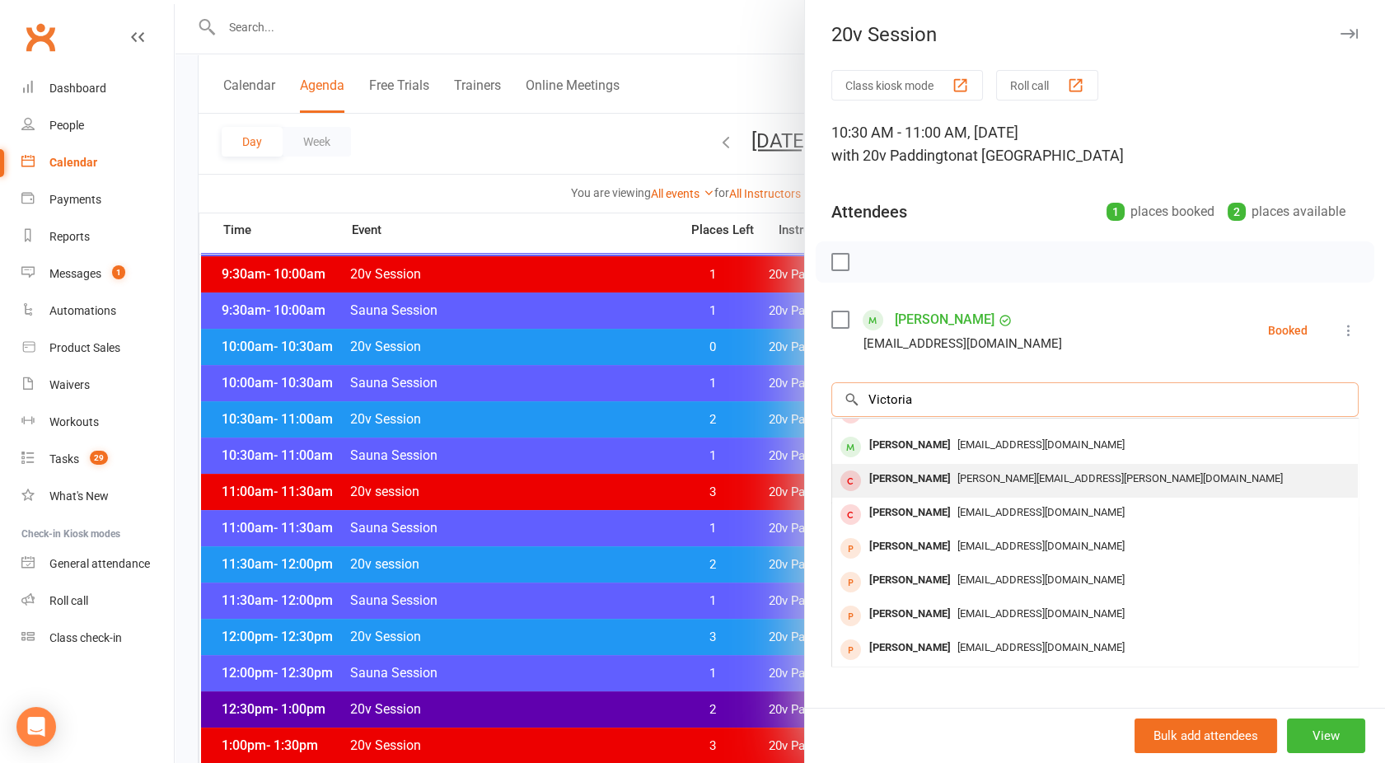
scroll to position [0, 0]
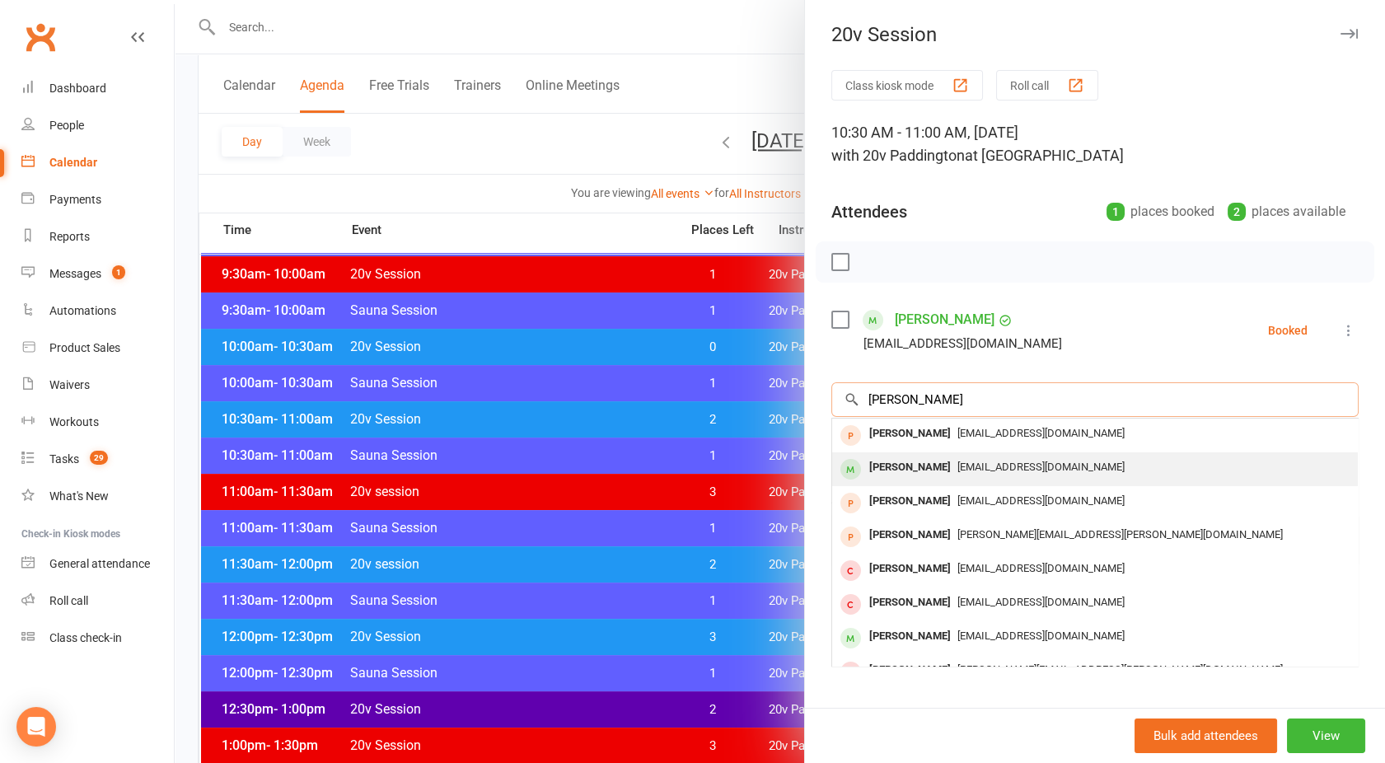
type input "[PERSON_NAME]"
click at [929, 454] on div "[PERSON_NAME] [EMAIL_ADDRESS][DOMAIN_NAME]" at bounding box center [1095, 469] width 526 height 34
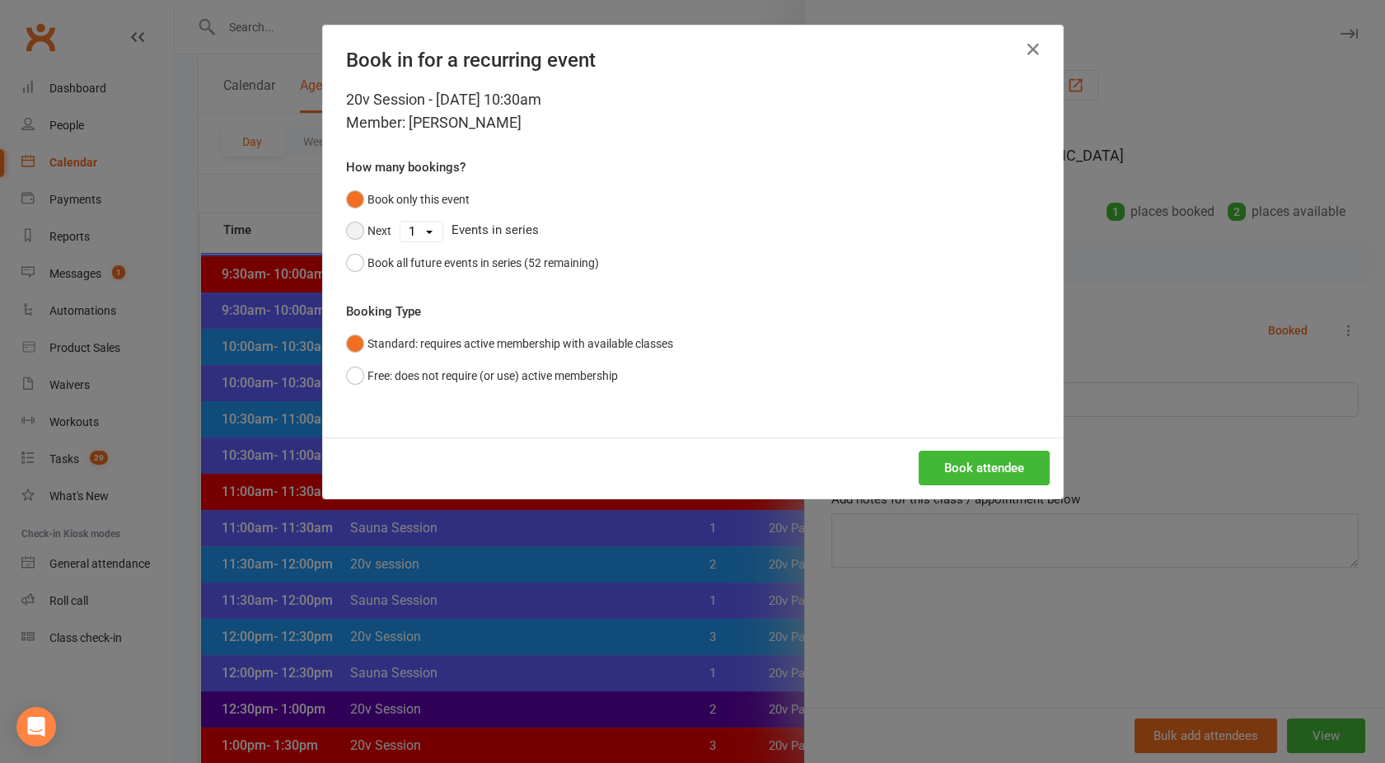
click at [363, 223] on button "Next" at bounding box center [368, 230] width 45 height 31
click at [421, 227] on select "1 2 3 4 5 6 7 8 9 10 11 12 13 14 15 16 17 18 19 20 21 22 23 24 25 26 27 28 29 3…" at bounding box center [421, 232] width 42 height 20
select select "7"
click at [400, 222] on select "1 2 3 4 5 6 7 8 9 10 11 12 13 14 15 16 17 18 19 20 21 22 23 24 25 26 27 28 29 3…" at bounding box center [421, 232] width 42 height 20
click at [979, 458] on button "Book attendee" at bounding box center [984, 468] width 131 height 35
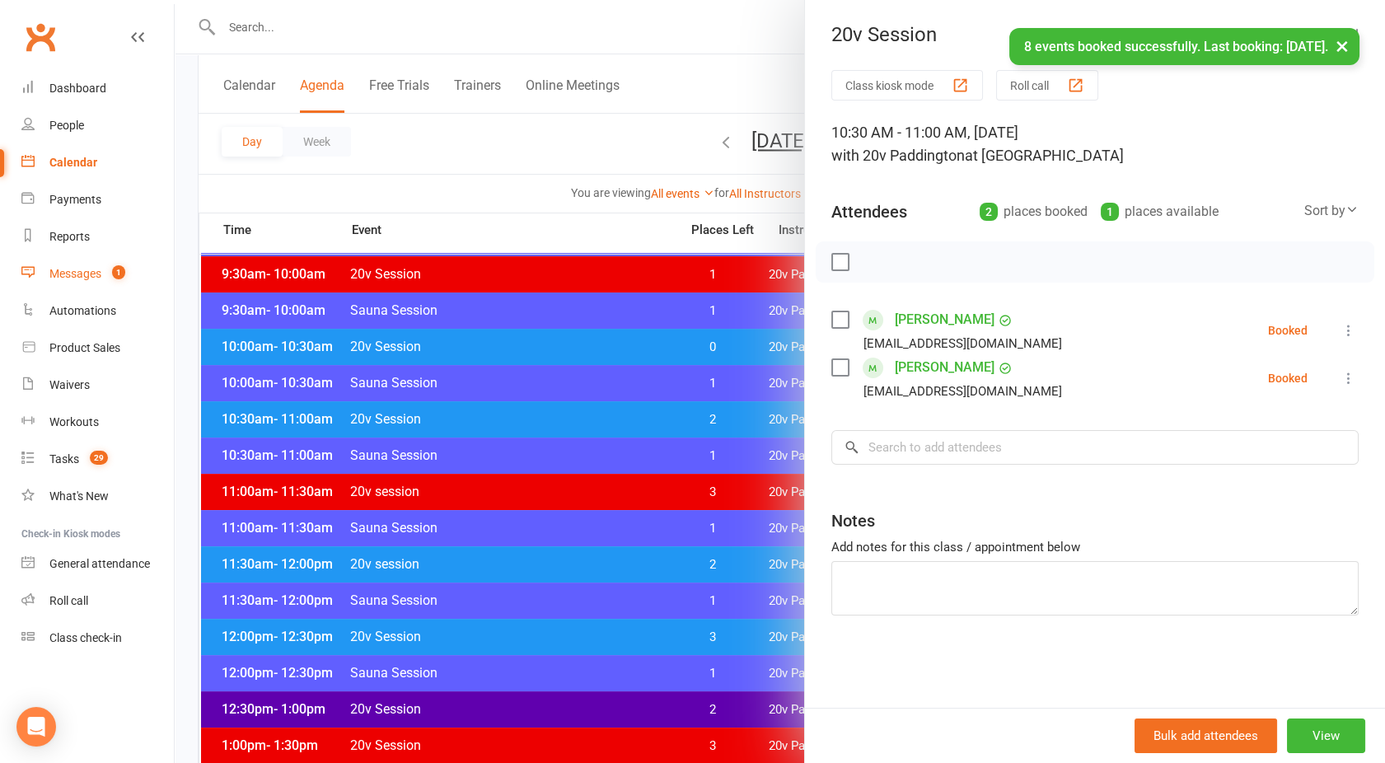
click at [82, 265] on link "Messages 1" at bounding box center [97, 273] width 152 height 37
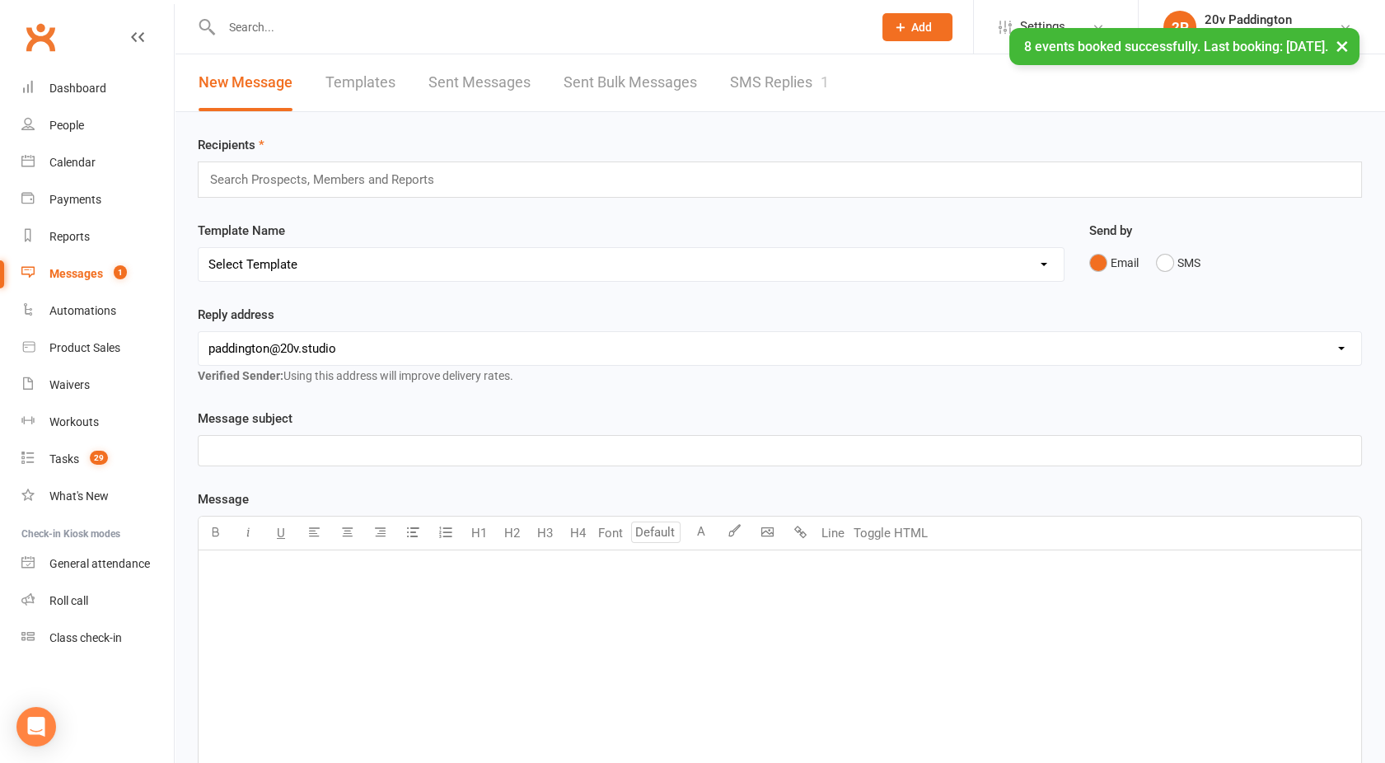
click at [699, 113] on div "Recipients Search Prospects, Members and Reports Template Name Select Template …" at bounding box center [780, 579] width 1210 height 934
click at [805, 80] on link "SMS Replies 1" at bounding box center [779, 82] width 99 height 57
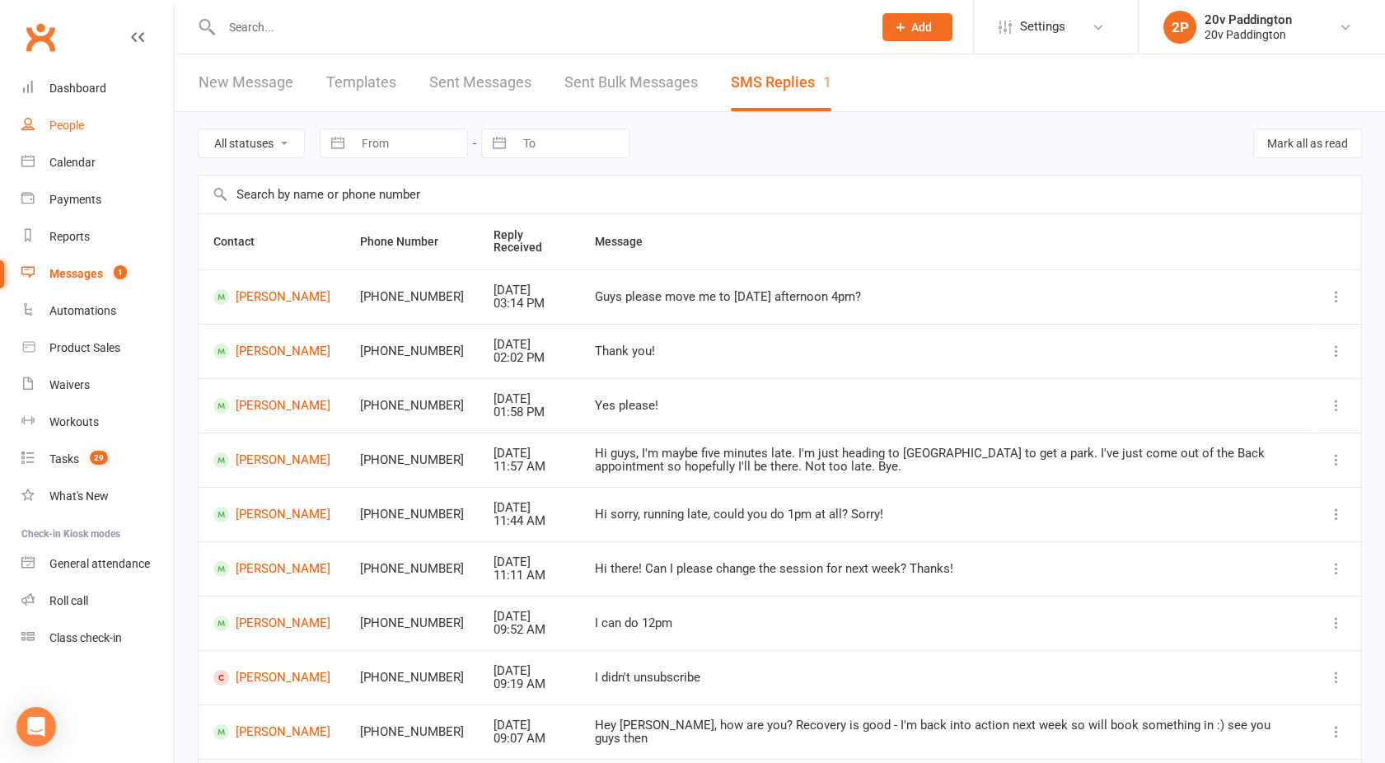
click at [72, 114] on link "People" at bounding box center [97, 125] width 152 height 37
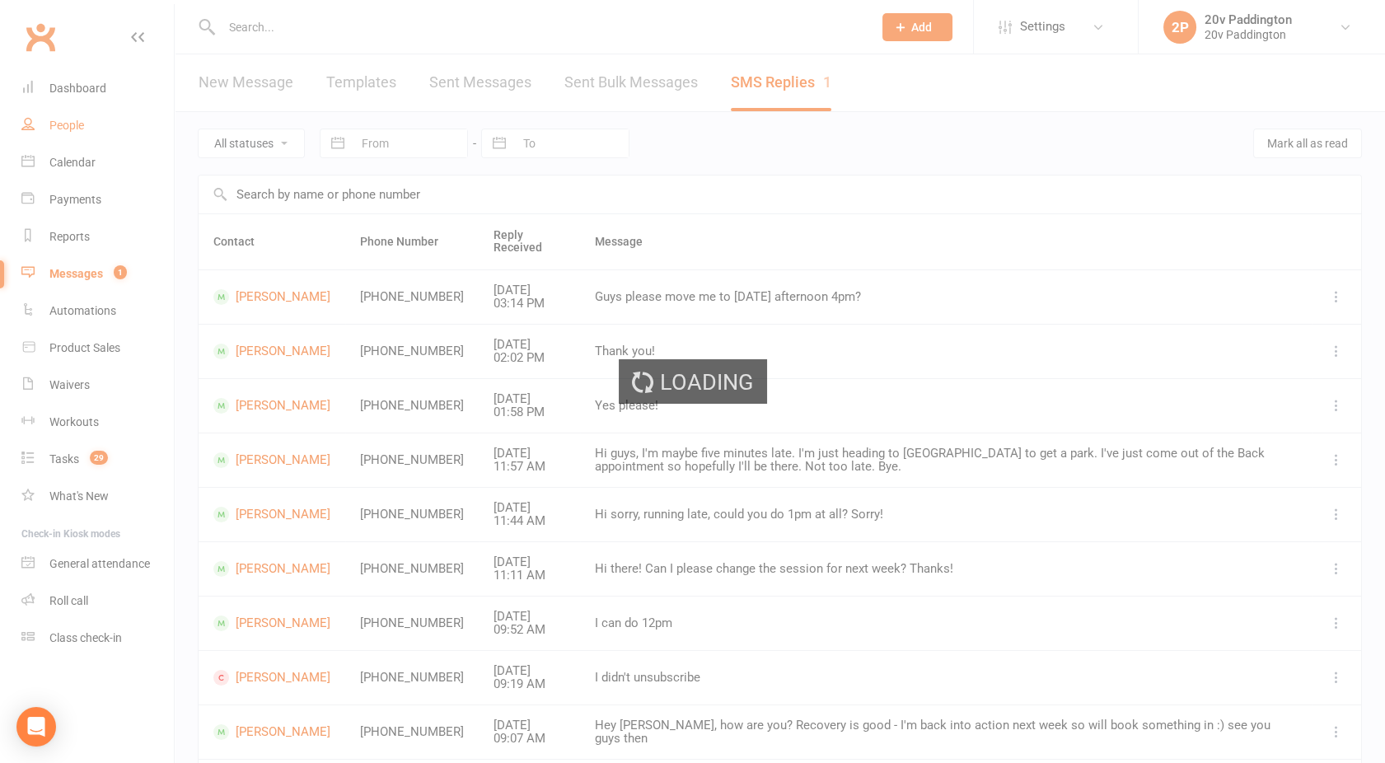
select select "100"
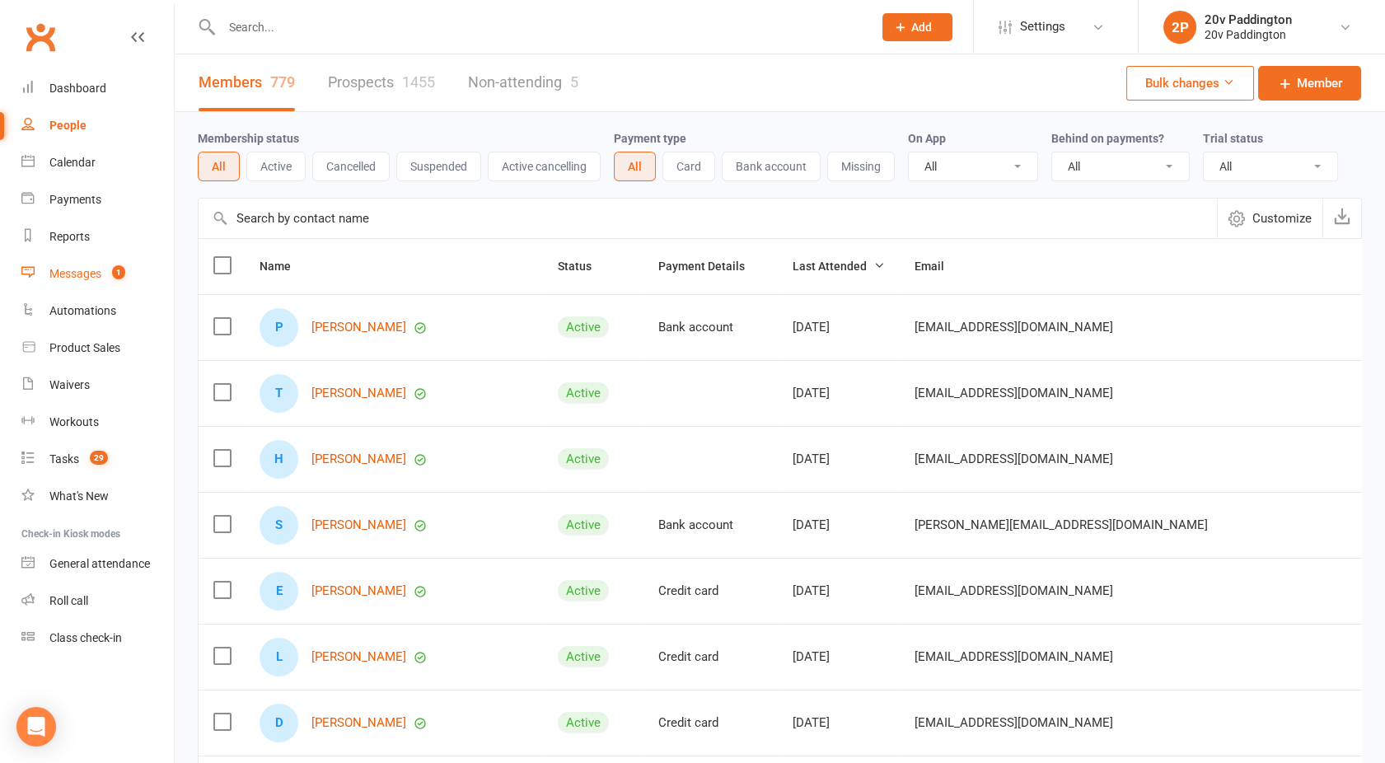
click at [105, 266] on link "Messages 1" at bounding box center [97, 273] width 152 height 37
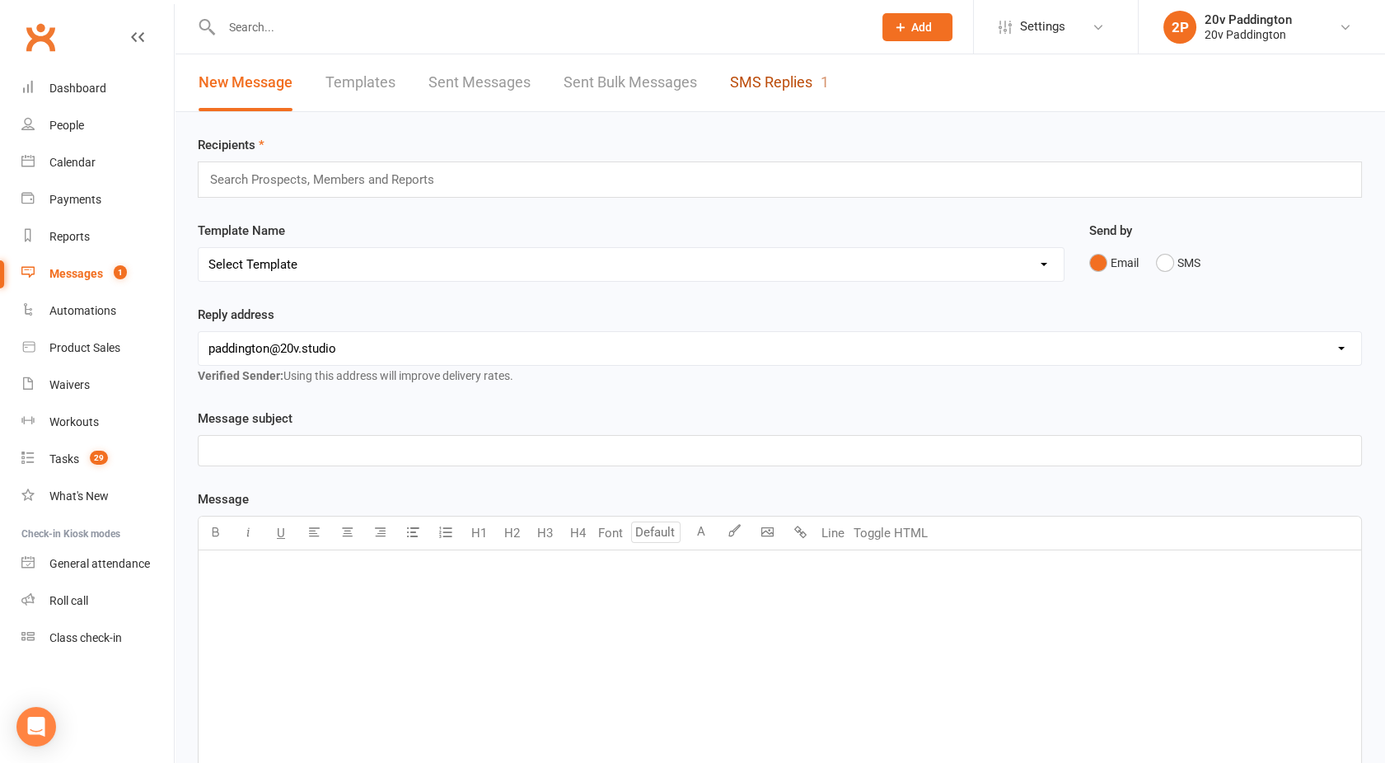
click at [814, 98] on link "SMS Replies 1" at bounding box center [779, 82] width 99 height 57
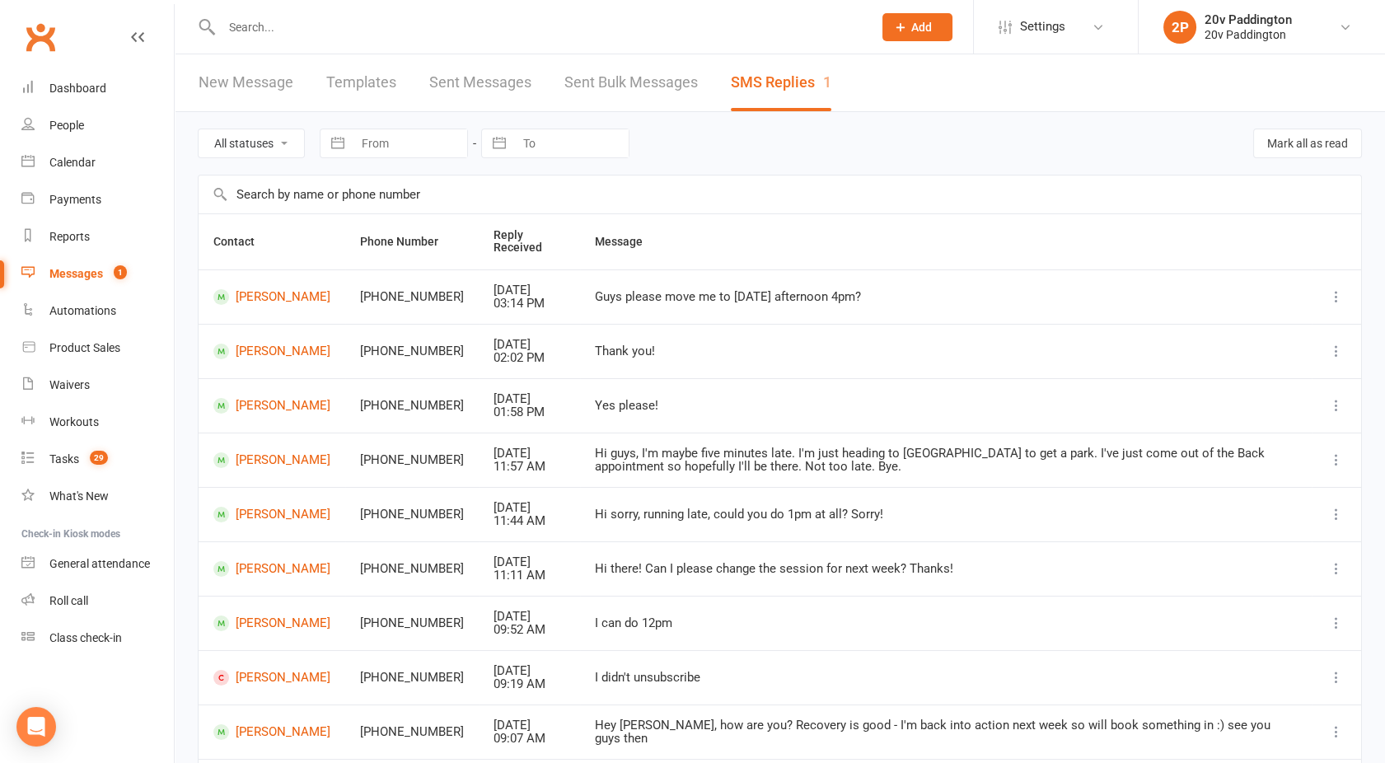
click at [79, 275] on div "Messages" at bounding box center [76, 273] width 54 height 13
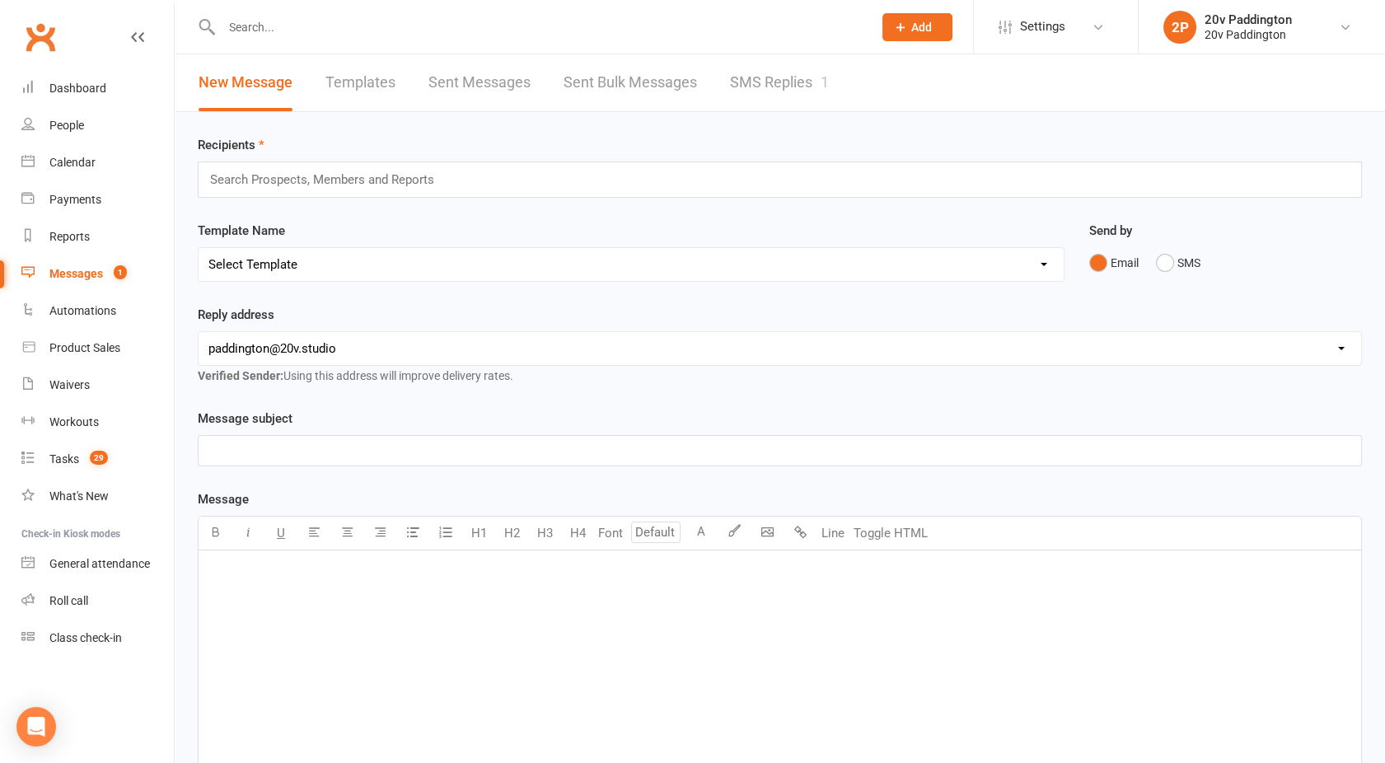
click at [755, 94] on link "SMS Replies 1" at bounding box center [779, 82] width 99 height 57
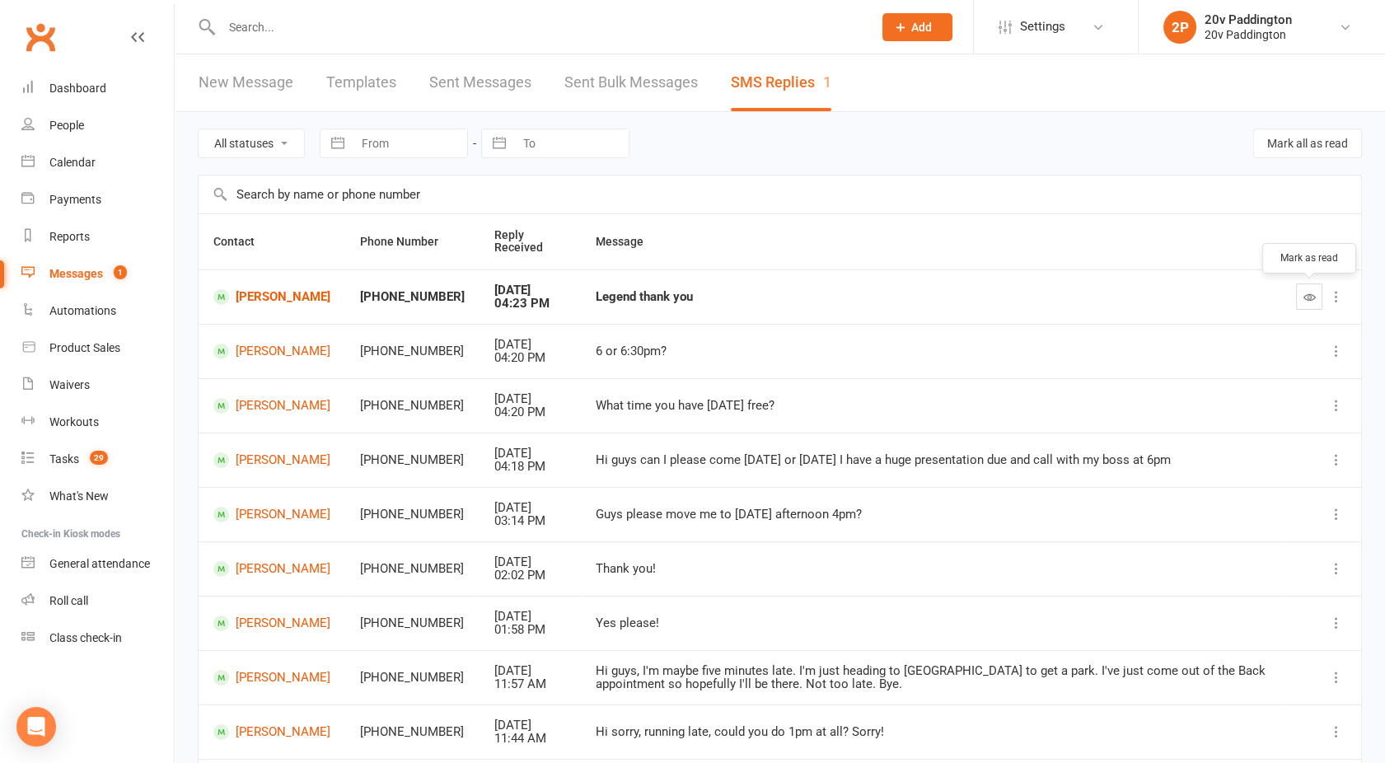
click at [1313, 298] on icon "button" at bounding box center [1310, 297] width 12 height 12
click at [257, 12] on div at bounding box center [529, 27] width 663 height 54
click at [257, 31] on input "text" at bounding box center [539, 27] width 644 height 23
click at [73, 125] on div "People" at bounding box center [66, 125] width 35 height 13
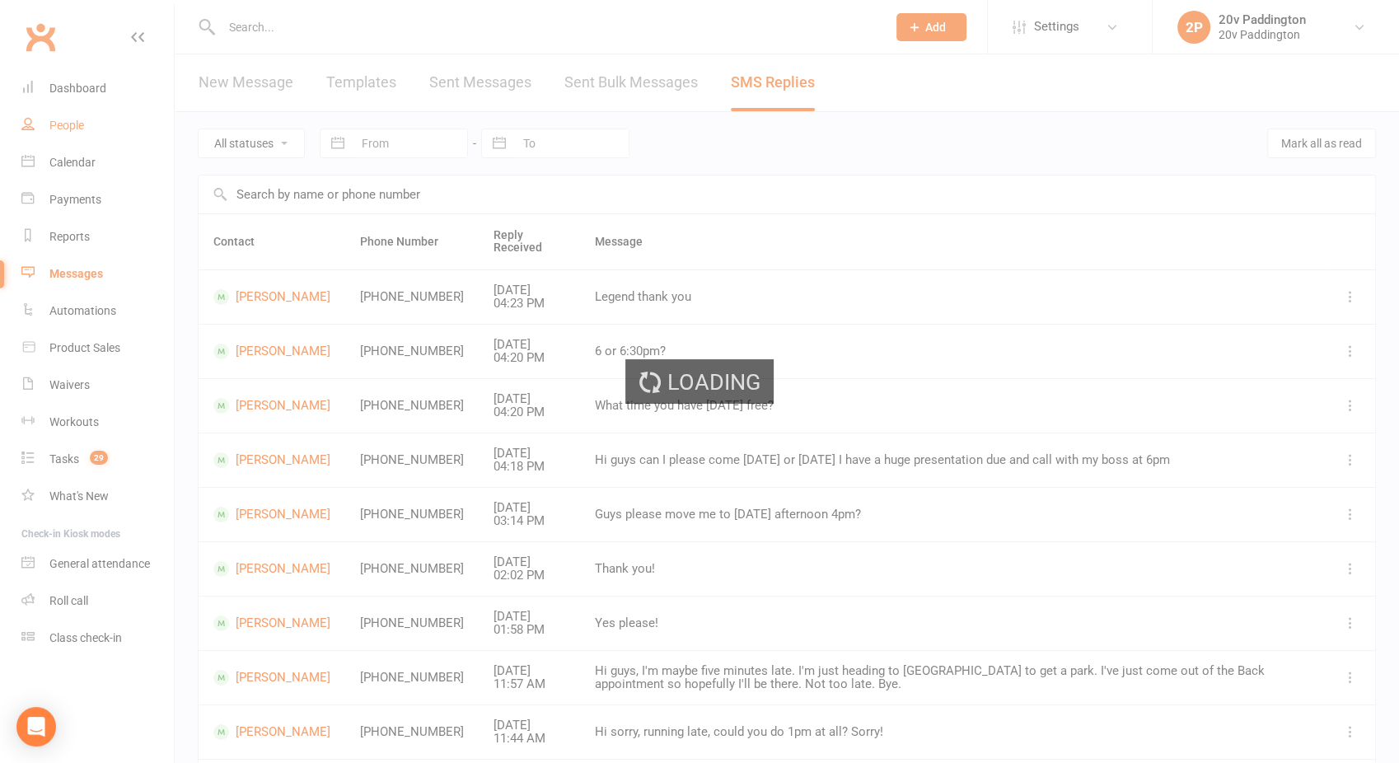
select select "100"
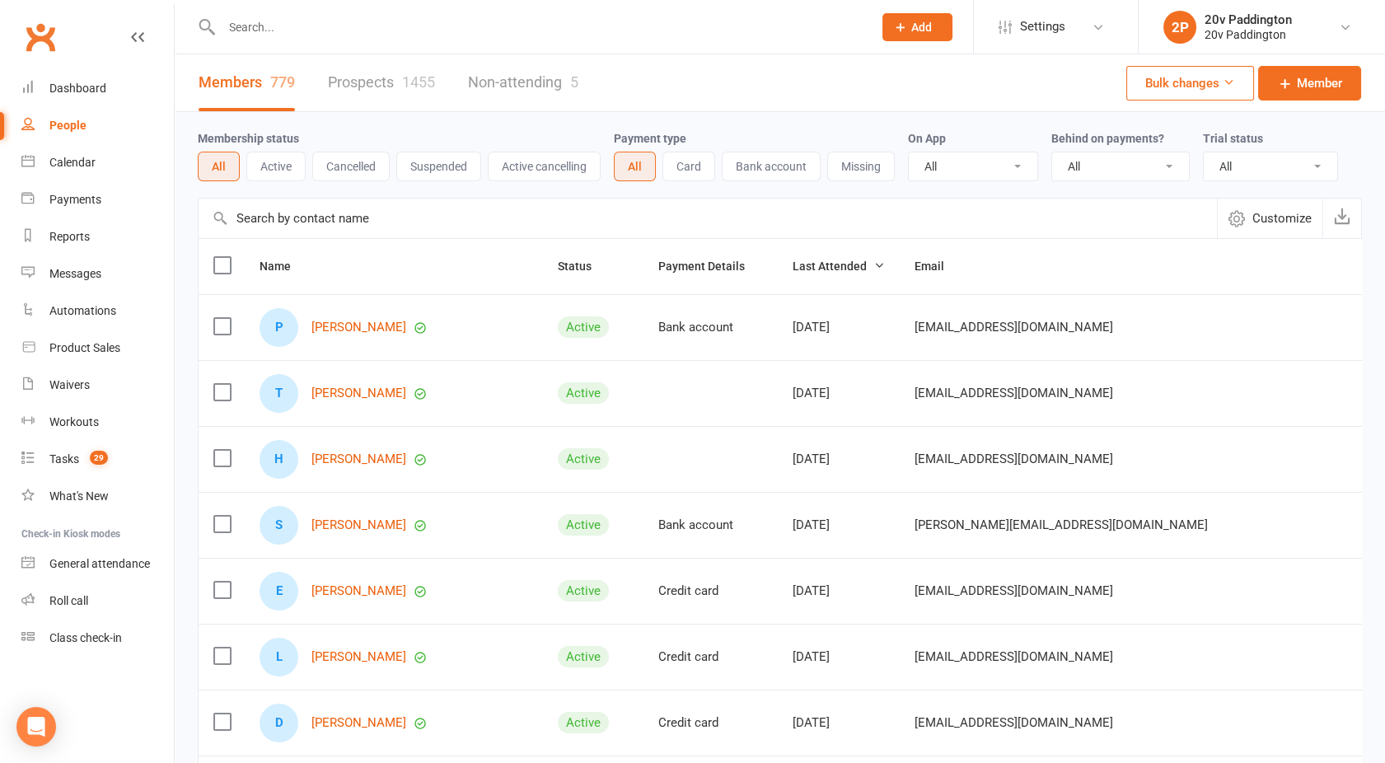
scroll to position [18, 0]
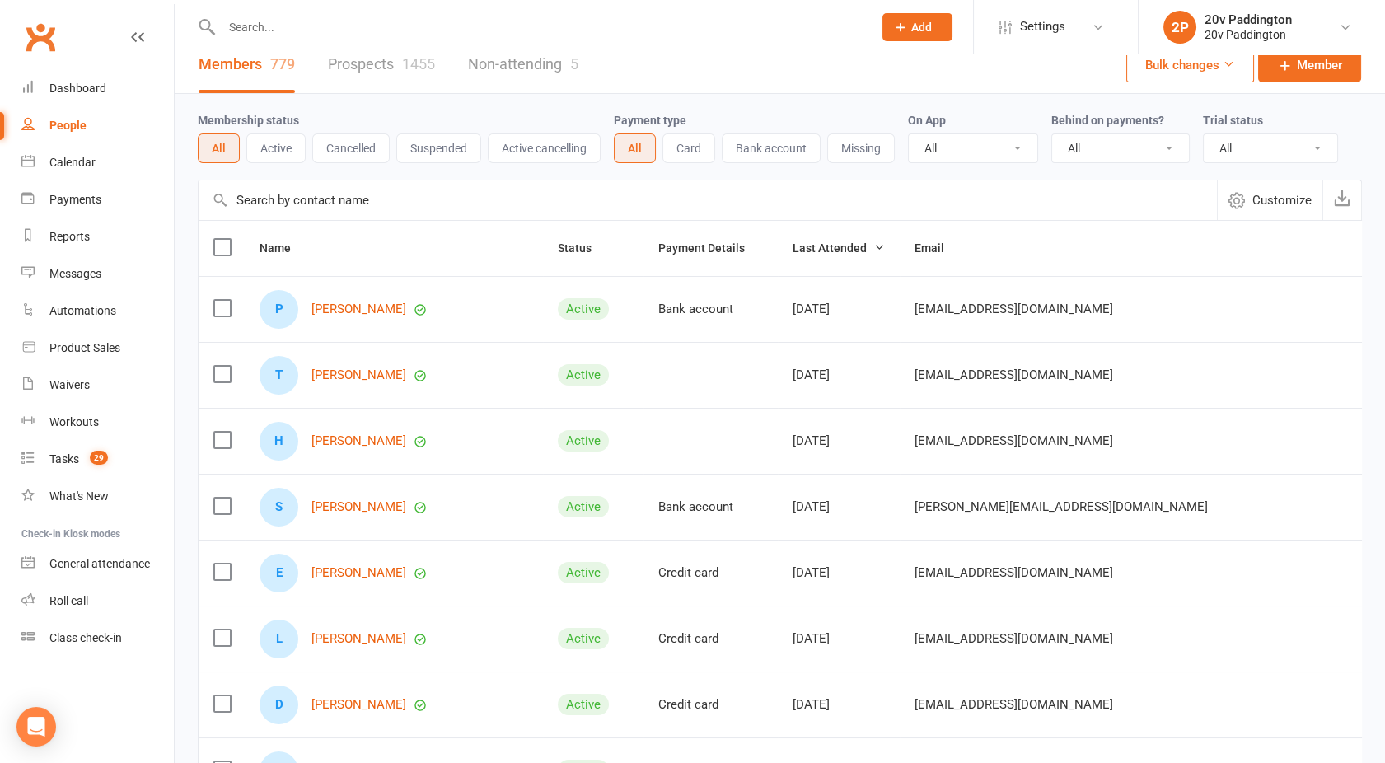
click at [368, 68] on link "Prospects 1455" at bounding box center [381, 64] width 107 height 57
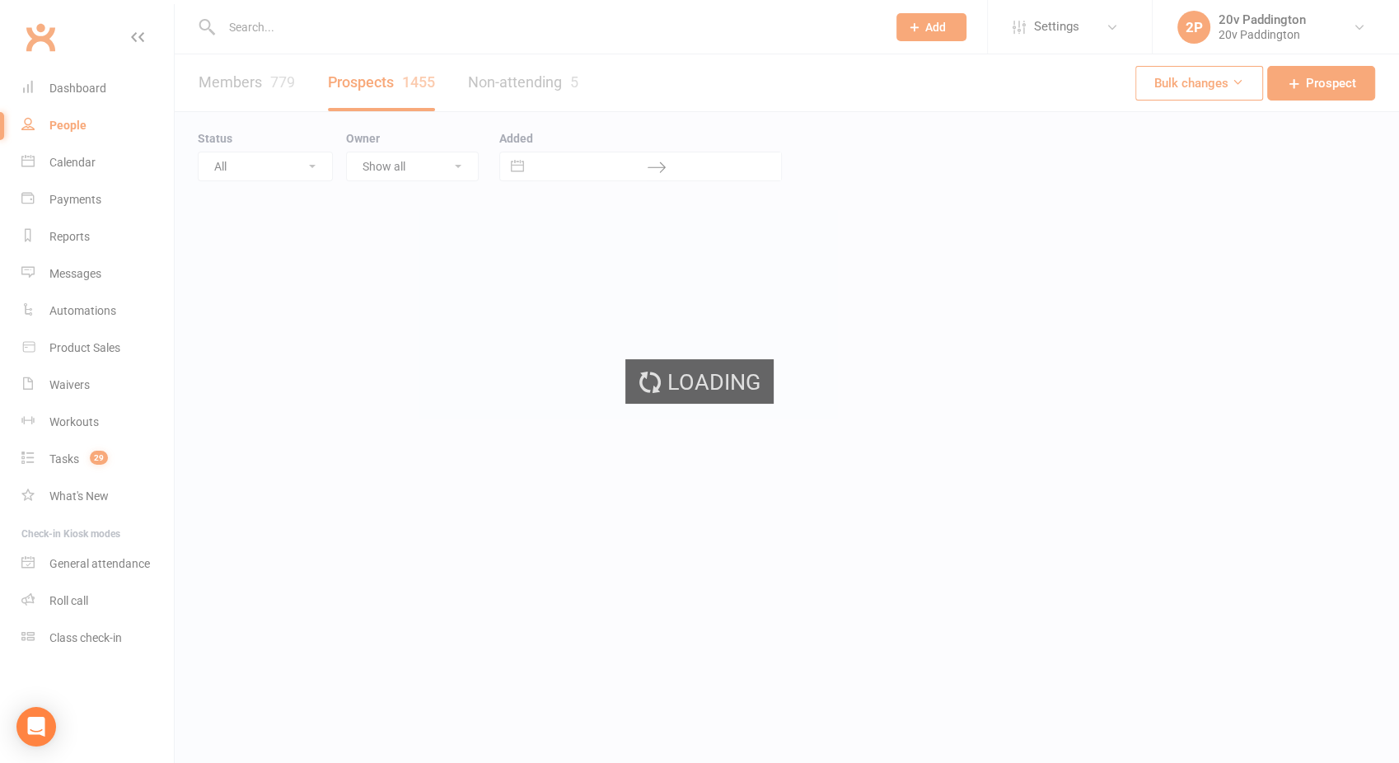
select select "100"
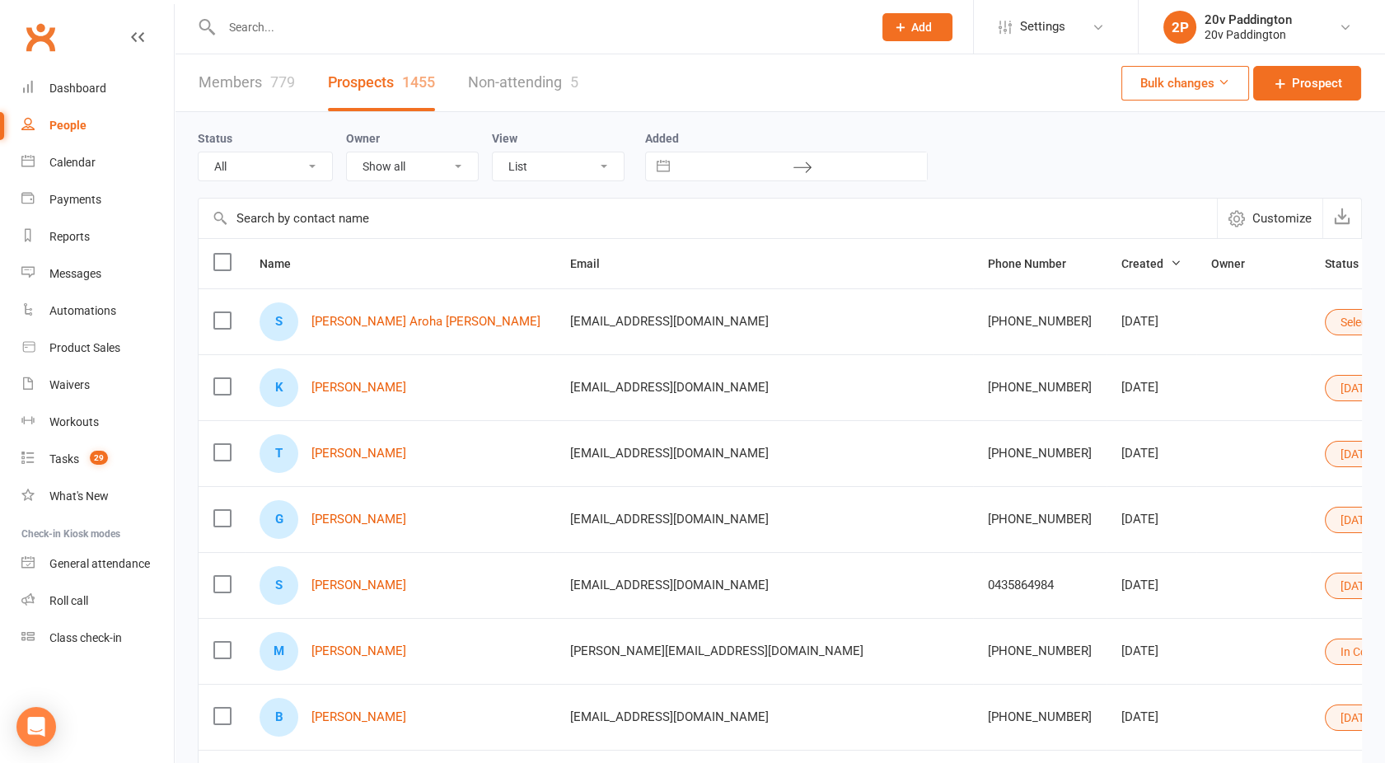
click at [1377, 450] on icon at bounding box center [1383, 453] width 12 height 12
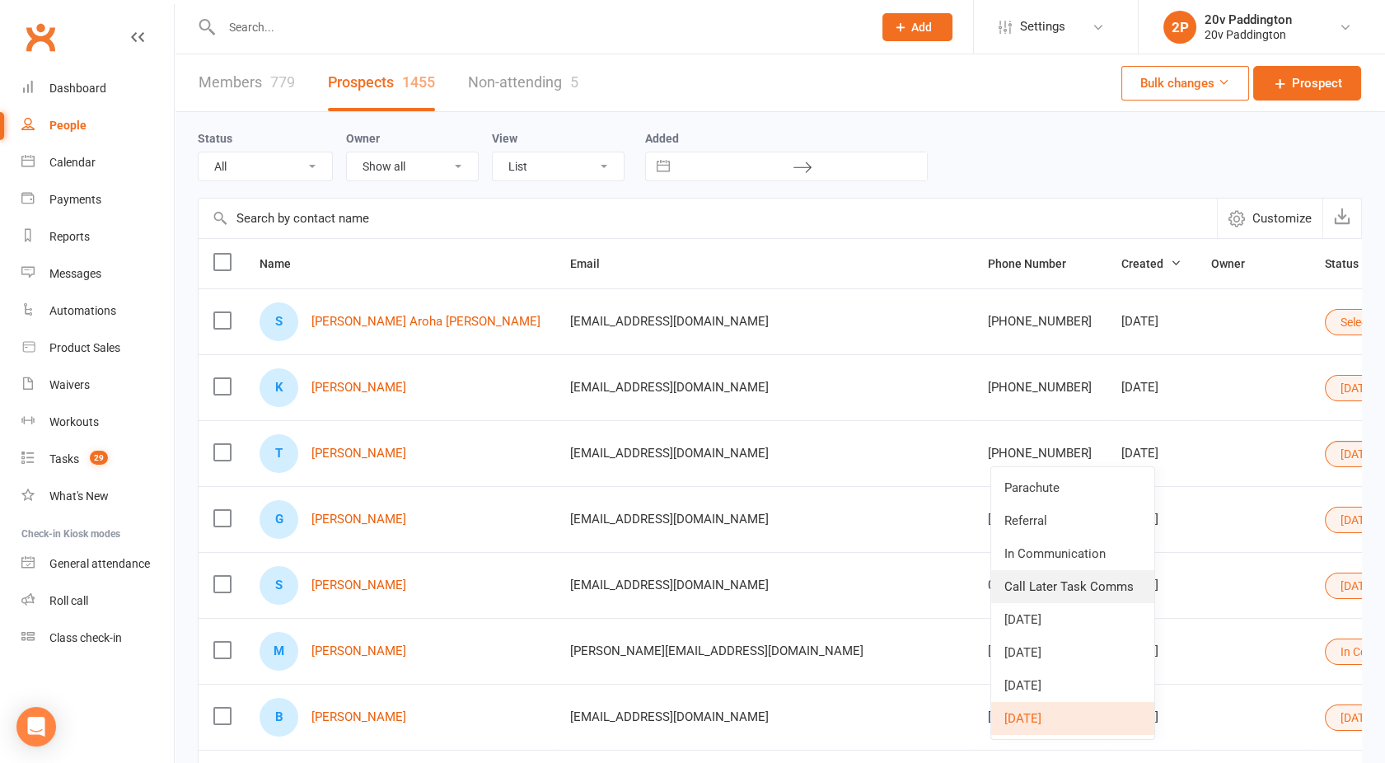
click at [1039, 579] on link "Call Later Task Comms" at bounding box center [1072, 586] width 163 height 33
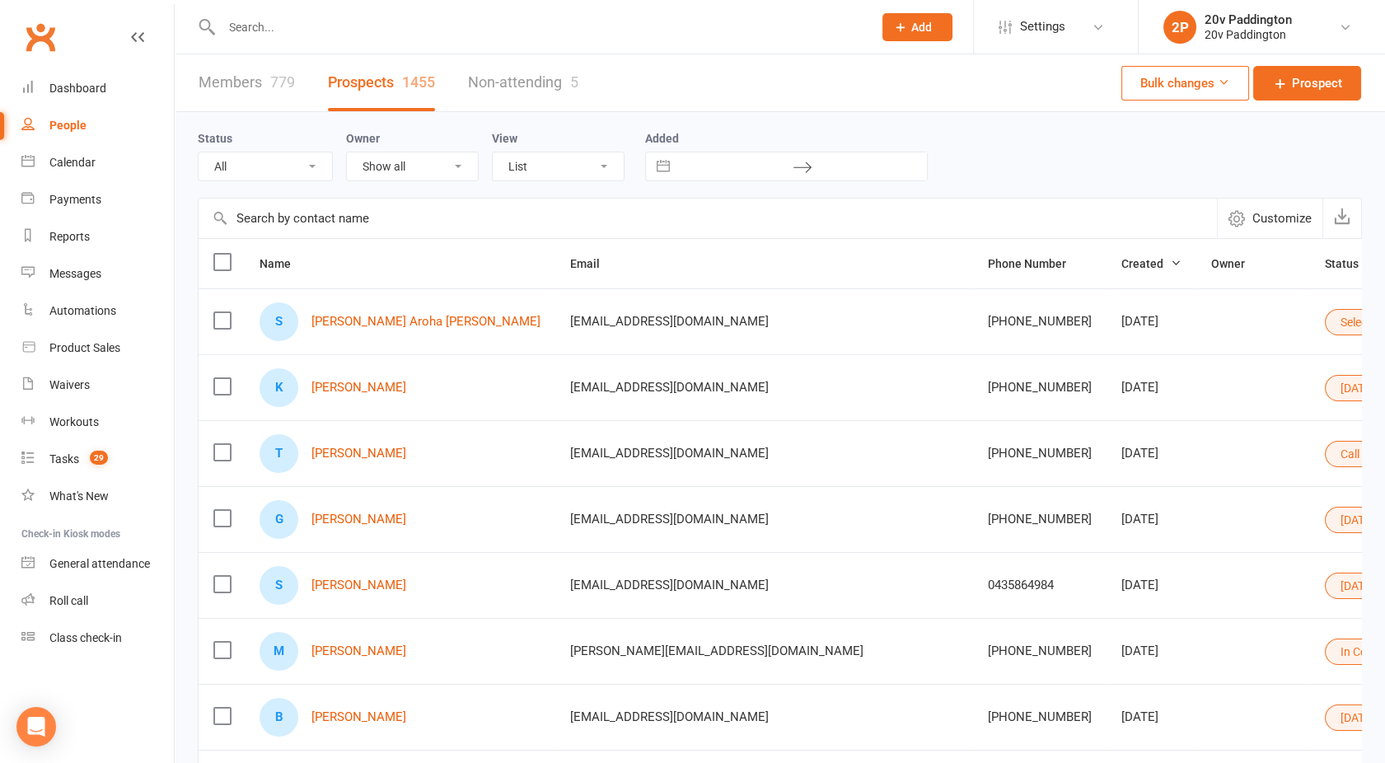
click at [438, 395] on div "K [PERSON_NAME]" at bounding box center [400, 387] width 281 height 39
click at [82, 278] on div "Messages" at bounding box center [75, 273] width 52 height 13
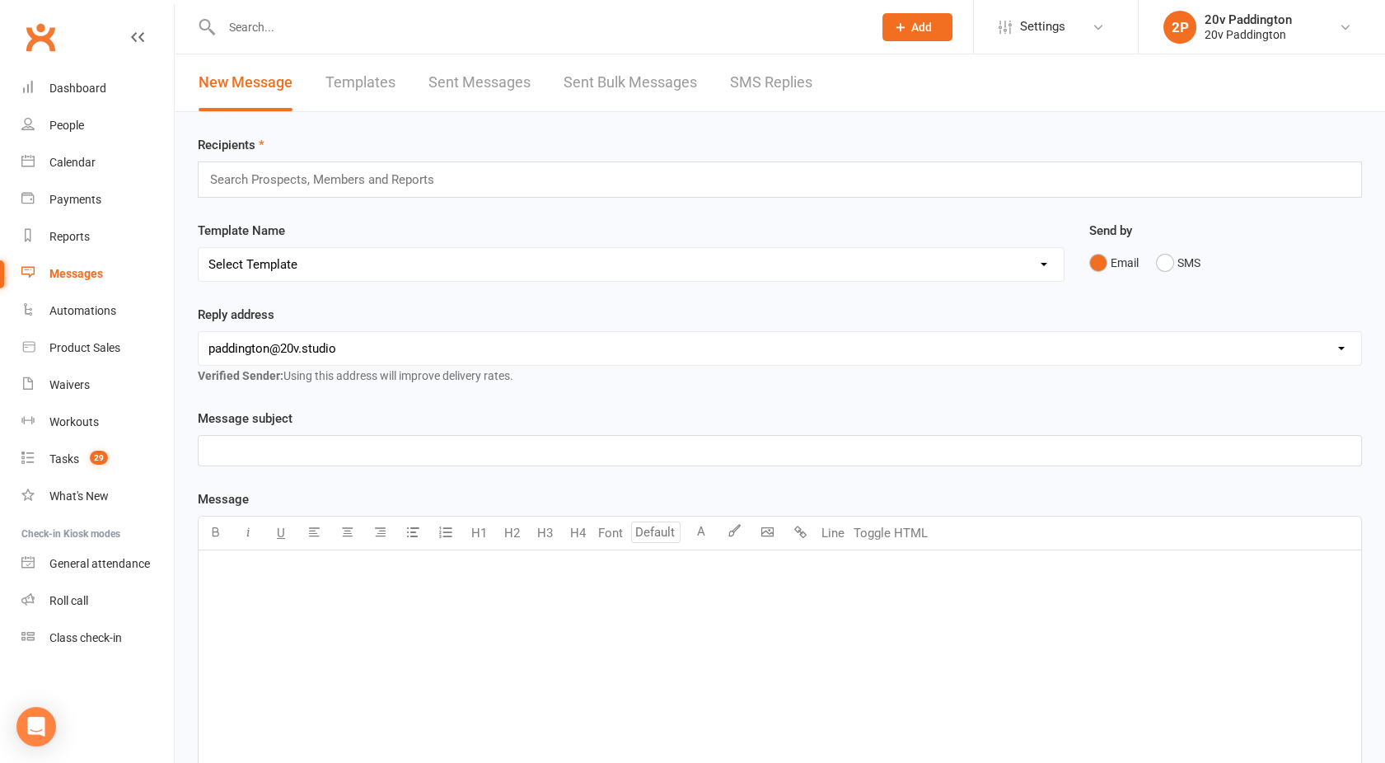
click at [791, 94] on link "SMS Replies" at bounding box center [771, 82] width 82 height 57
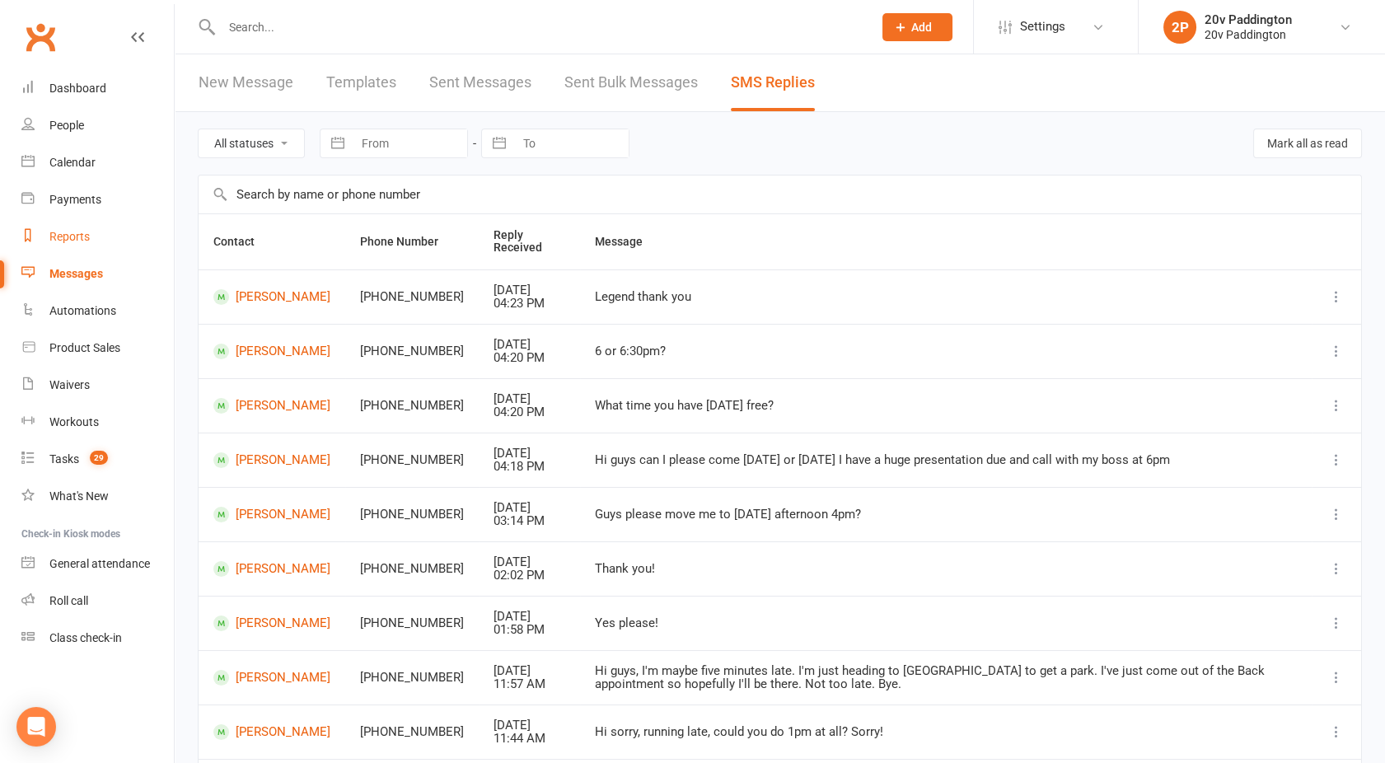
click at [73, 245] on link "Reports" at bounding box center [97, 236] width 152 height 37
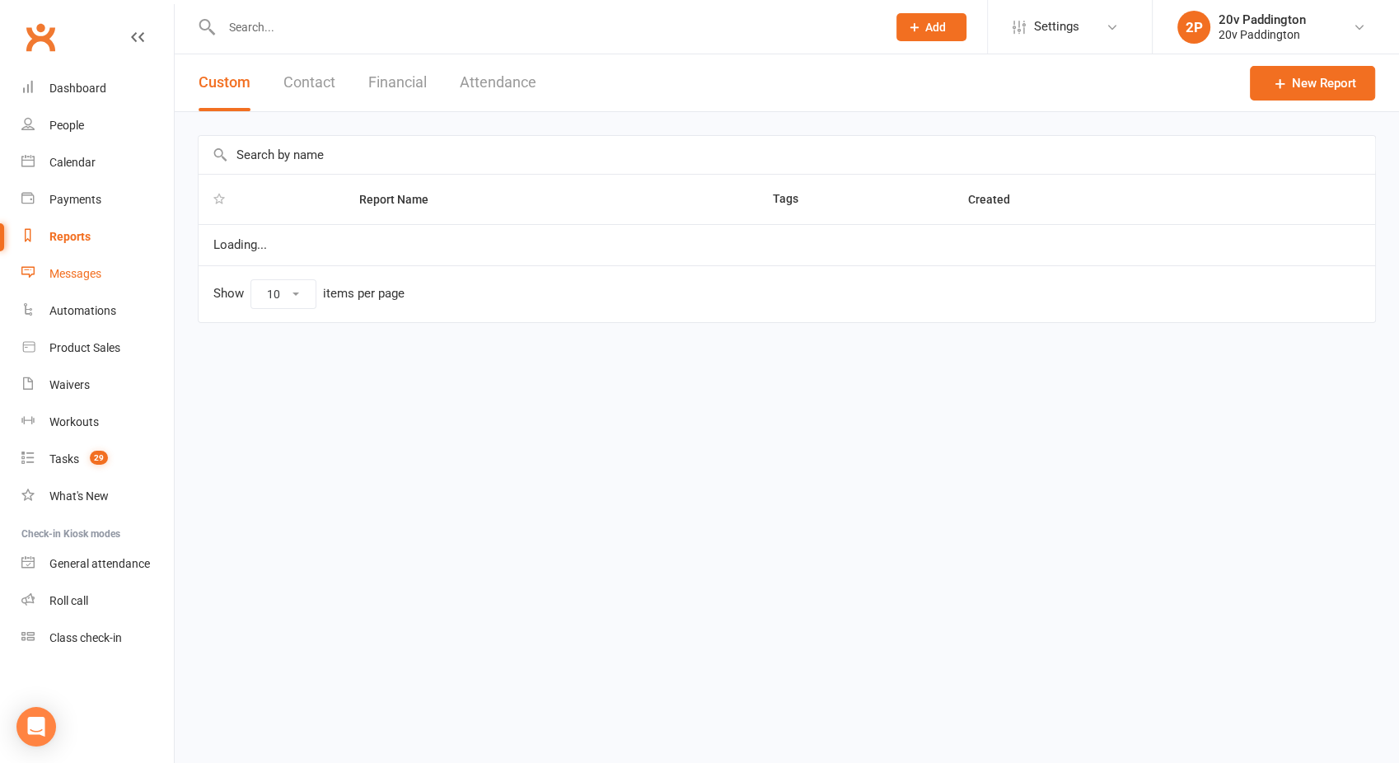
select select "100"
click at [76, 275] on div "Messages" at bounding box center [75, 273] width 52 height 13
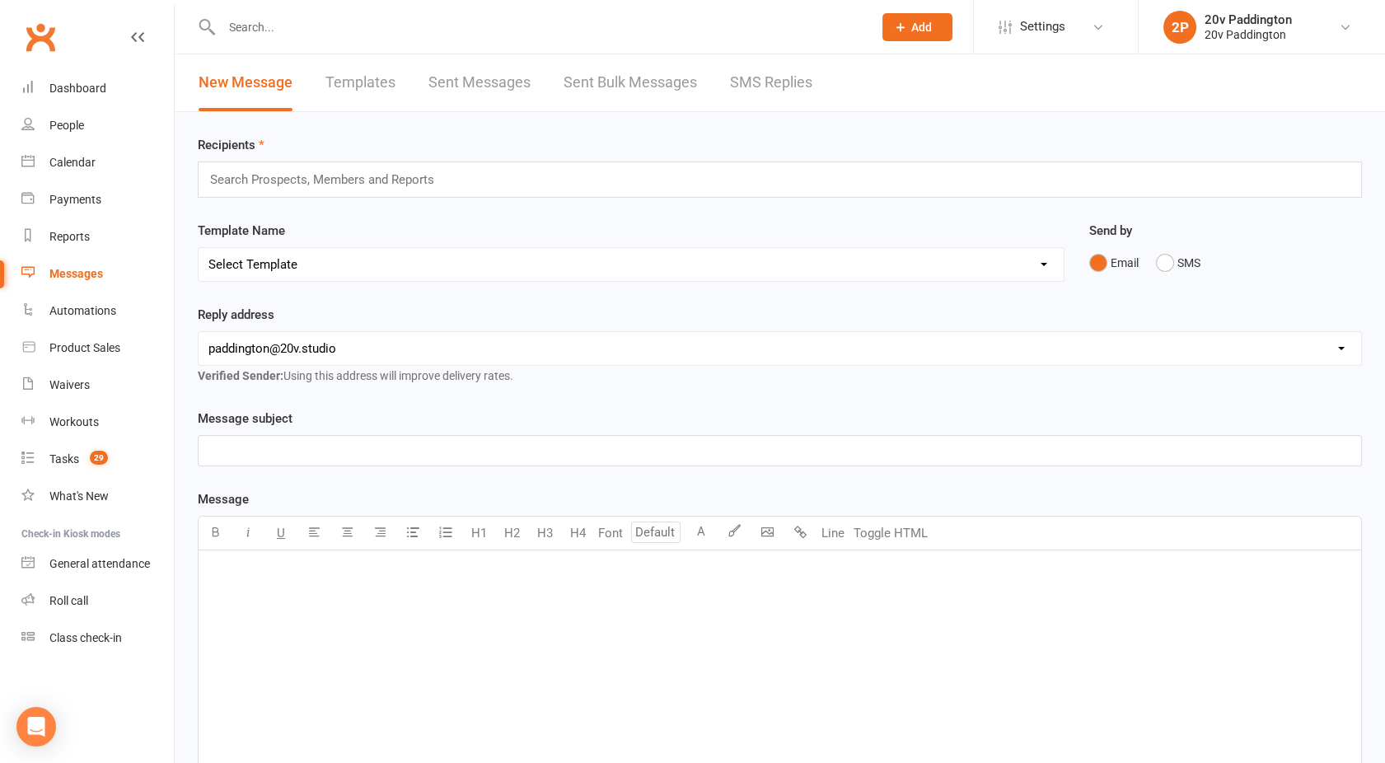
click at [764, 82] on link "SMS Replies" at bounding box center [771, 82] width 82 height 57
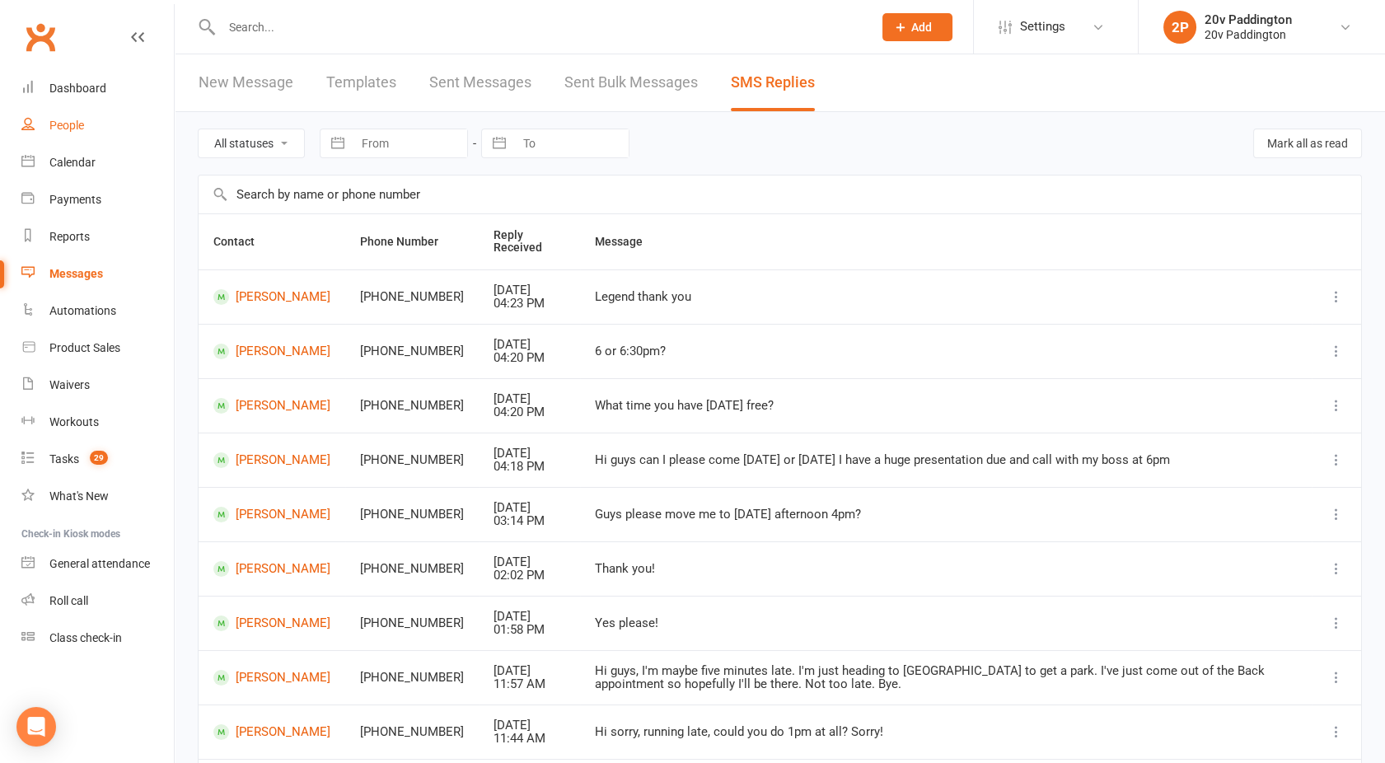
click at [101, 128] on link "People" at bounding box center [97, 125] width 152 height 37
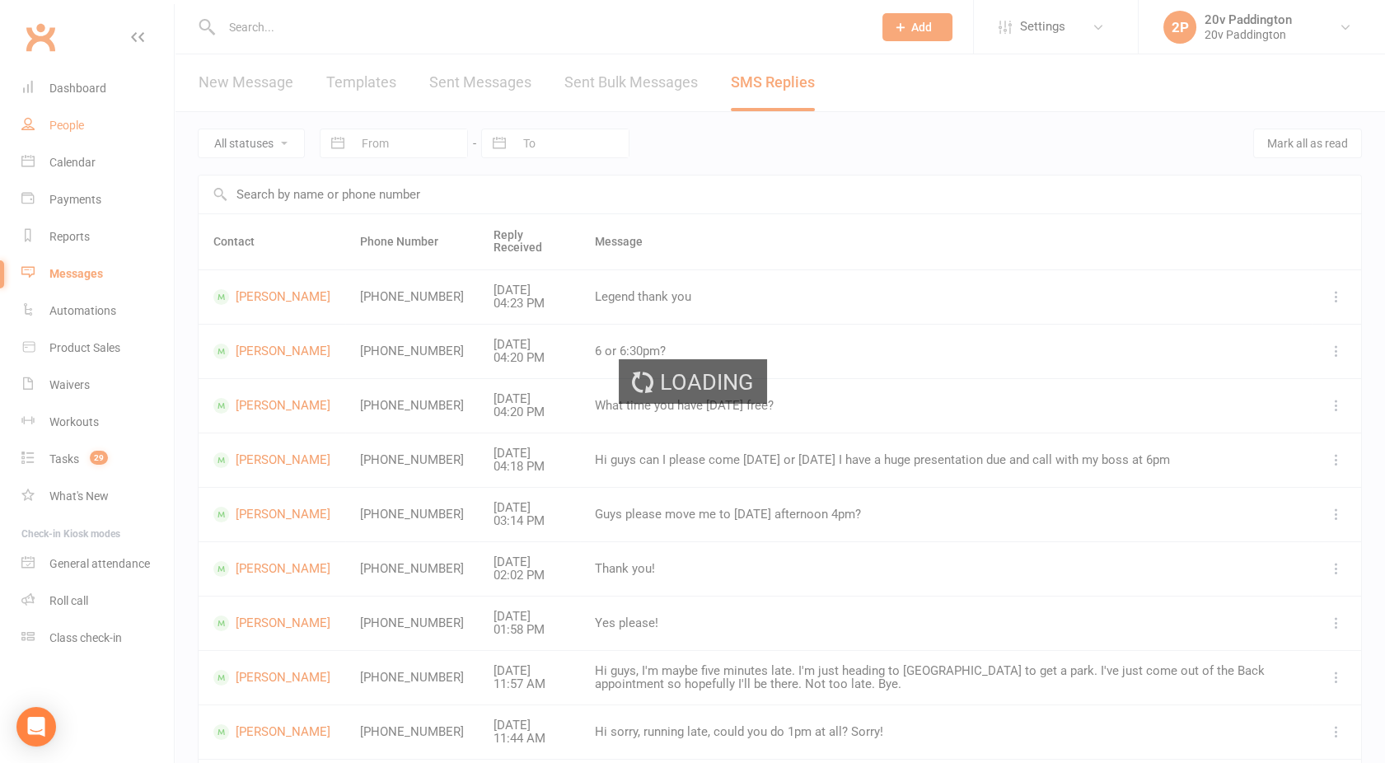
select select "100"
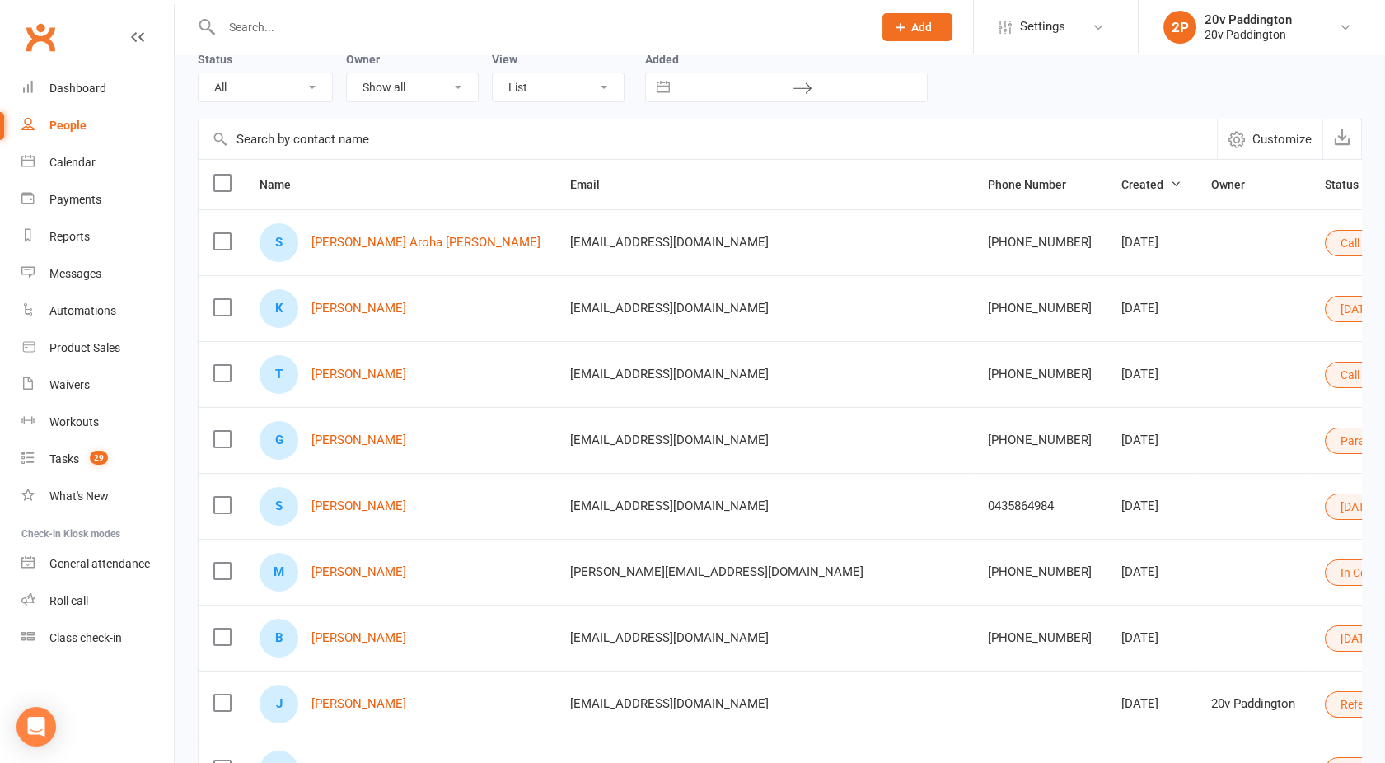
scroll to position [80, 0]
click at [370, 433] on link "[PERSON_NAME]" at bounding box center [358, 440] width 95 height 14
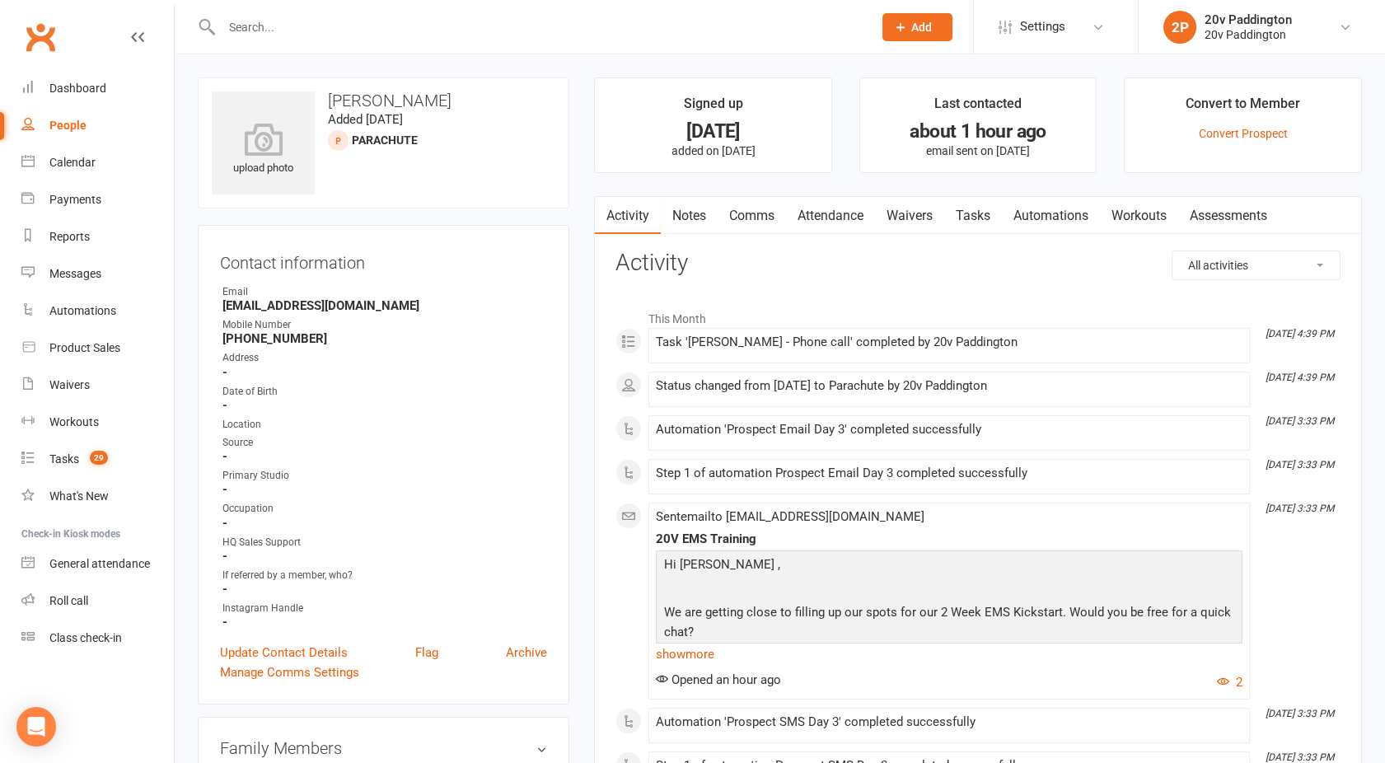
click at [56, 126] on div "People" at bounding box center [67, 125] width 37 height 13
select select "100"
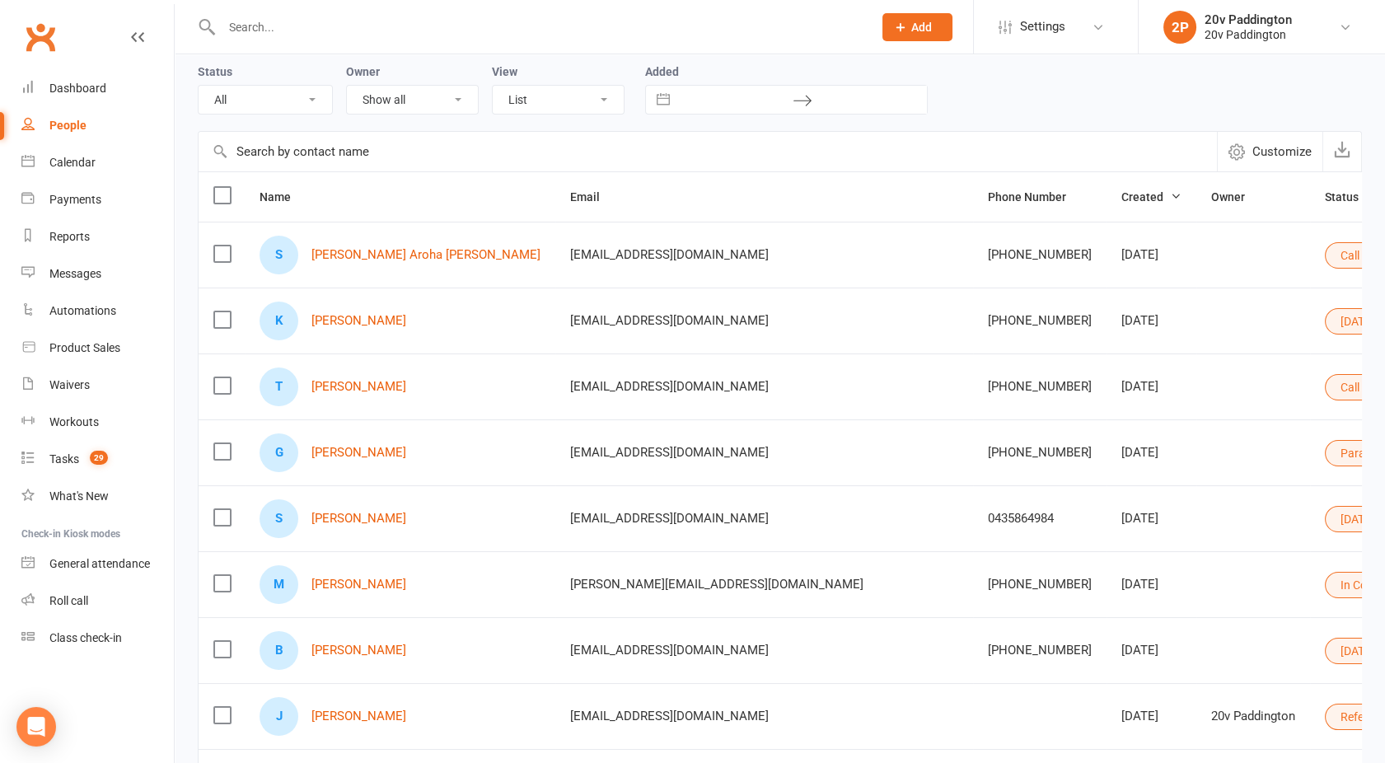
scroll to position [69, 0]
click at [1325, 444] on button "Parachute" at bounding box center [1374, 451] width 99 height 26
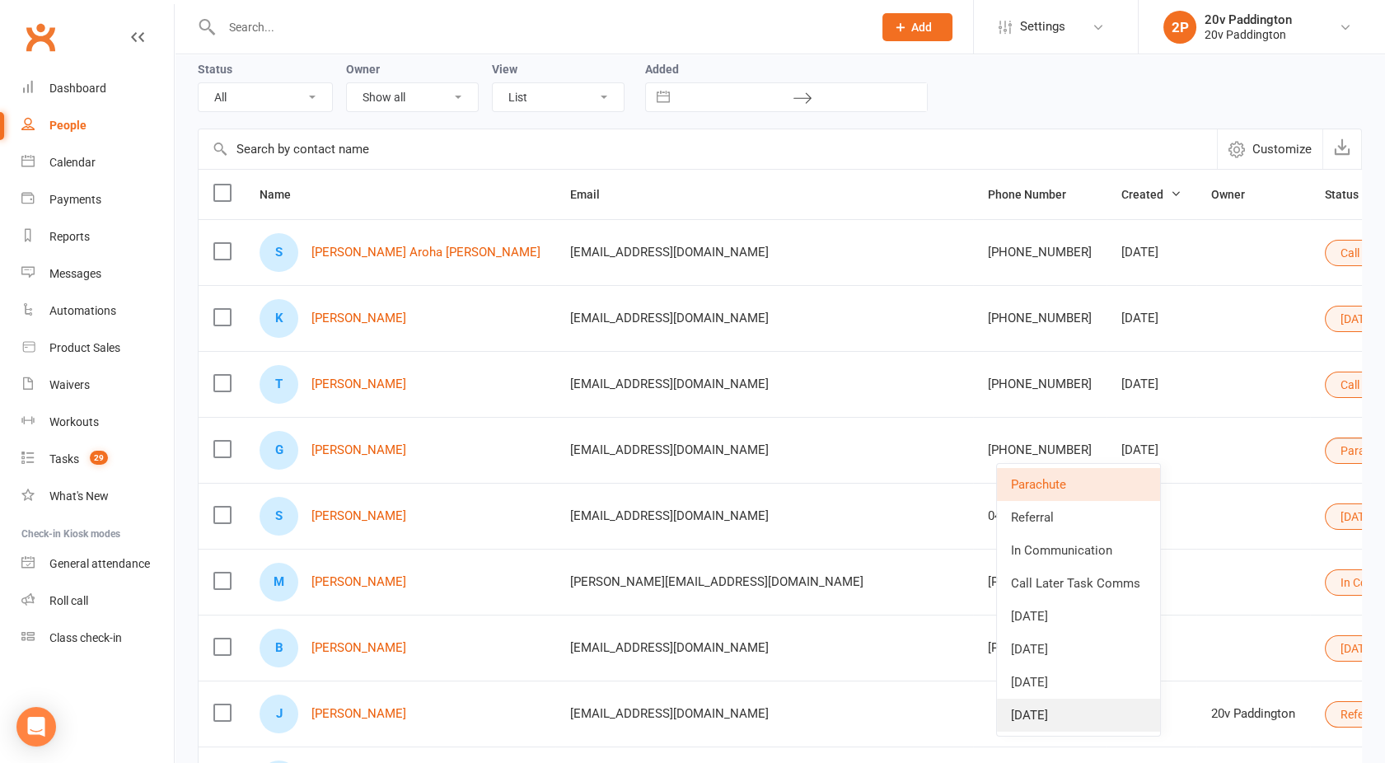
click at [1051, 714] on link "[DATE]" at bounding box center [1078, 715] width 163 height 33
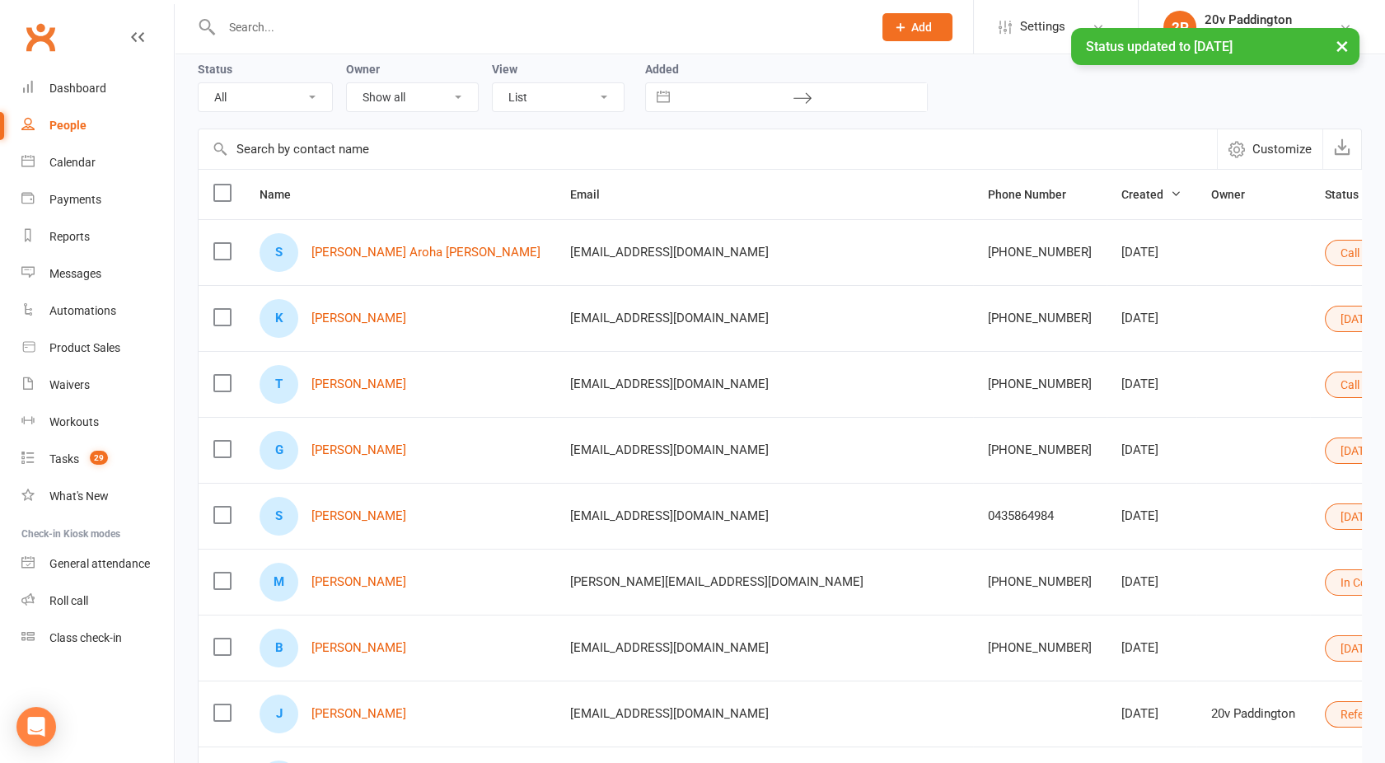
click at [344, 441] on div "G [PERSON_NAME]" at bounding box center [400, 450] width 281 height 39
click at [357, 448] on link "[PERSON_NAME]" at bounding box center [358, 450] width 95 height 14
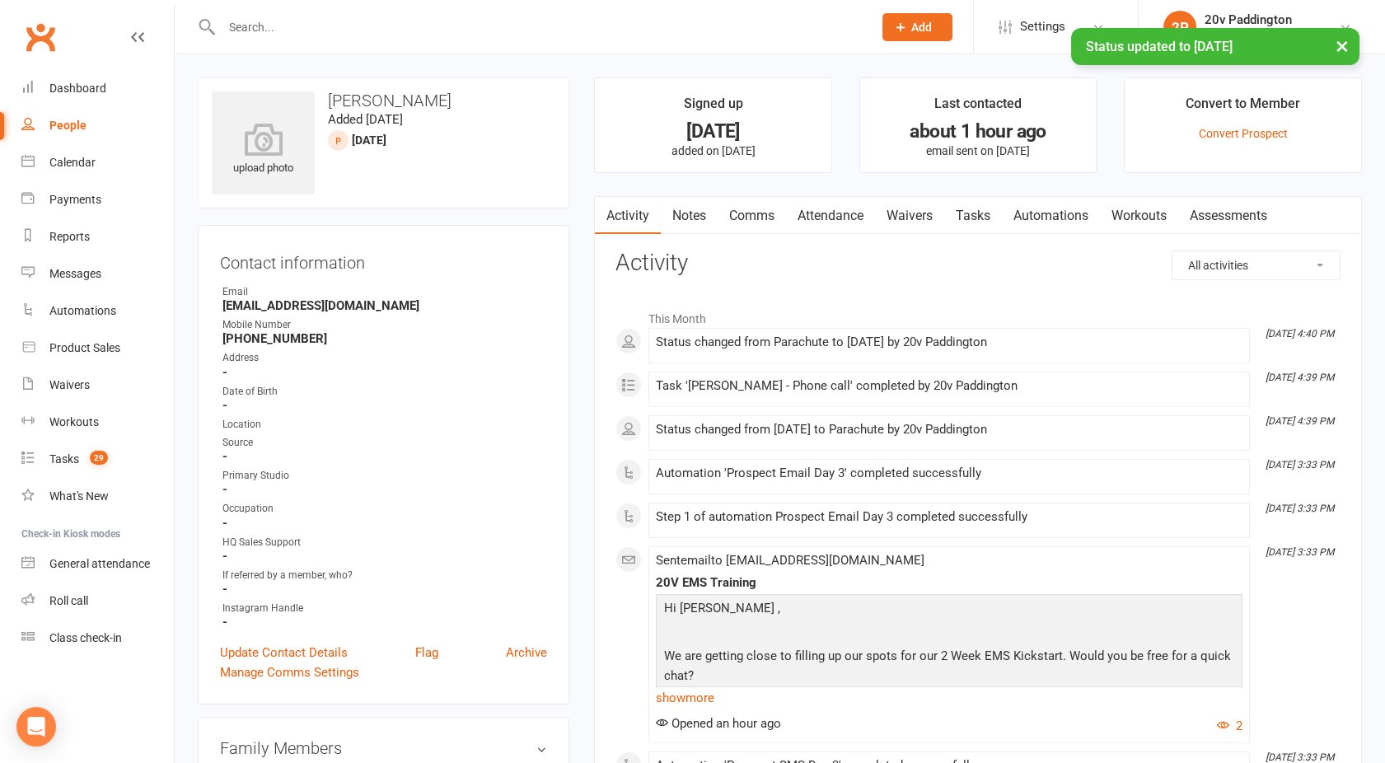
click at [747, 212] on link "Comms" at bounding box center [752, 216] width 68 height 38
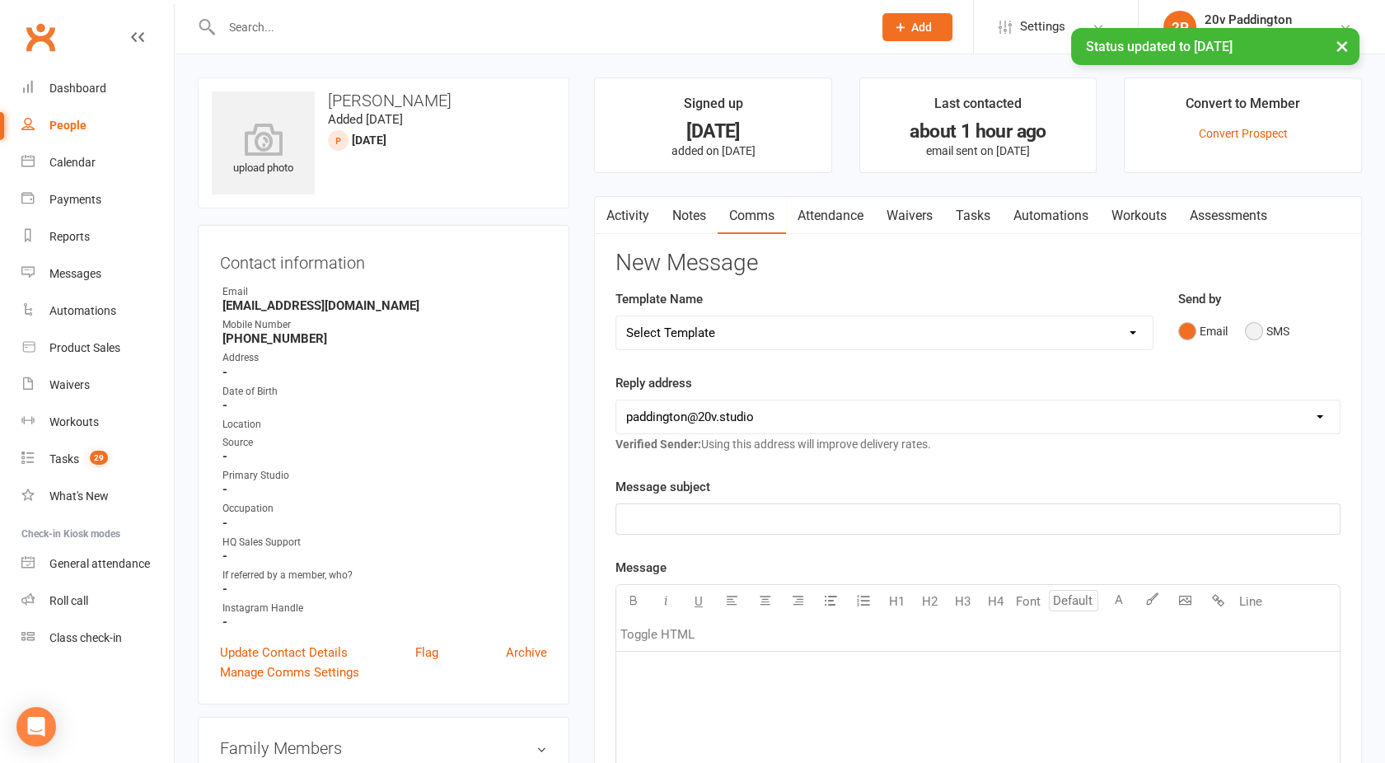
click at [1256, 331] on button "SMS" at bounding box center [1267, 331] width 44 height 31
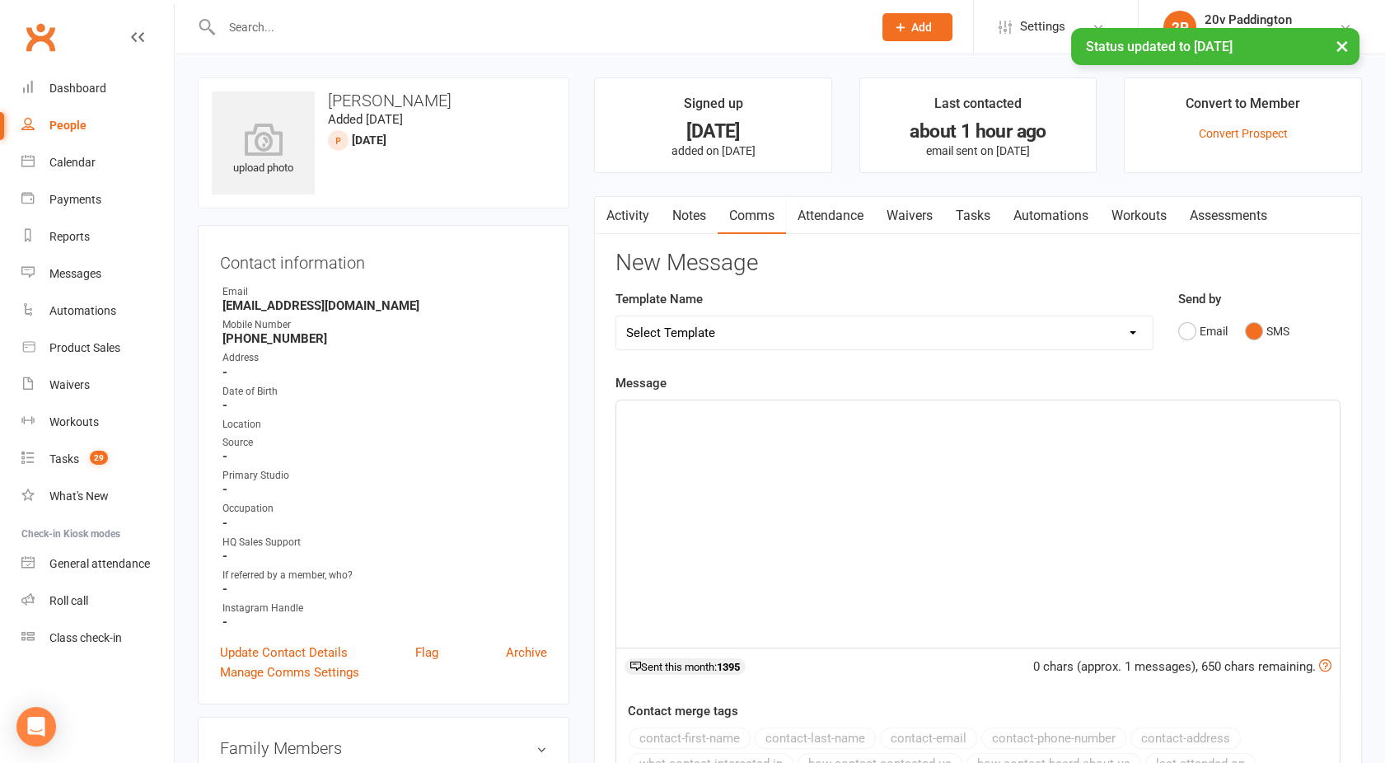
click at [903, 516] on div "﻿" at bounding box center [977, 523] width 723 height 247
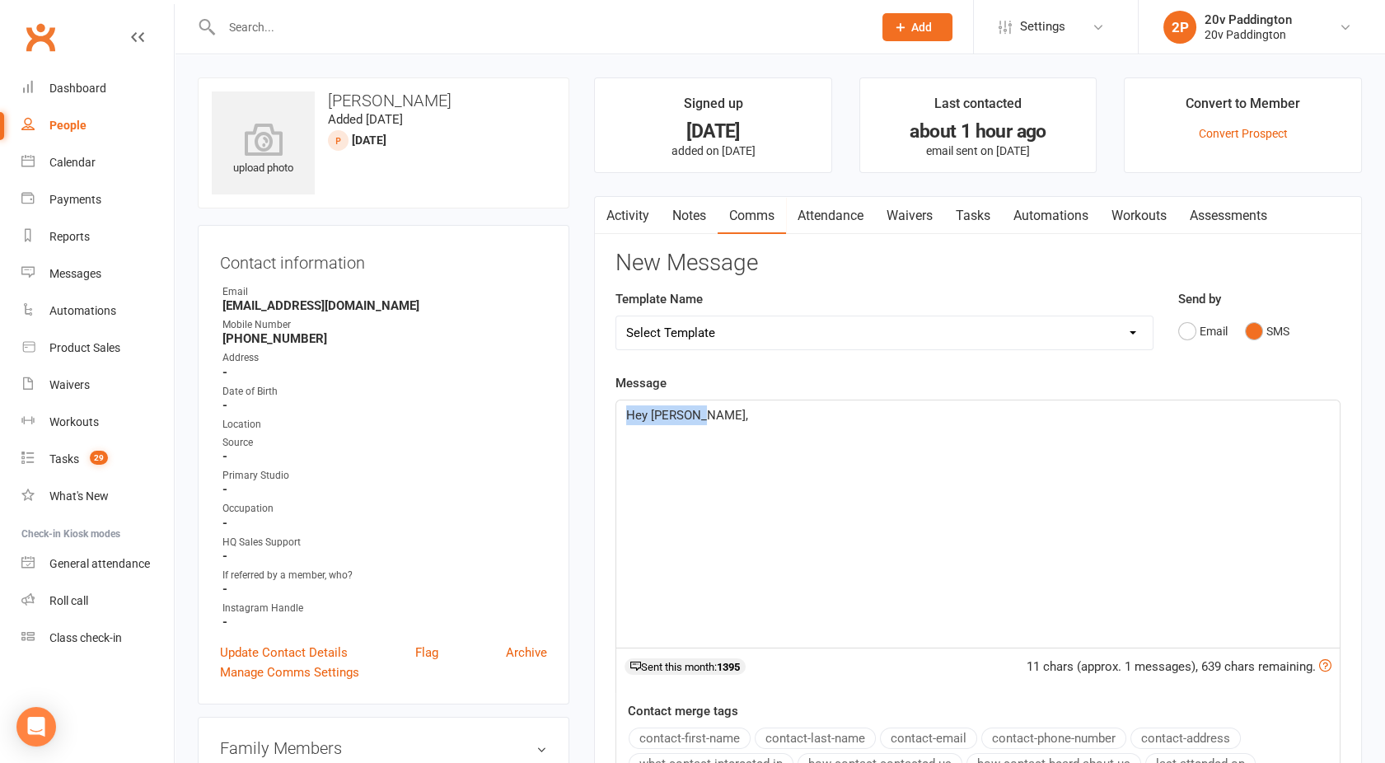
drag, startPoint x: 715, startPoint y: 406, endPoint x: 566, endPoint y: 452, distance: 156.1
click at [708, 337] on select "Select Template [Email] 20v Referral Bonus [SMS] Free Trial Link [SMS] Haven’t …" at bounding box center [884, 332] width 536 height 33
select select "3"
click at [616, 316] on select "Select Template [Email] 20v Referral Bonus [SMS] Free Trial Link [SMS] Haven’t …" at bounding box center [884, 332] width 536 height 33
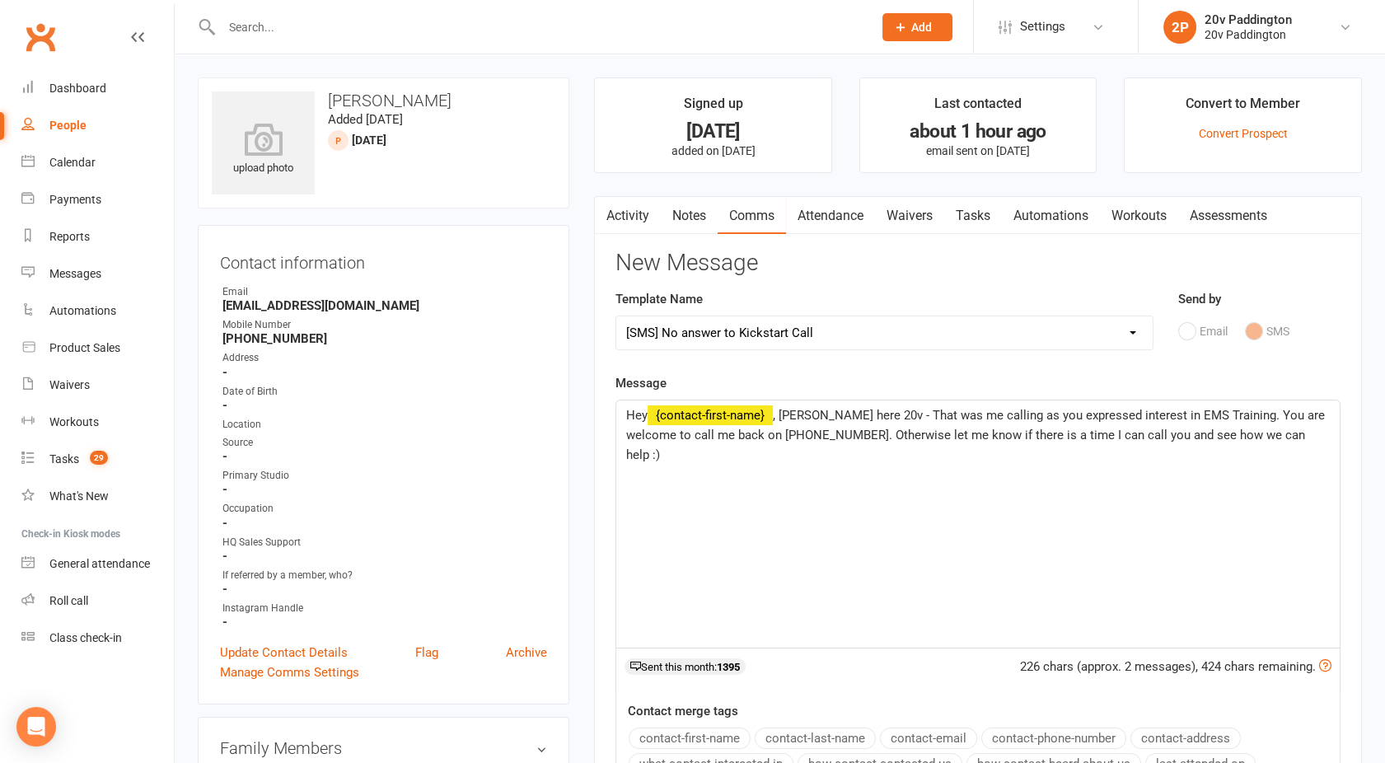
click at [806, 411] on span ", [PERSON_NAME] here 20v - That was me calling as you expressed interest in EMS…" at bounding box center [977, 435] width 702 height 54
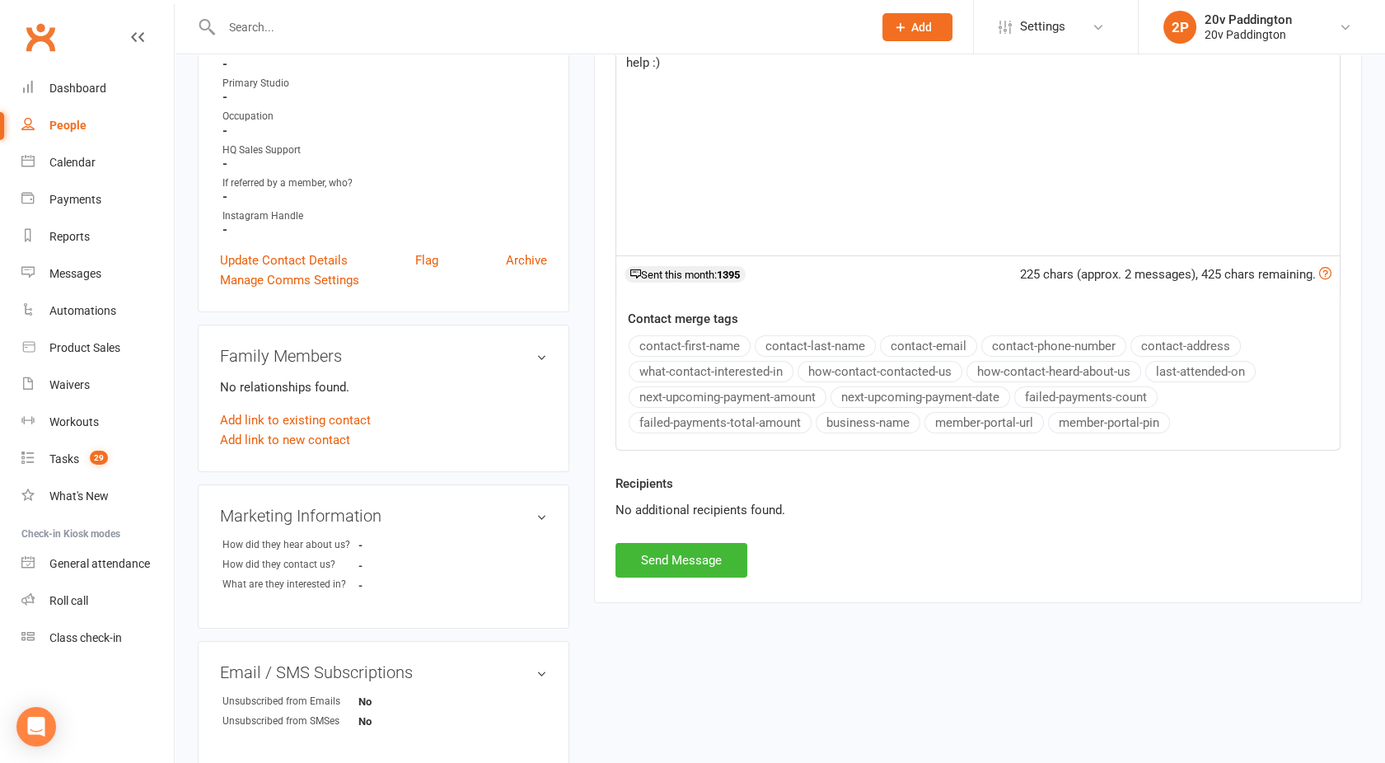
scroll to position [397, 0]
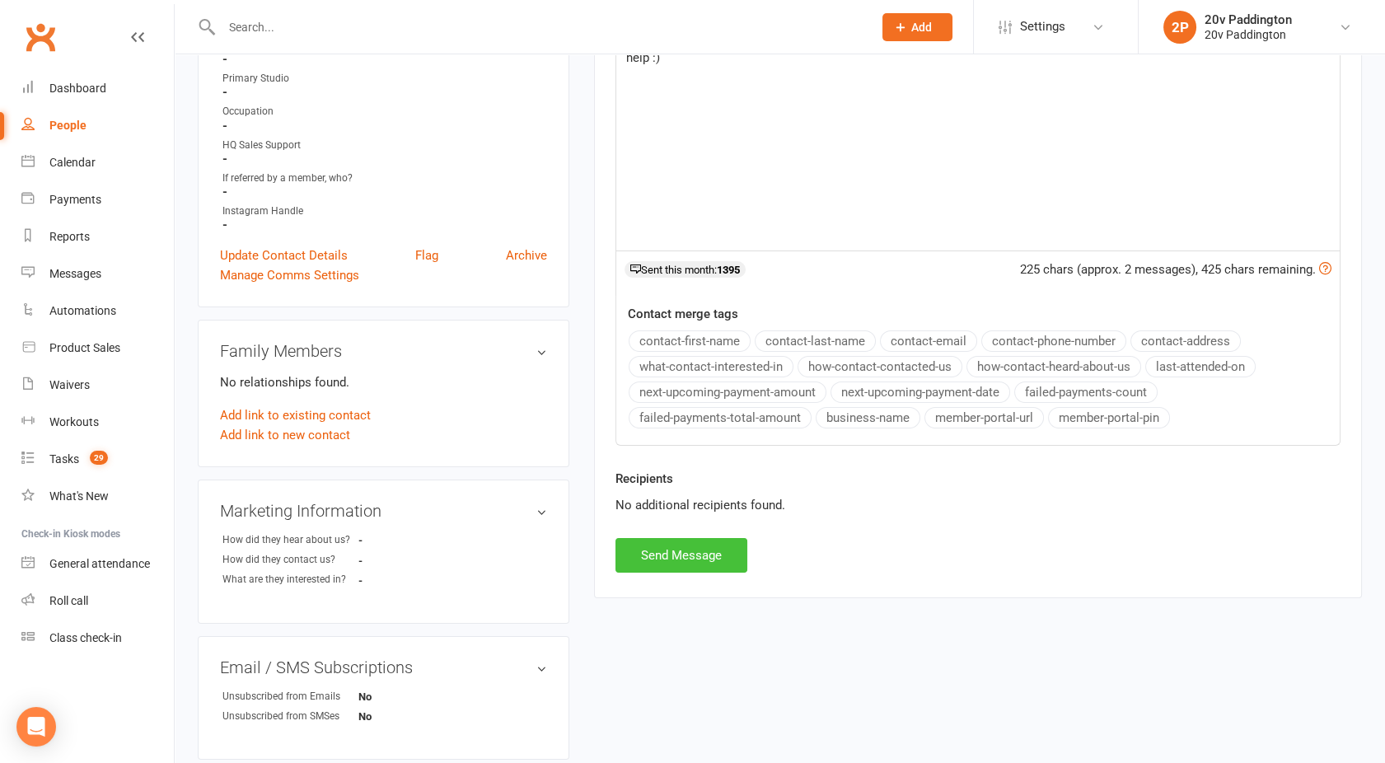
click at [697, 555] on button "Send Message" at bounding box center [682, 555] width 132 height 35
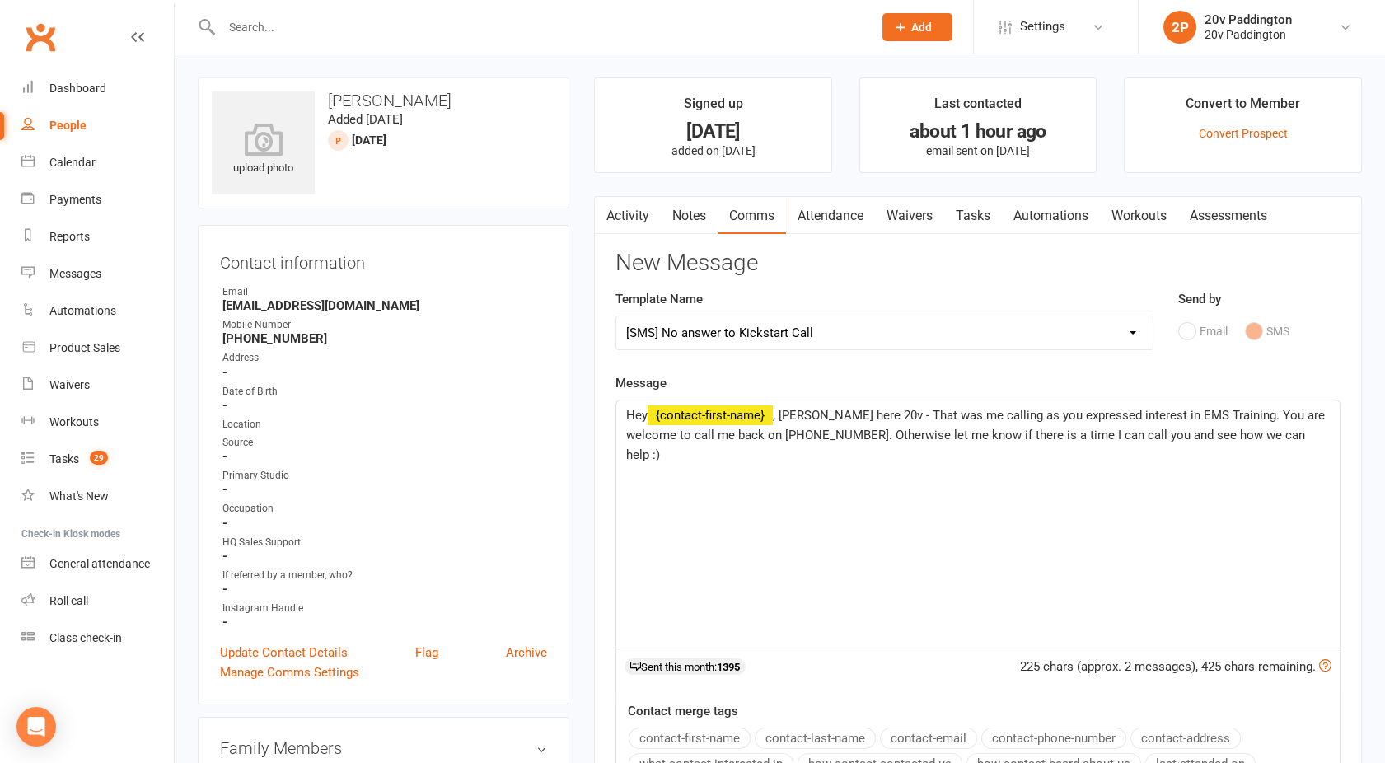
select select
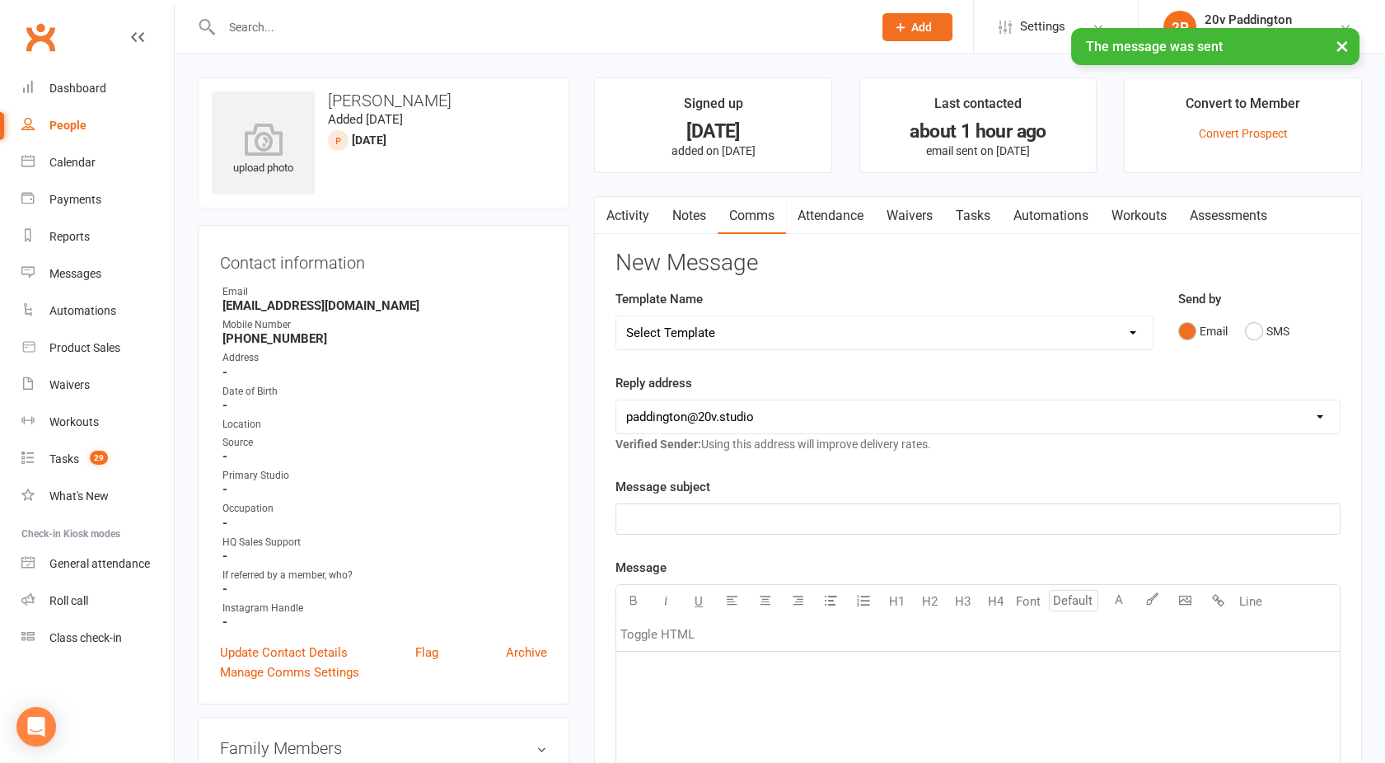
click at [614, 210] on button "button" at bounding box center [605, 215] width 21 height 37
click at [633, 205] on link "Activity" at bounding box center [628, 216] width 66 height 38
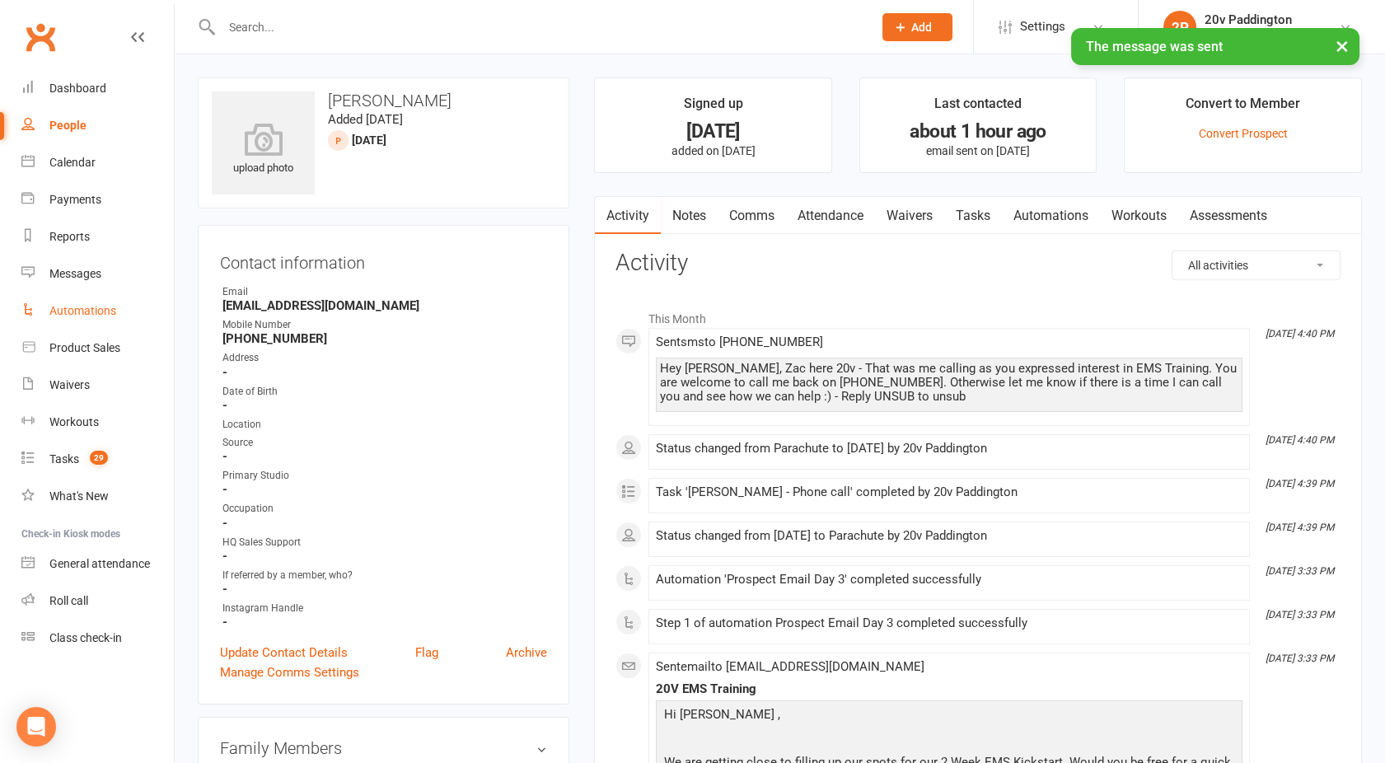
click at [81, 293] on link "Automations" at bounding box center [97, 311] width 152 height 37
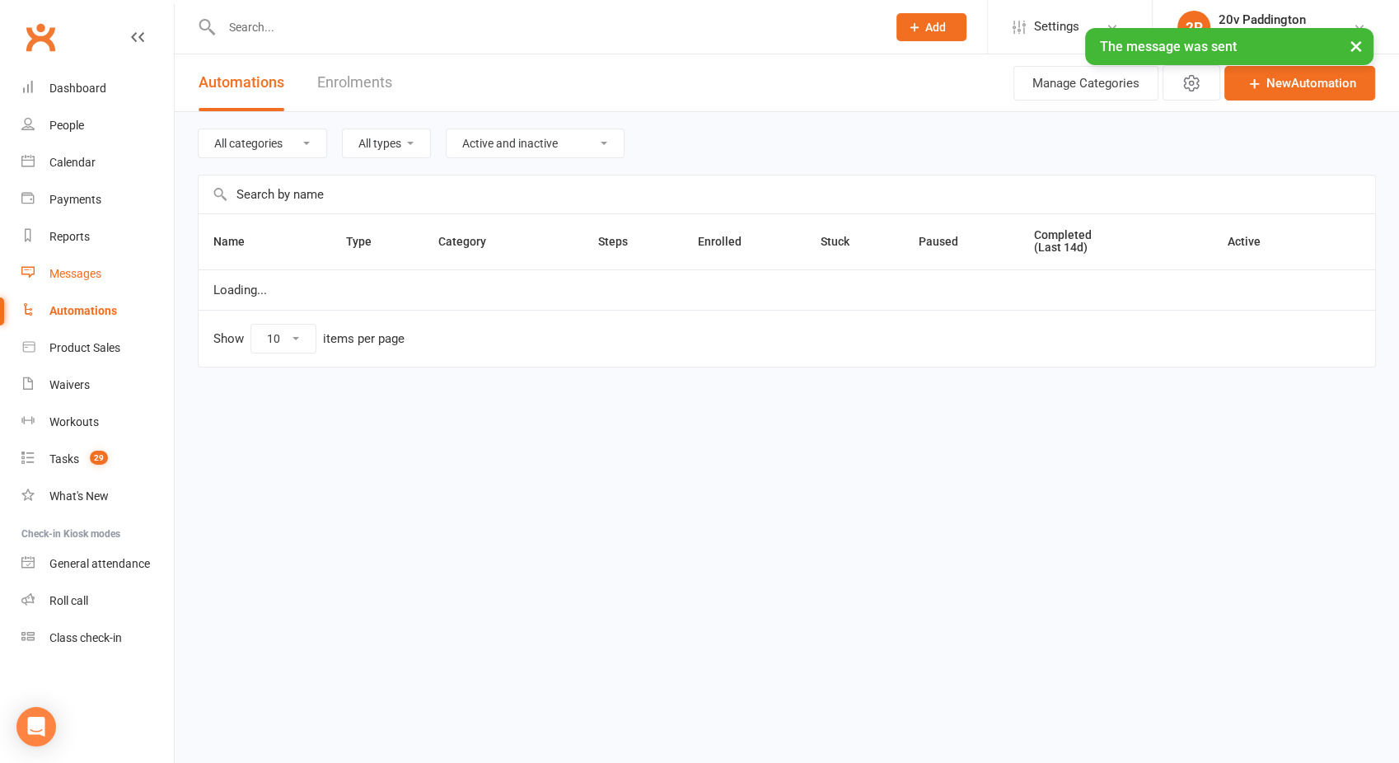
select select "100"
click at [79, 280] on link "Messages" at bounding box center [97, 273] width 152 height 37
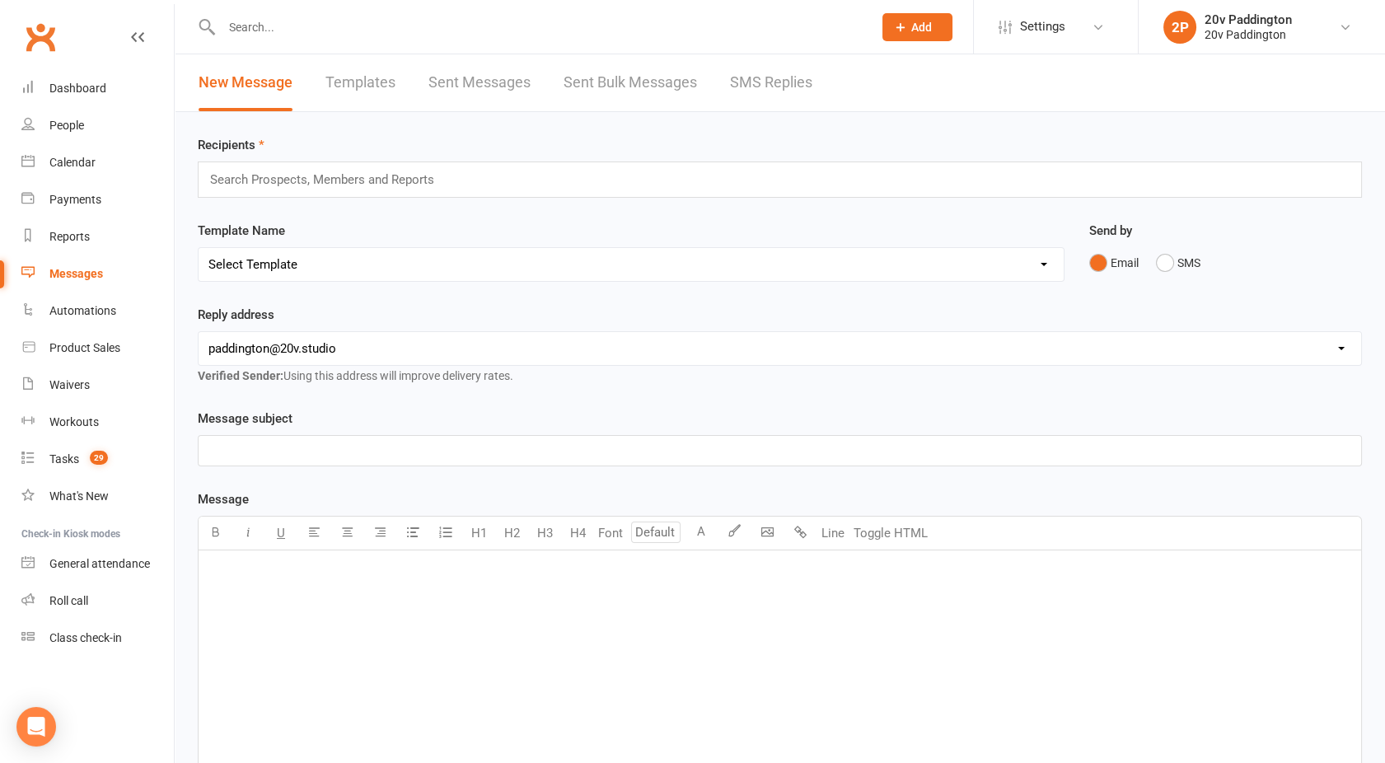
click at [753, 110] on link "SMS Replies" at bounding box center [771, 82] width 82 height 57
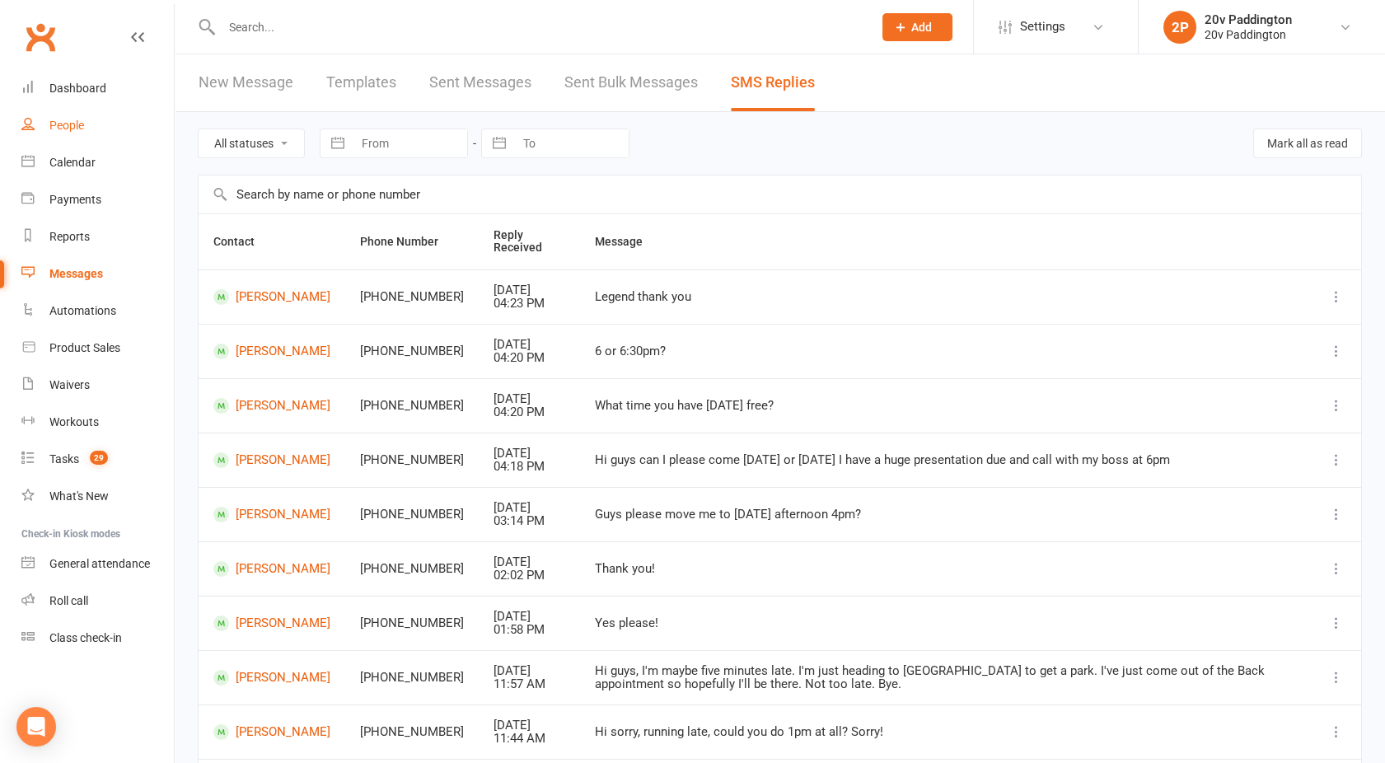
click at [69, 124] on div "People" at bounding box center [66, 125] width 35 height 13
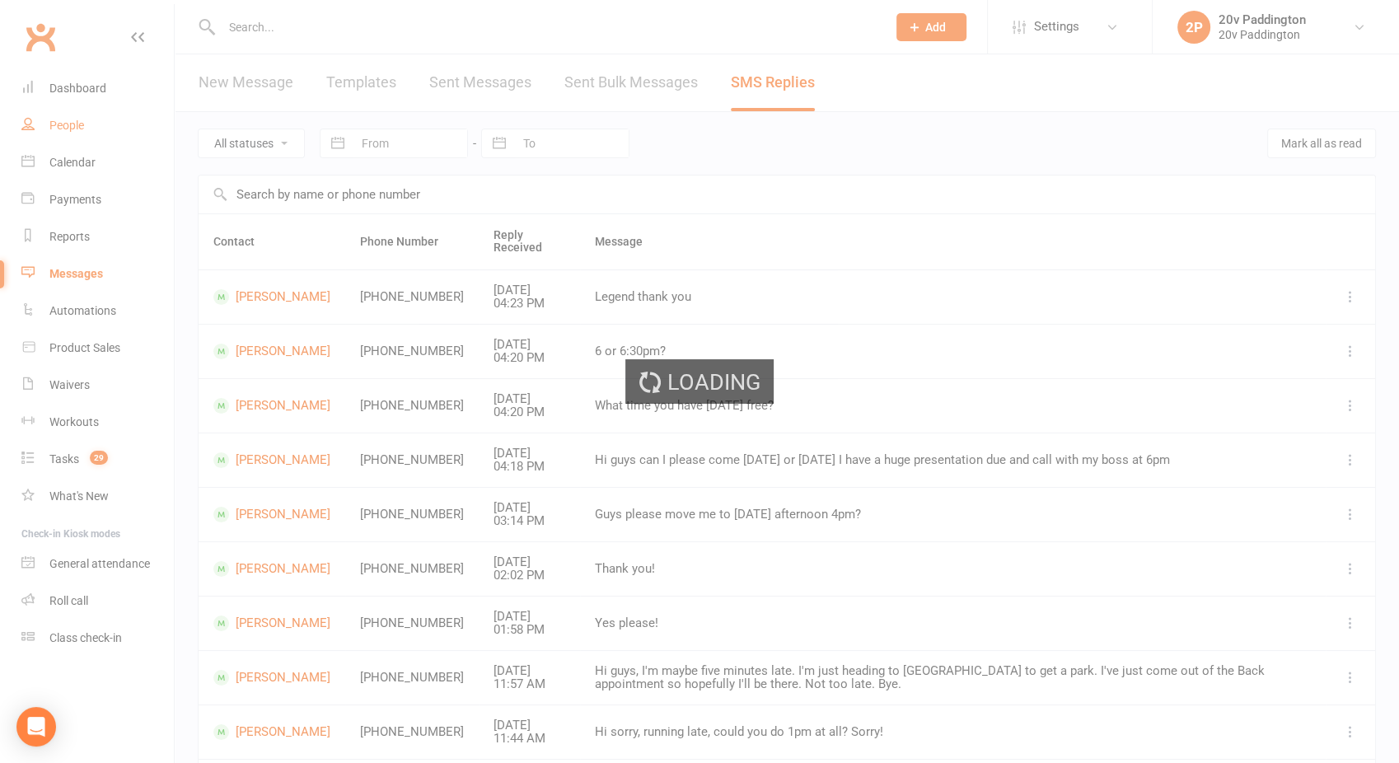
select select "100"
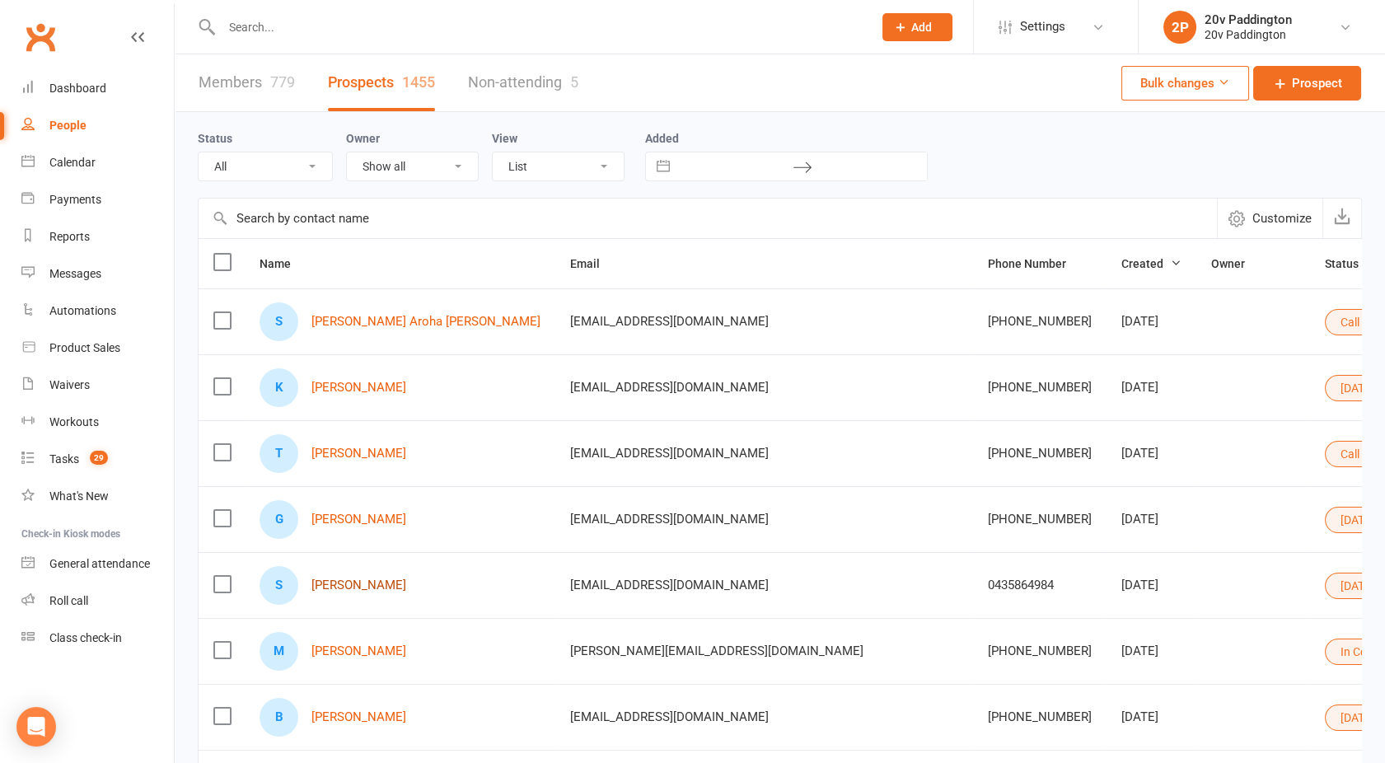
click at [342, 587] on link "[PERSON_NAME]" at bounding box center [358, 585] width 95 height 14
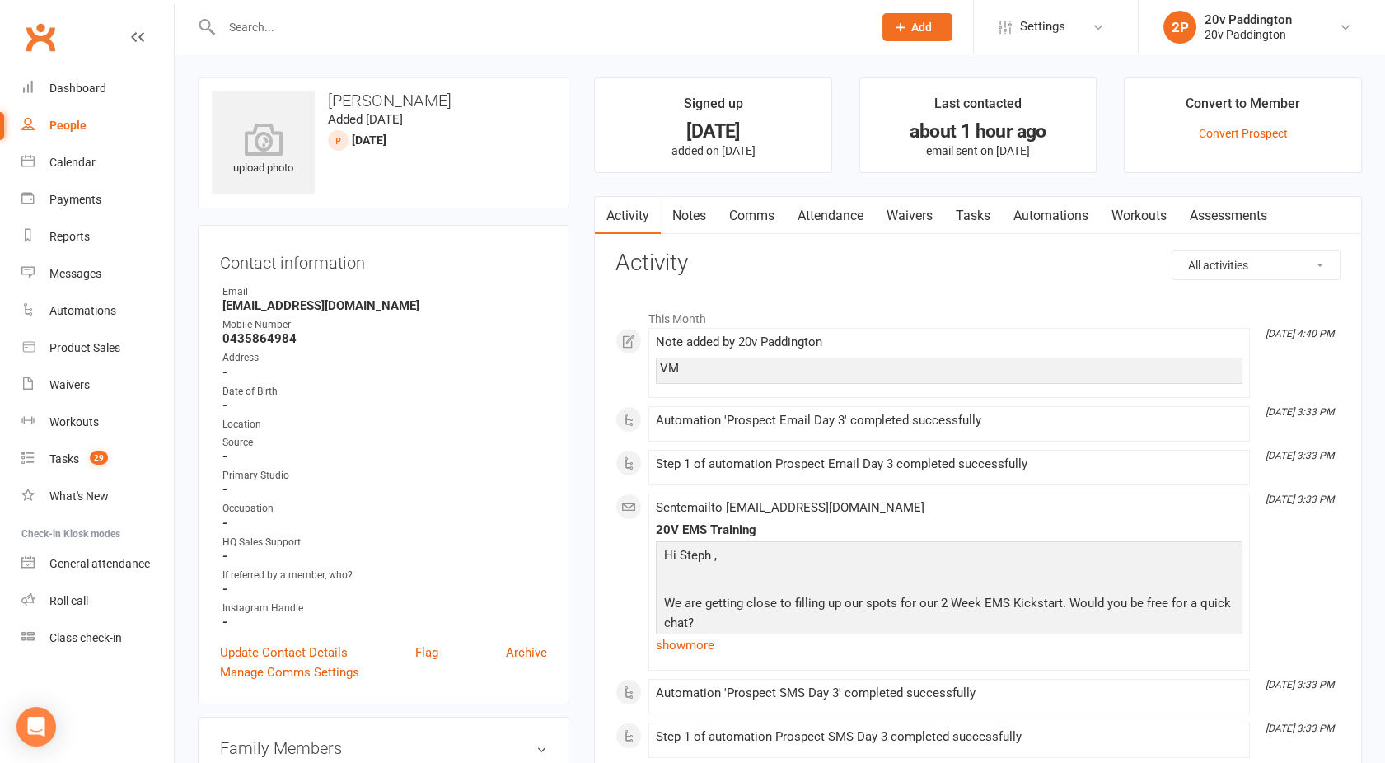
click at [998, 222] on link "Tasks" at bounding box center [973, 216] width 58 height 38
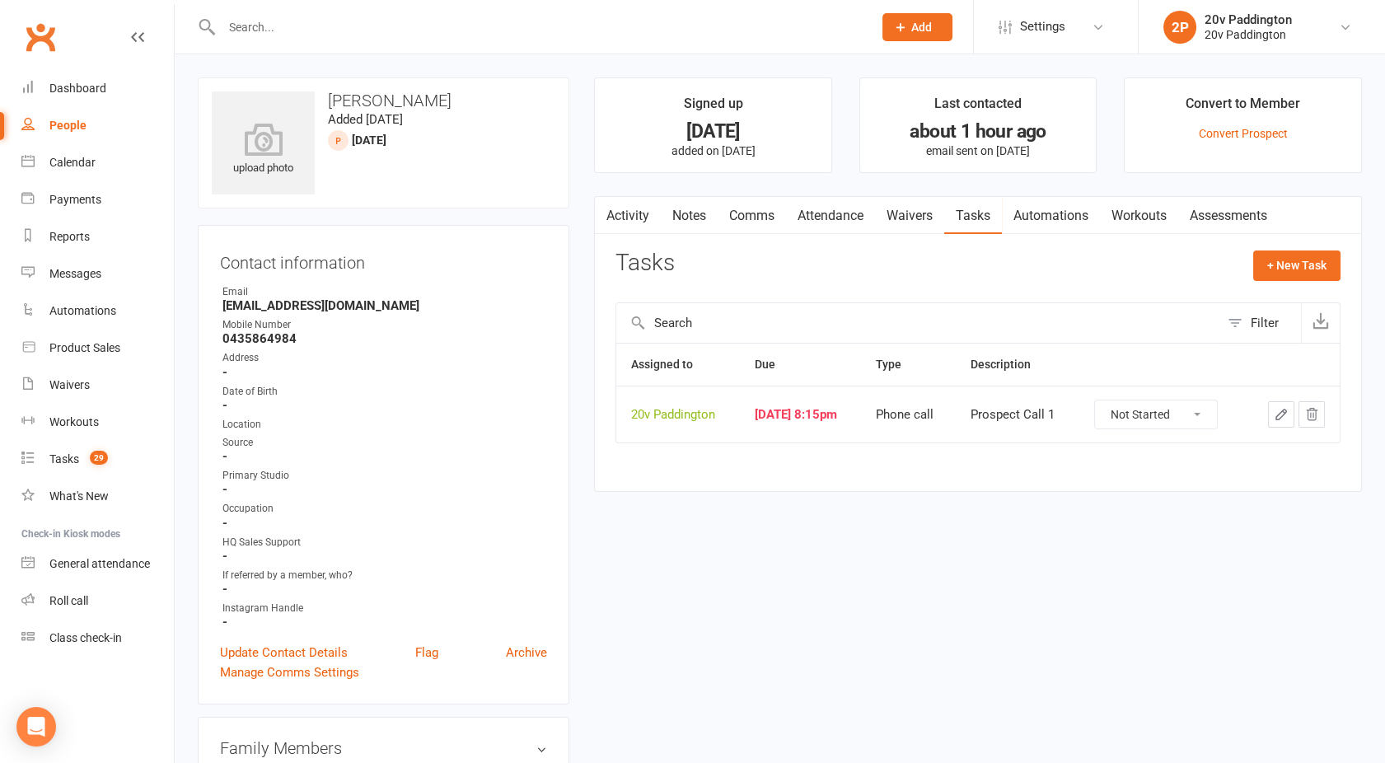
click at [1307, 408] on icon "button" at bounding box center [1311, 414] width 15 height 15
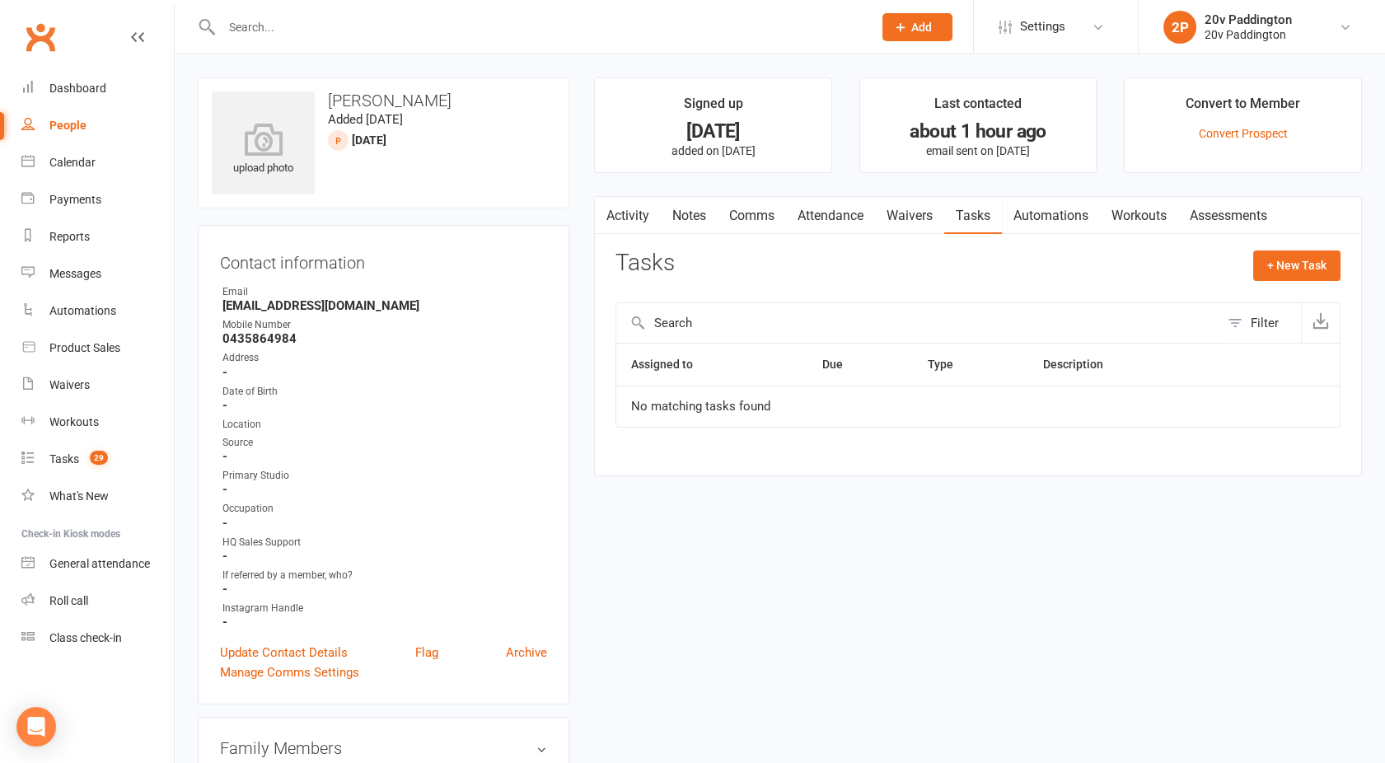
click at [68, 119] on div "People" at bounding box center [67, 125] width 37 height 13
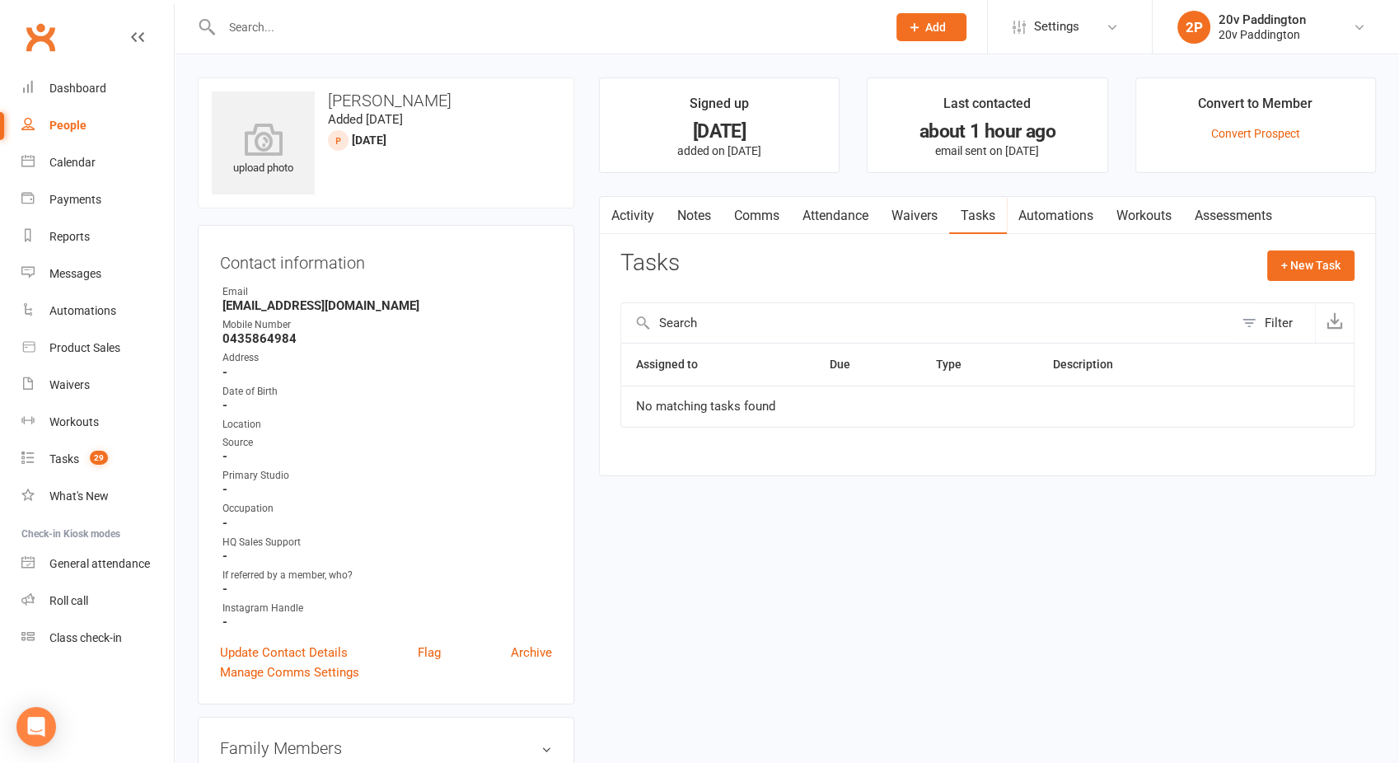
select select "100"
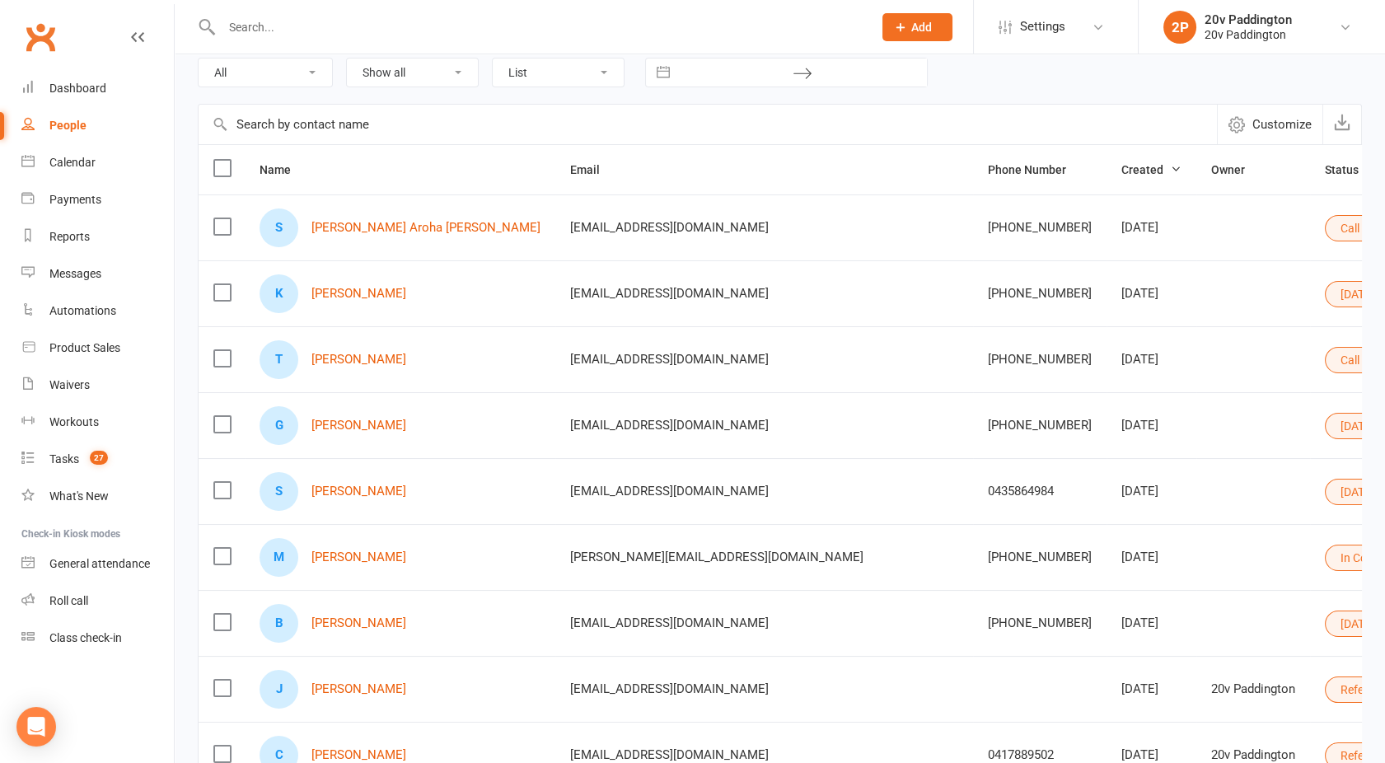
scroll to position [208, 0]
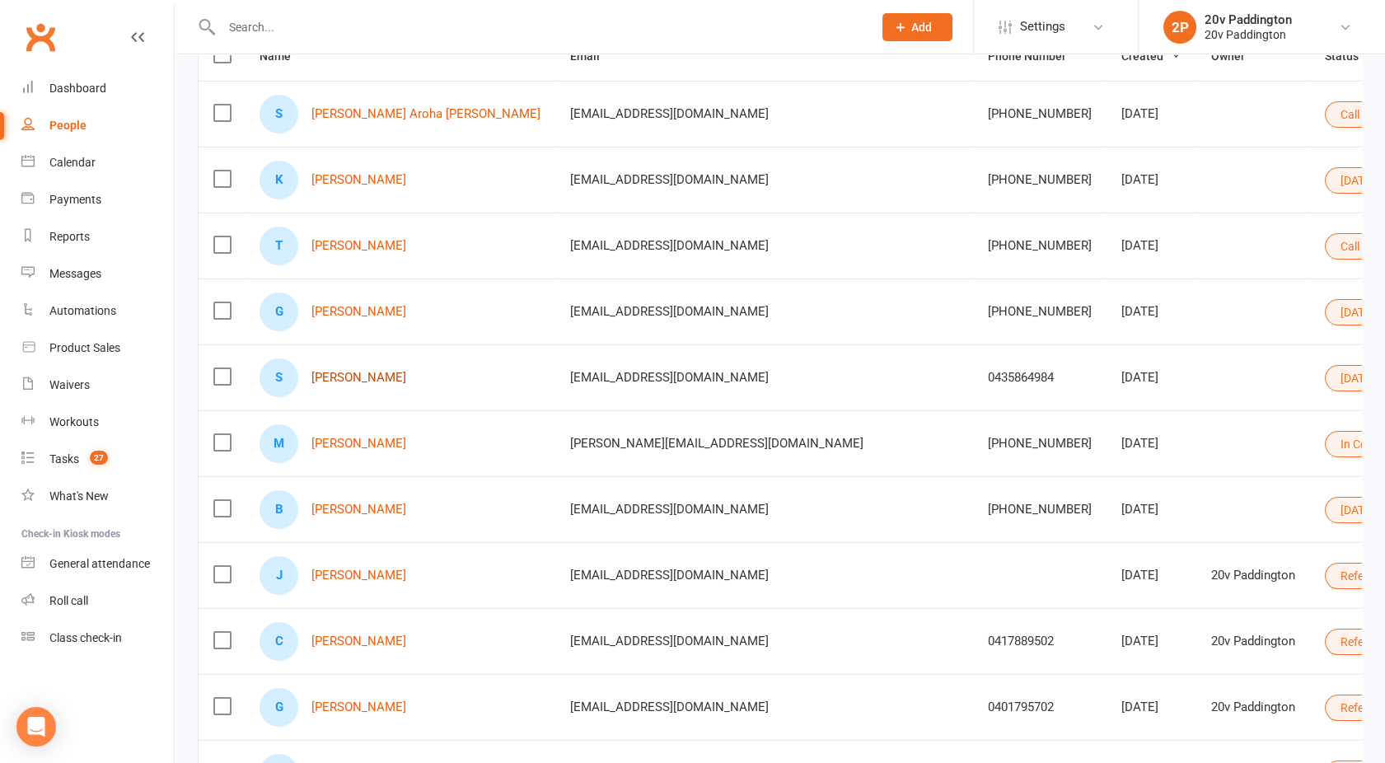
click at [366, 378] on link "[PERSON_NAME]" at bounding box center [358, 378] width 95 height 14
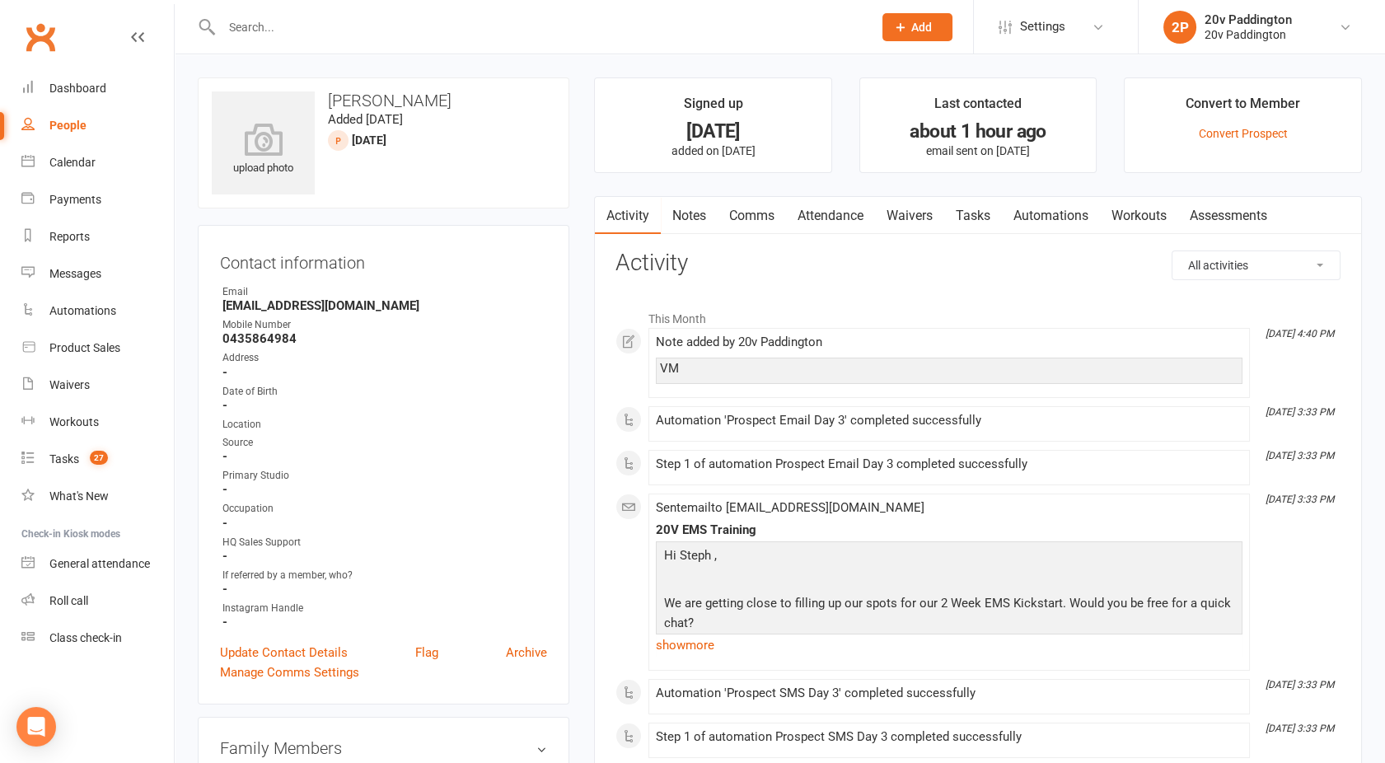
click at [747, 227] on link "Comms" at bounding box center [752, 216] width 68 height 38
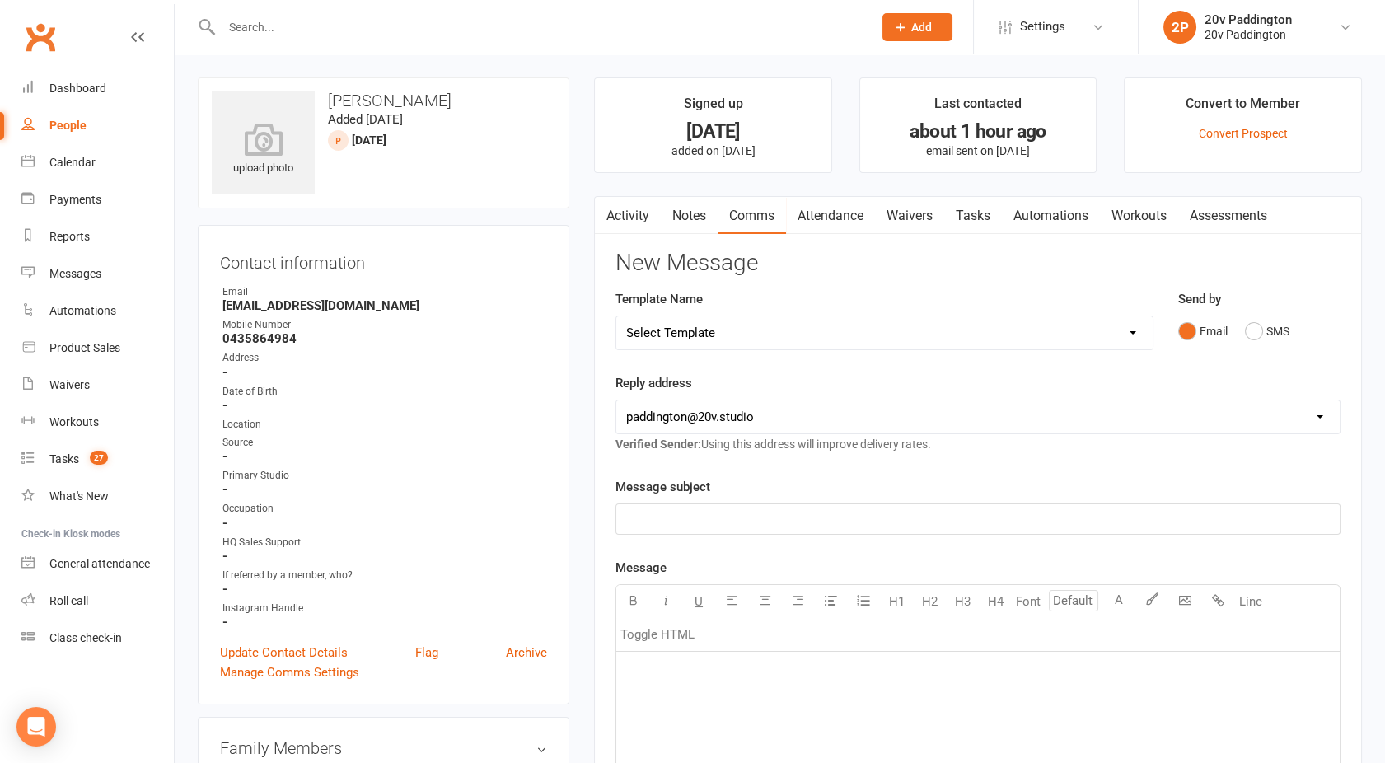
click at [739, 336] on select "Select Template [Email] 20v Referral Bonus [SMS] Free Trial Link [SMS] Haven’t …" at bounding box center [884, 332] width 536 height 33
select select "3"
click at [616, 316] on select "Select Template [Email] 20v Referral Bonus [SMS] Free Trial Link [SMS] Haven’t …" at bounding box center [884, 332] width 536 height 33
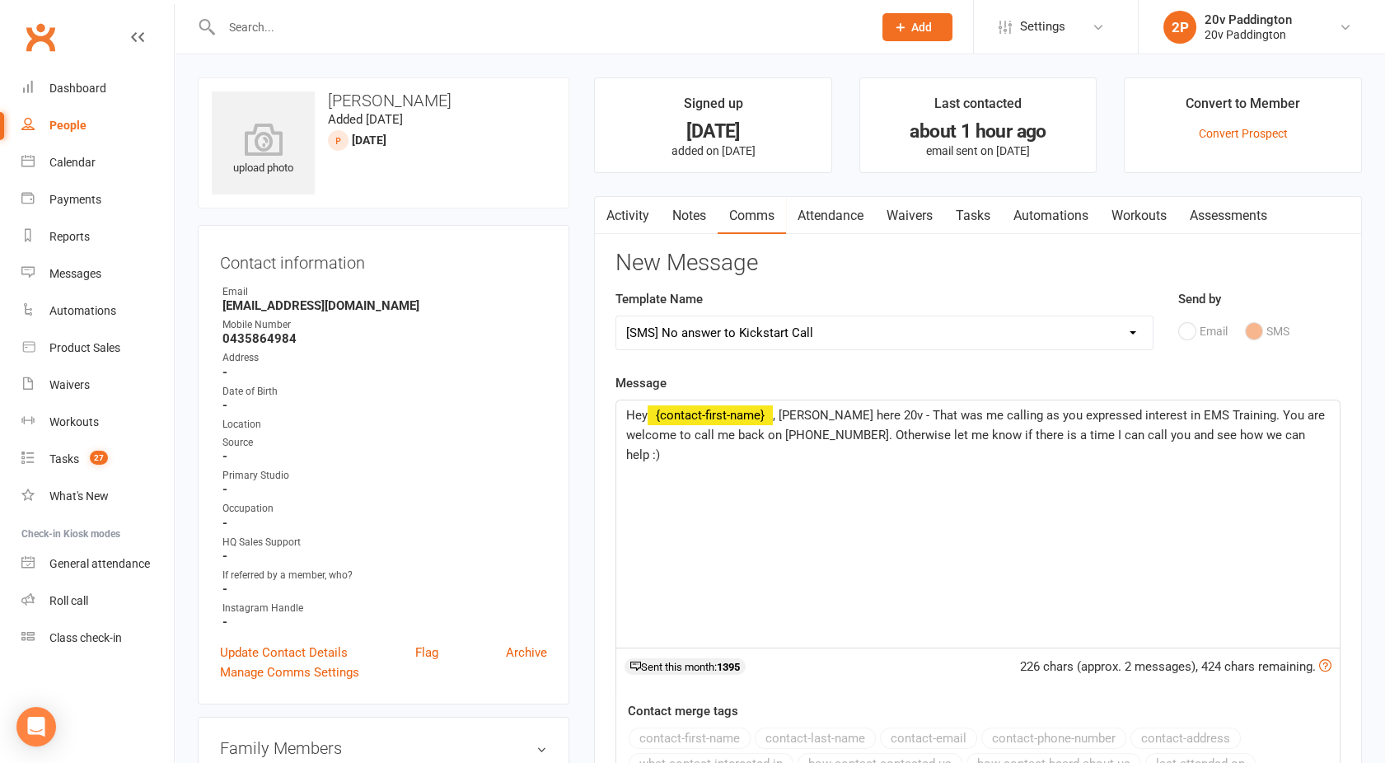
click at [806, 416] on span ", [PERSON_NAME] here 20v - That was me calling as you expressed interest in EMS…" at bounding box center [977, 435] width 702 height 54
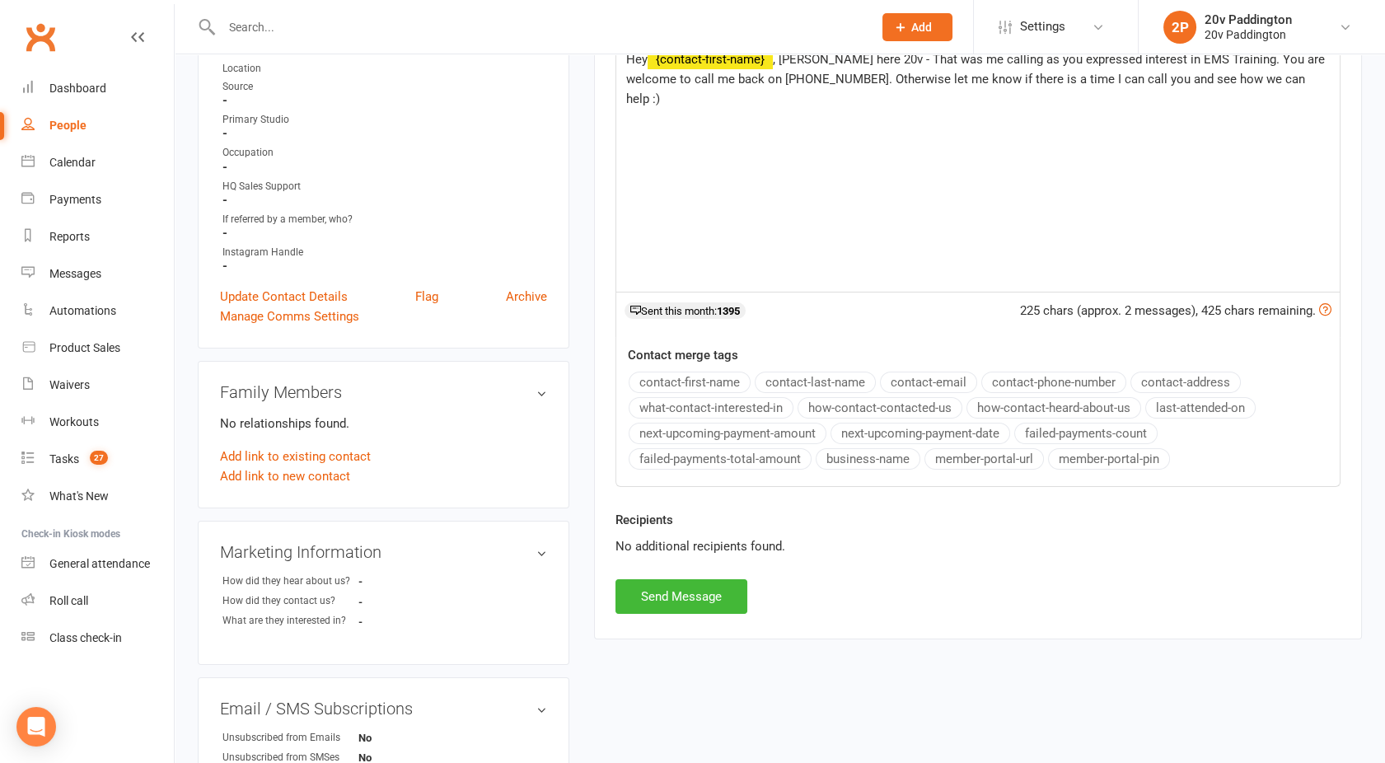
scroll to position [364, 0]
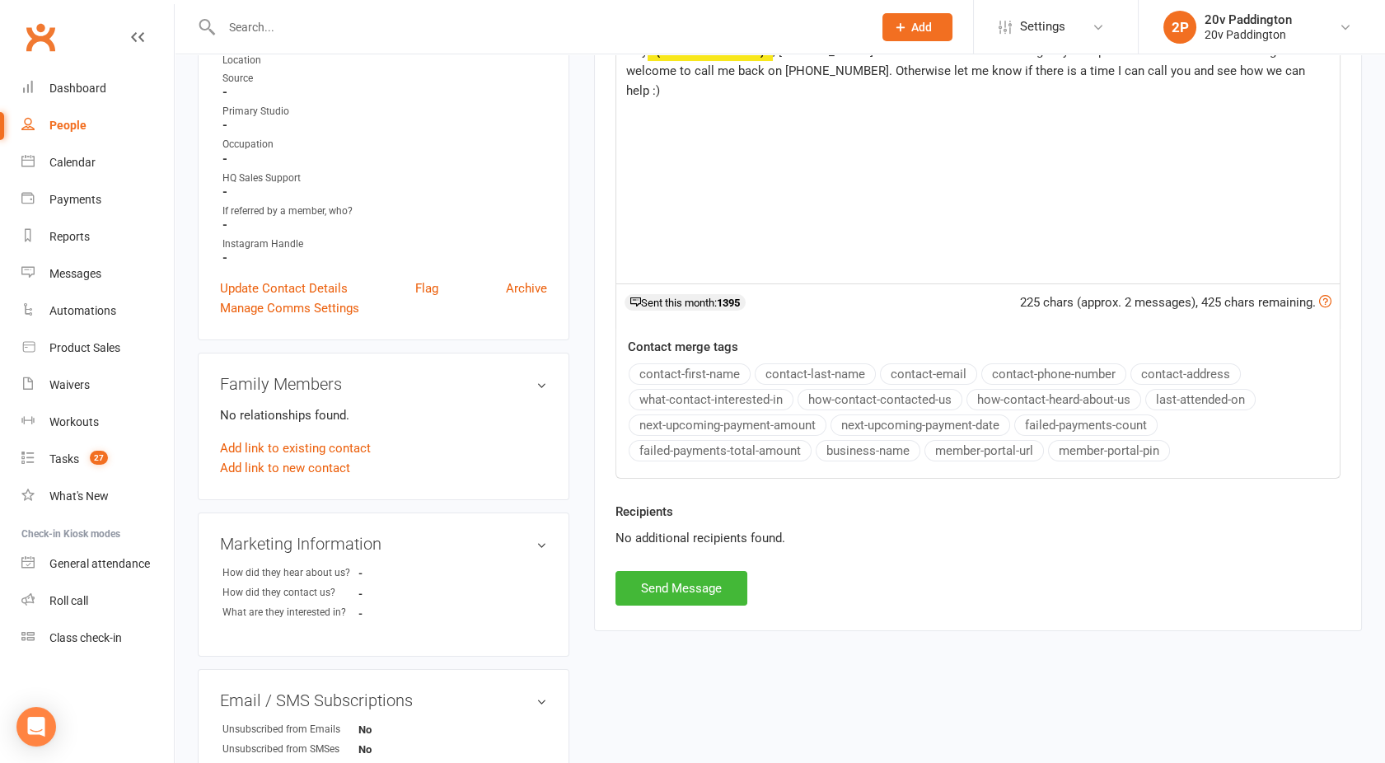
click at [674, 612] on div "Activity Notes Comms Attendance Waivers Tasks Automations Workouts Assessments …" at bounding box center [978, 231] width 768 height 799
click at [660, 601] on button "Send Message" at bounding box center [682, 588] width 132 height 35
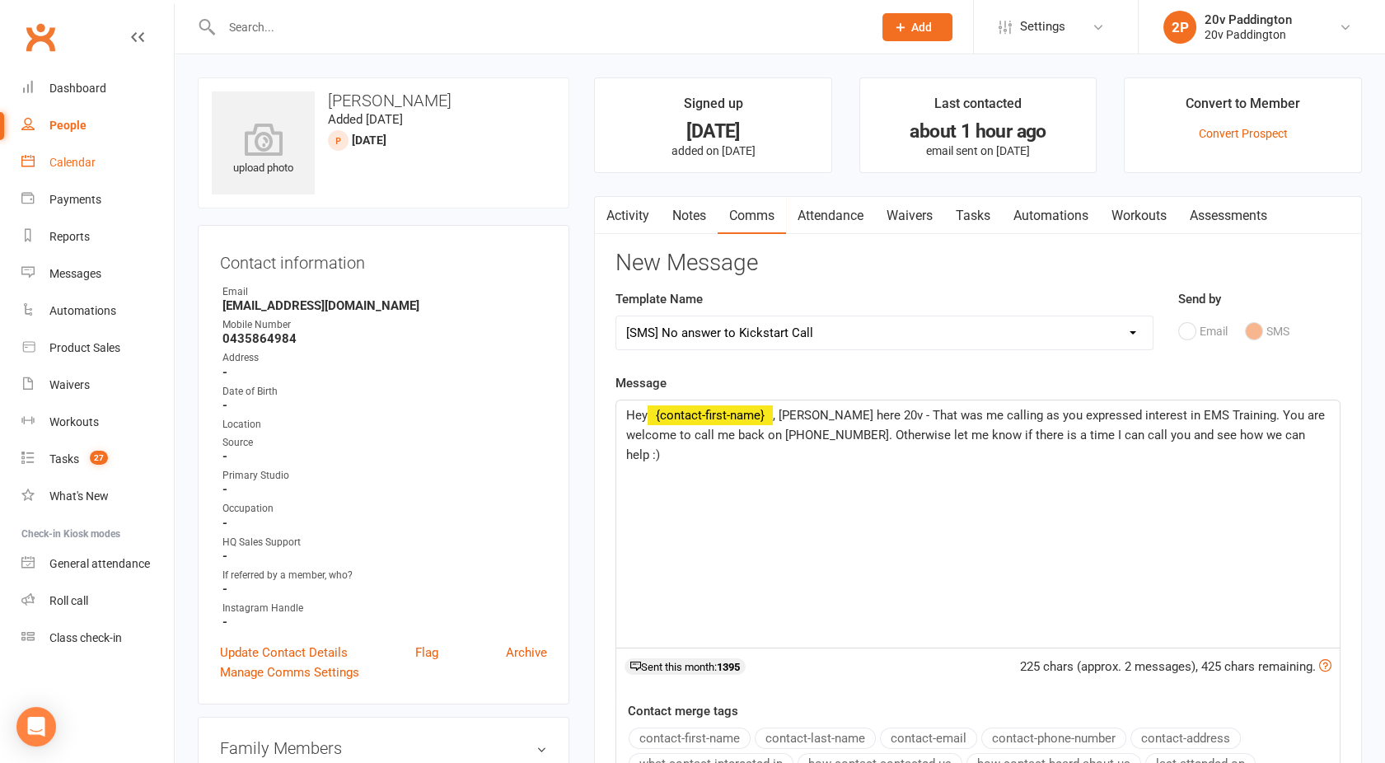
select select
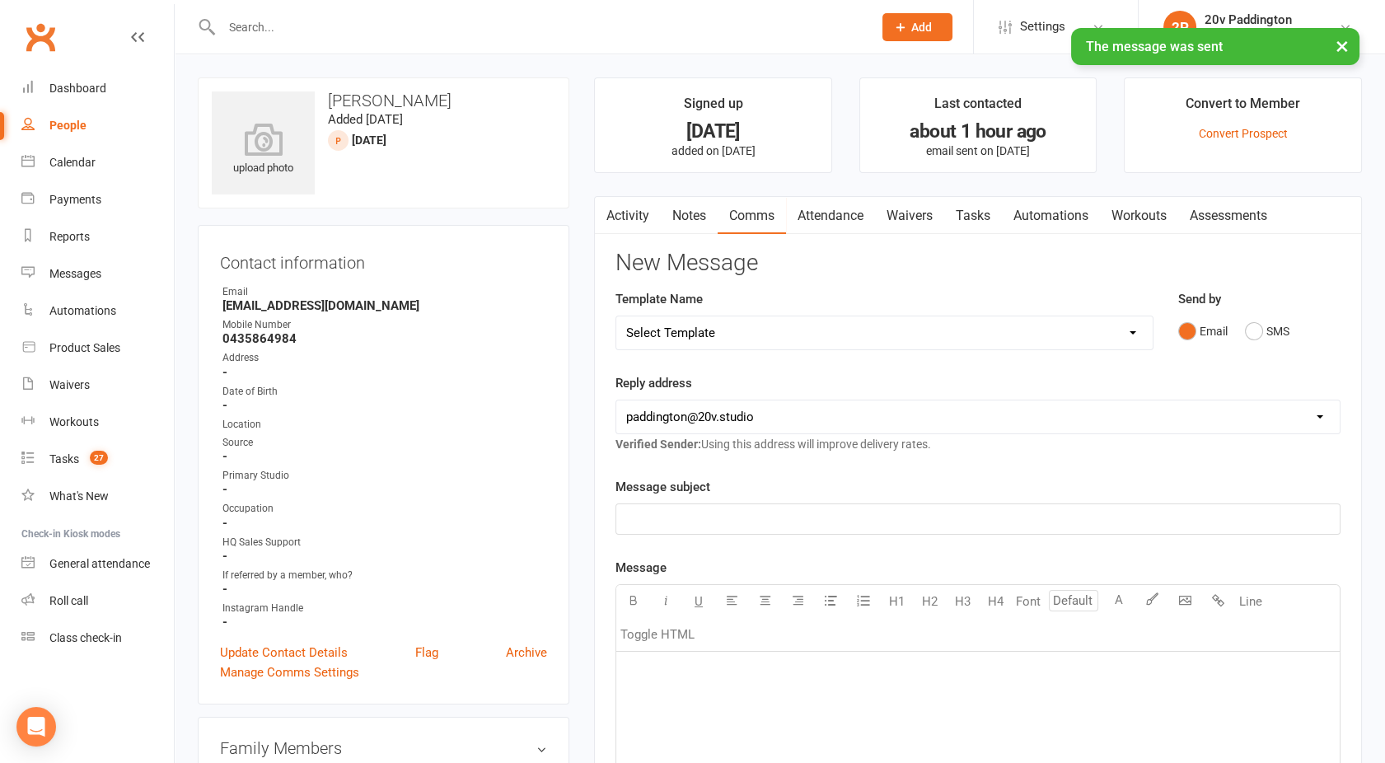
click at [59, 135] on link "People" at bounding box center [97, 125] width 152 height 37
select select "100"
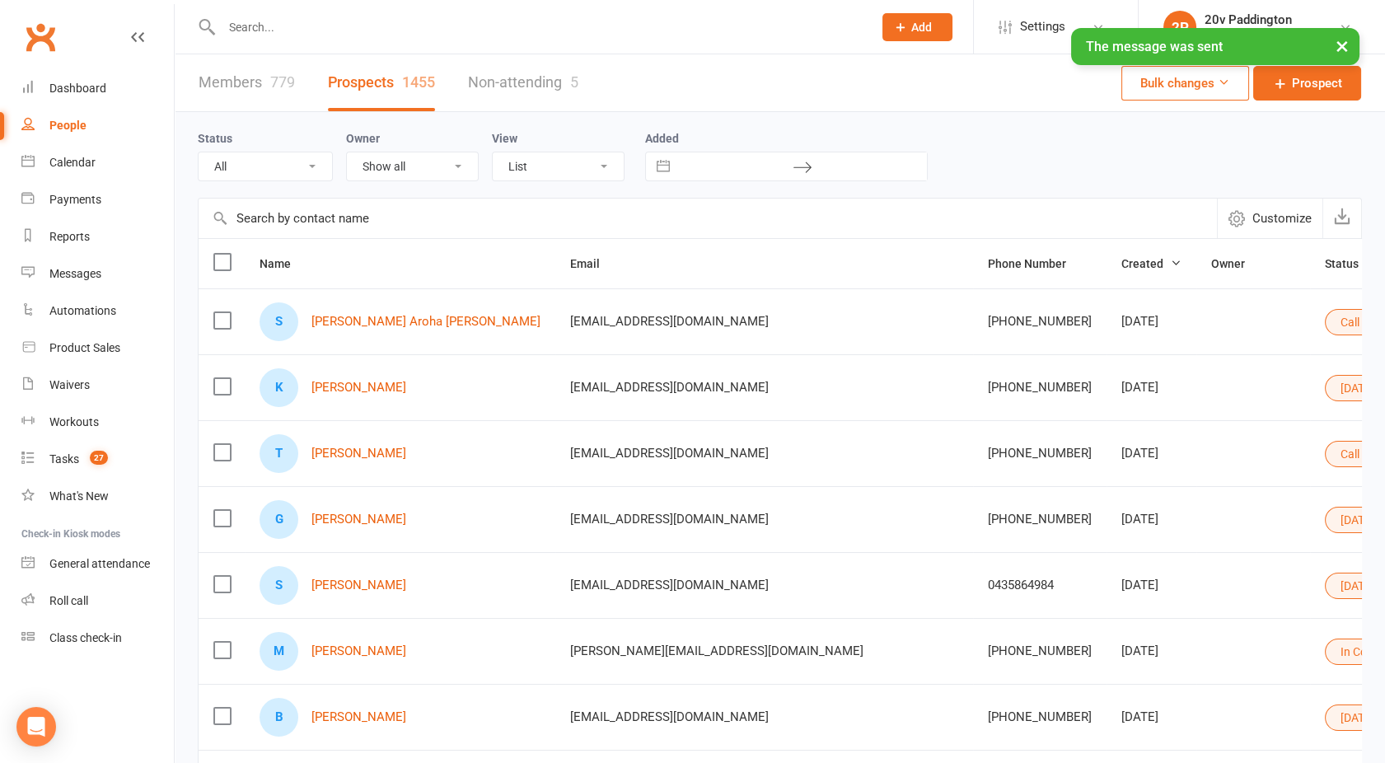
scroll to position [127, 0]
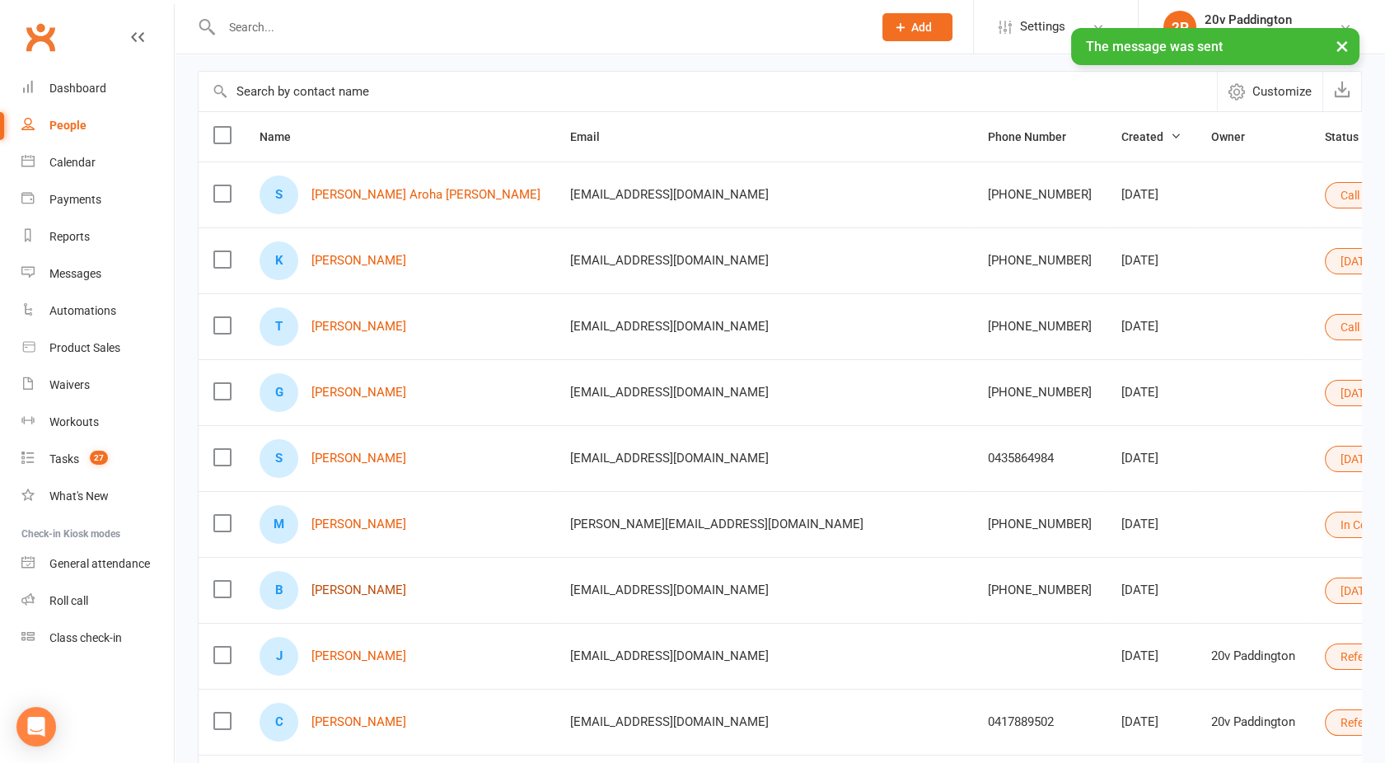
click at [347, 587] on link "[PERSON_NAME]" at bounding box center [358, 590] width 95 height 14
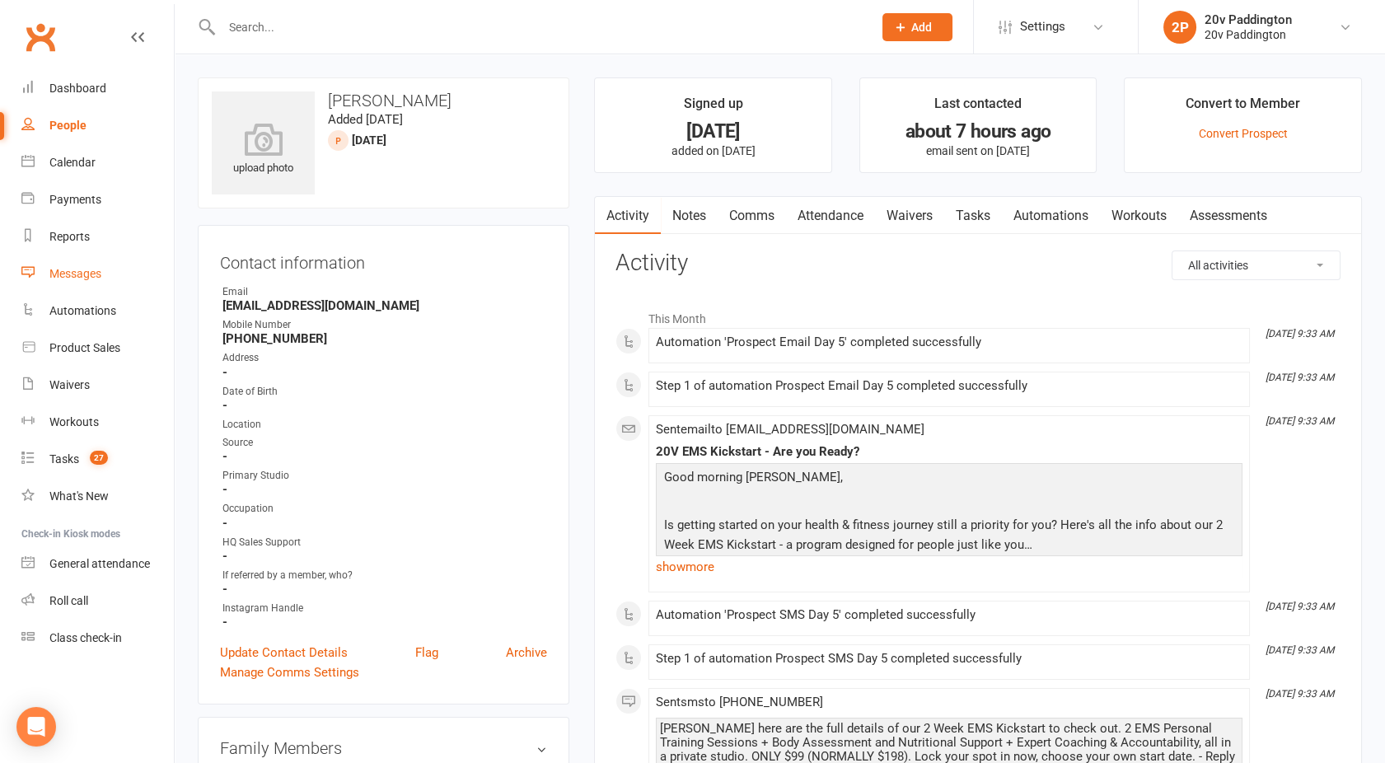
click at [72, 271] on div "Messages" at bounding box center [75, 273] width 52 height 13
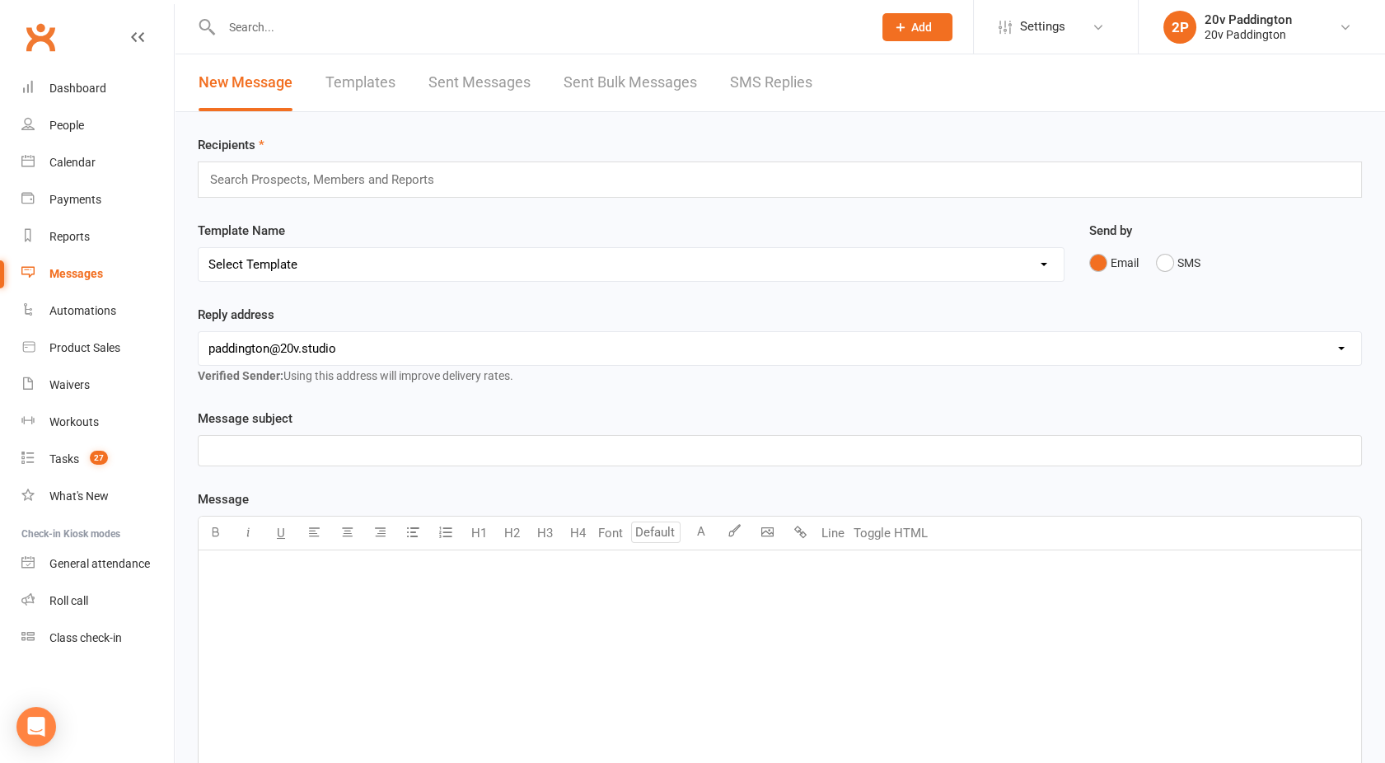
click at [751, 68] on link "SMS Replies" at bounding box center [771, 82] width 82 height 57
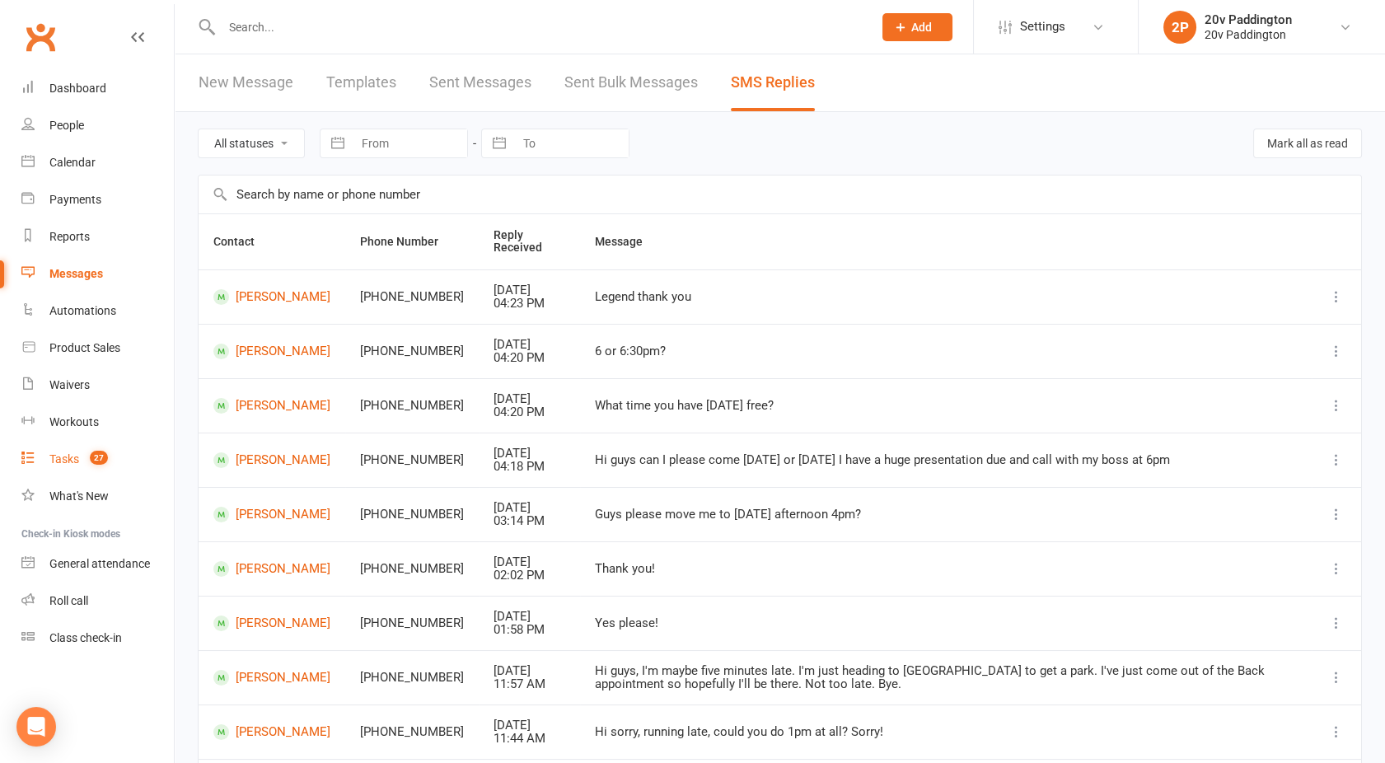
click at [75, 458] on div "Tasks" at bounding box center [64, 458] width 30 height 13
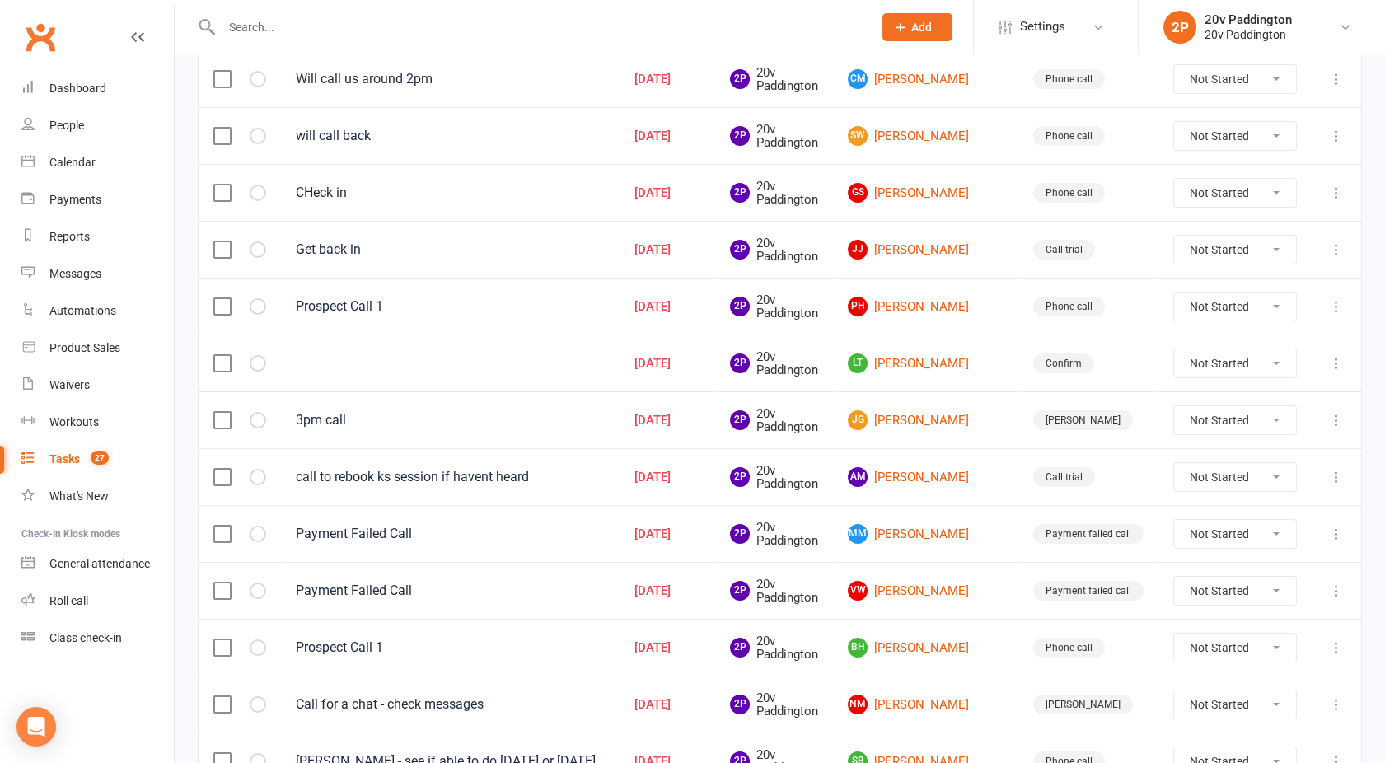
scroll to position [528, 0]
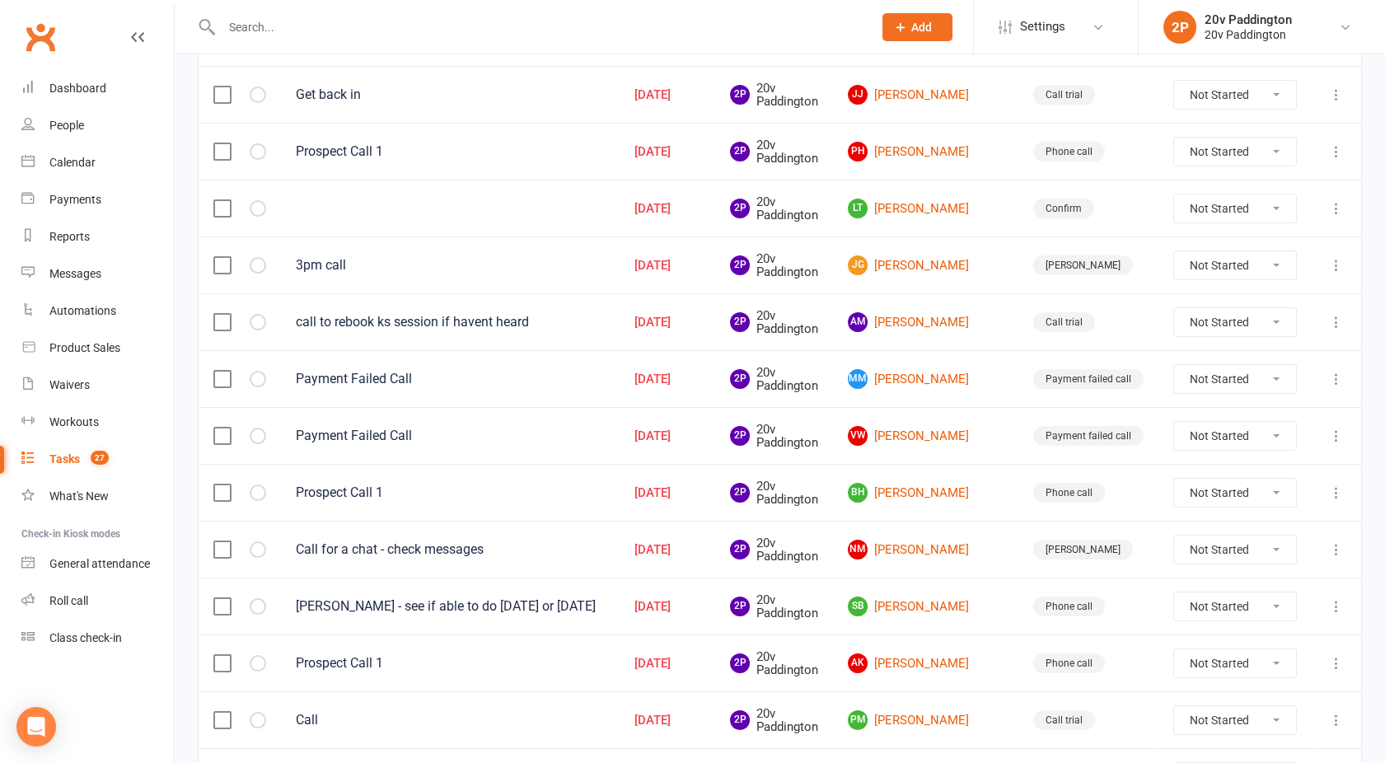
click at [223, 432] on label at bounding box center [221, 436] width 16 height 16
click at [223, 428] on input "checkbox" at bounding box center [221, 428] width 16 height 0
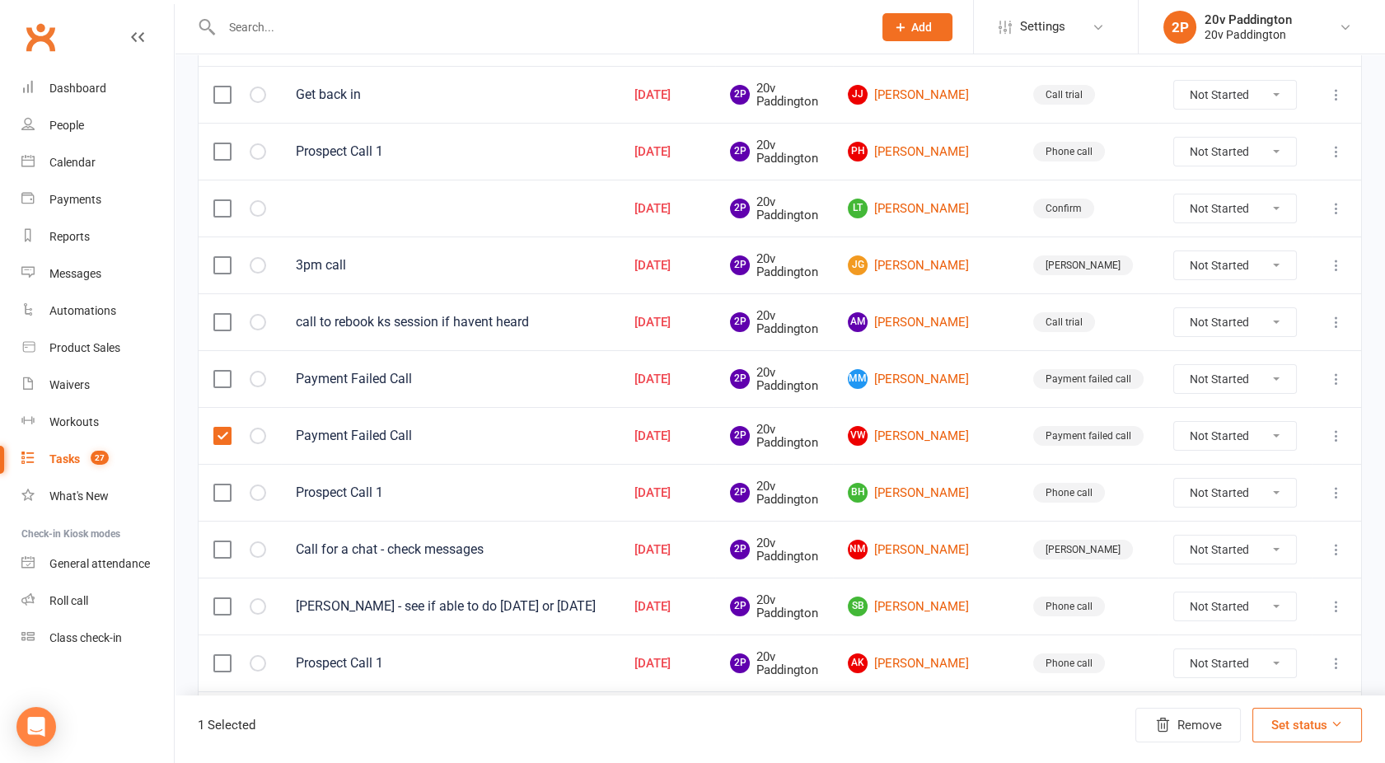
click at [223, 373] on label at bounding box center [221, 379] width 16 height 16
click at [223, 371] on input "checkbox" at bounding box center [221, 371] width 16 height 0
click at [1177, 716] on button "Remove" at bounding box center [1187, 725] width 105 height 35
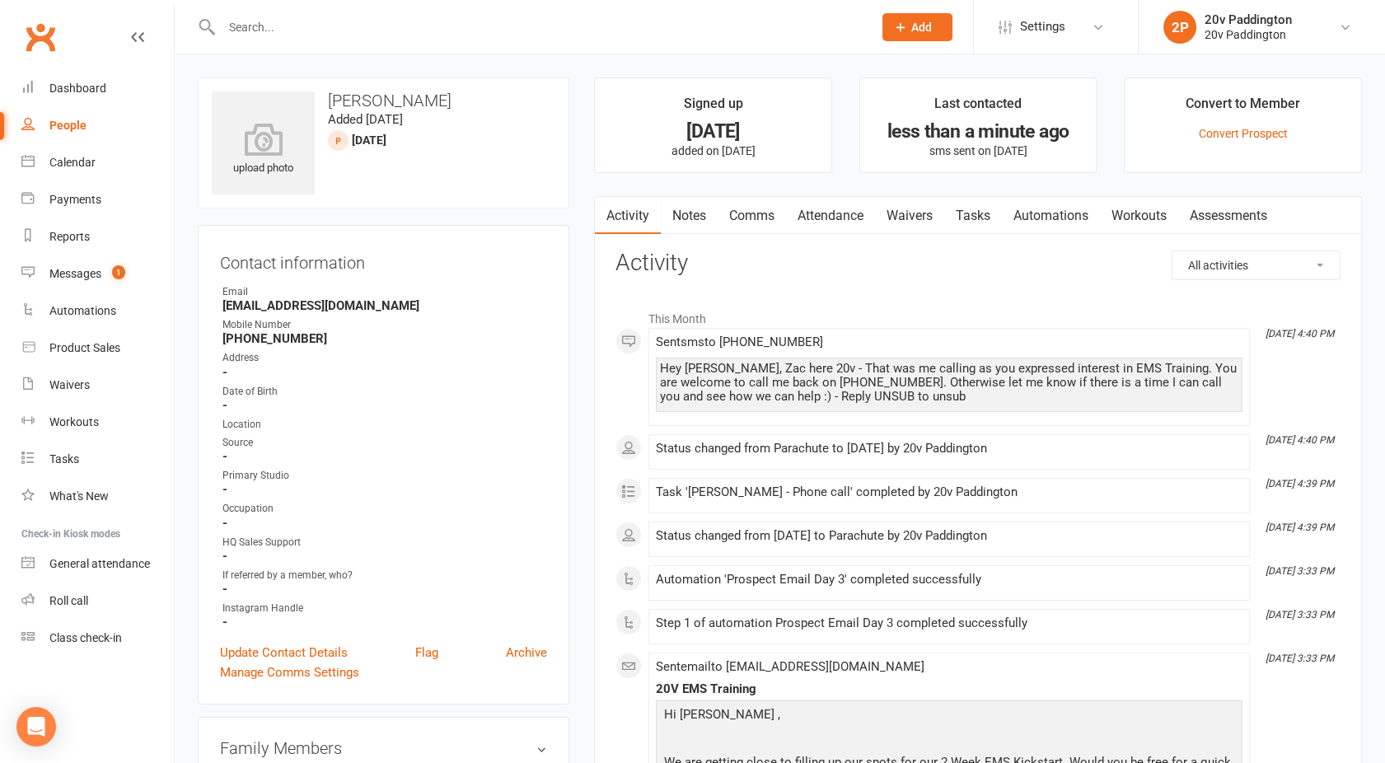
click at [980, 210] on link "Tasks" at bounding box center [973, 216] width 58 height 38
